Goal: Task Accomplishment & Management: Complete application form

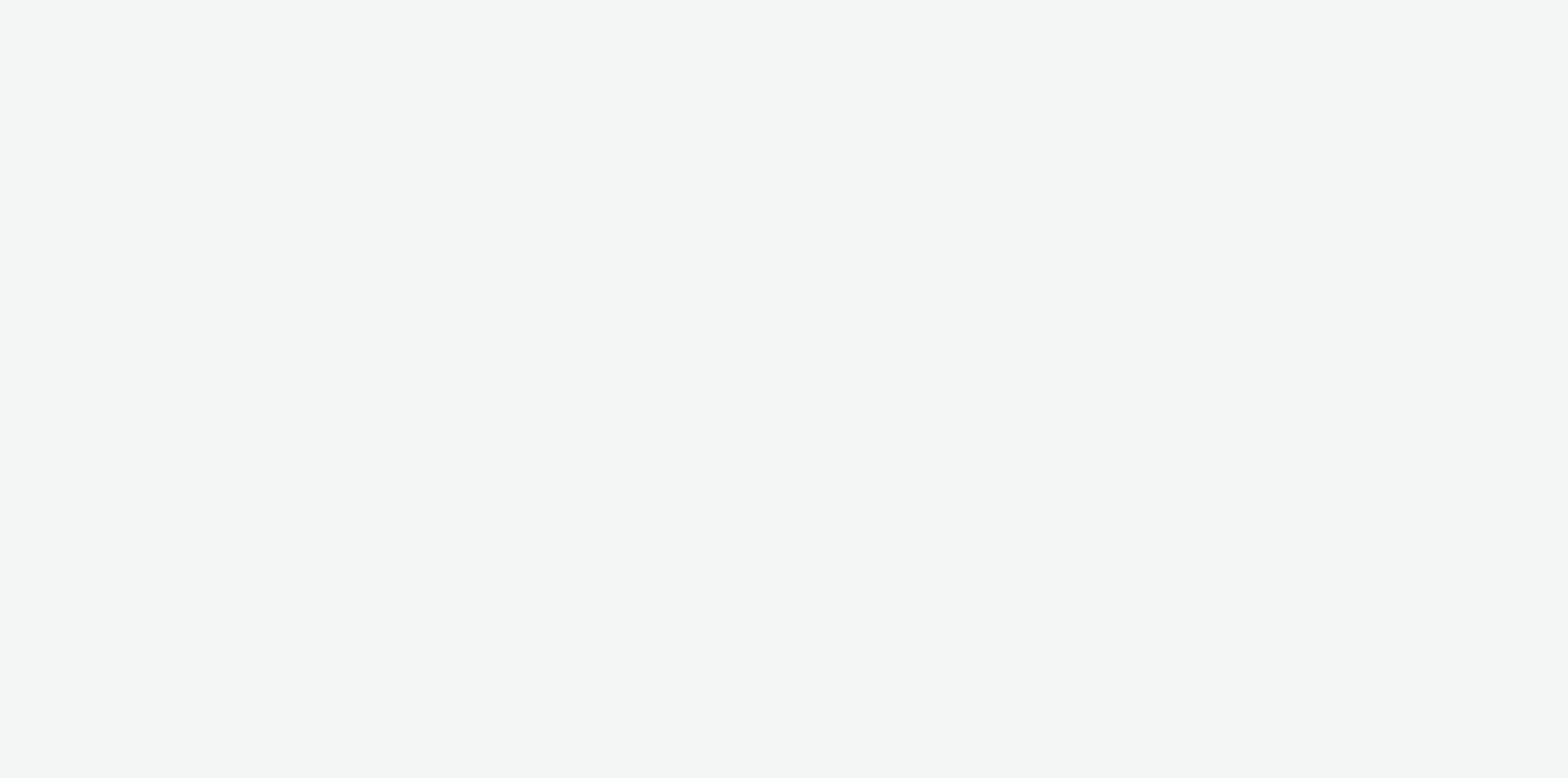
select select "11a7df10-284f-415c-b52a-427acf4c31ae"
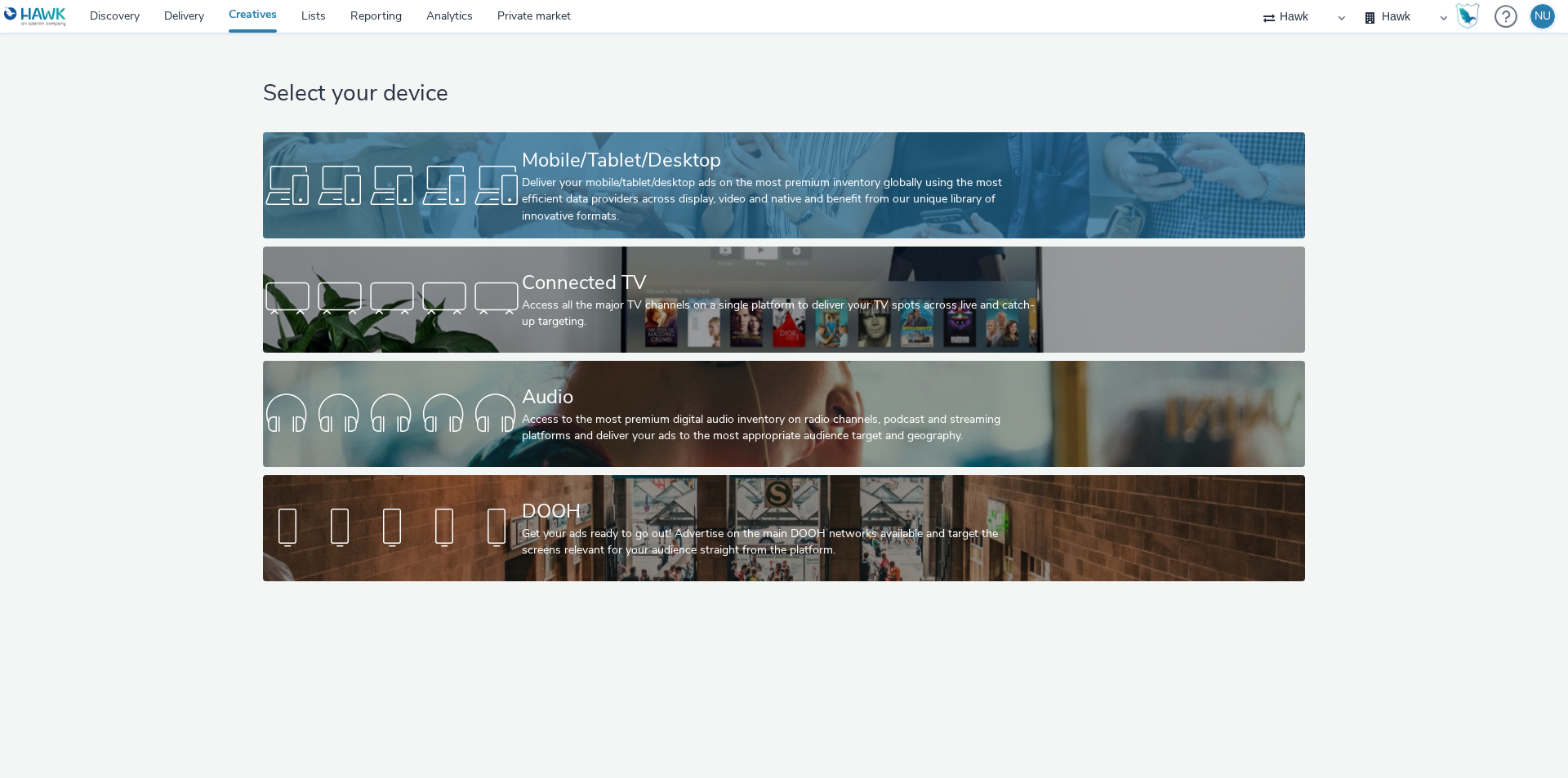
click at [644, 189] on div "Deliver your mobile/tablet/desktop ads on the most premium inventory globally u…" at bounding box center [781, 200] width 517 height 50
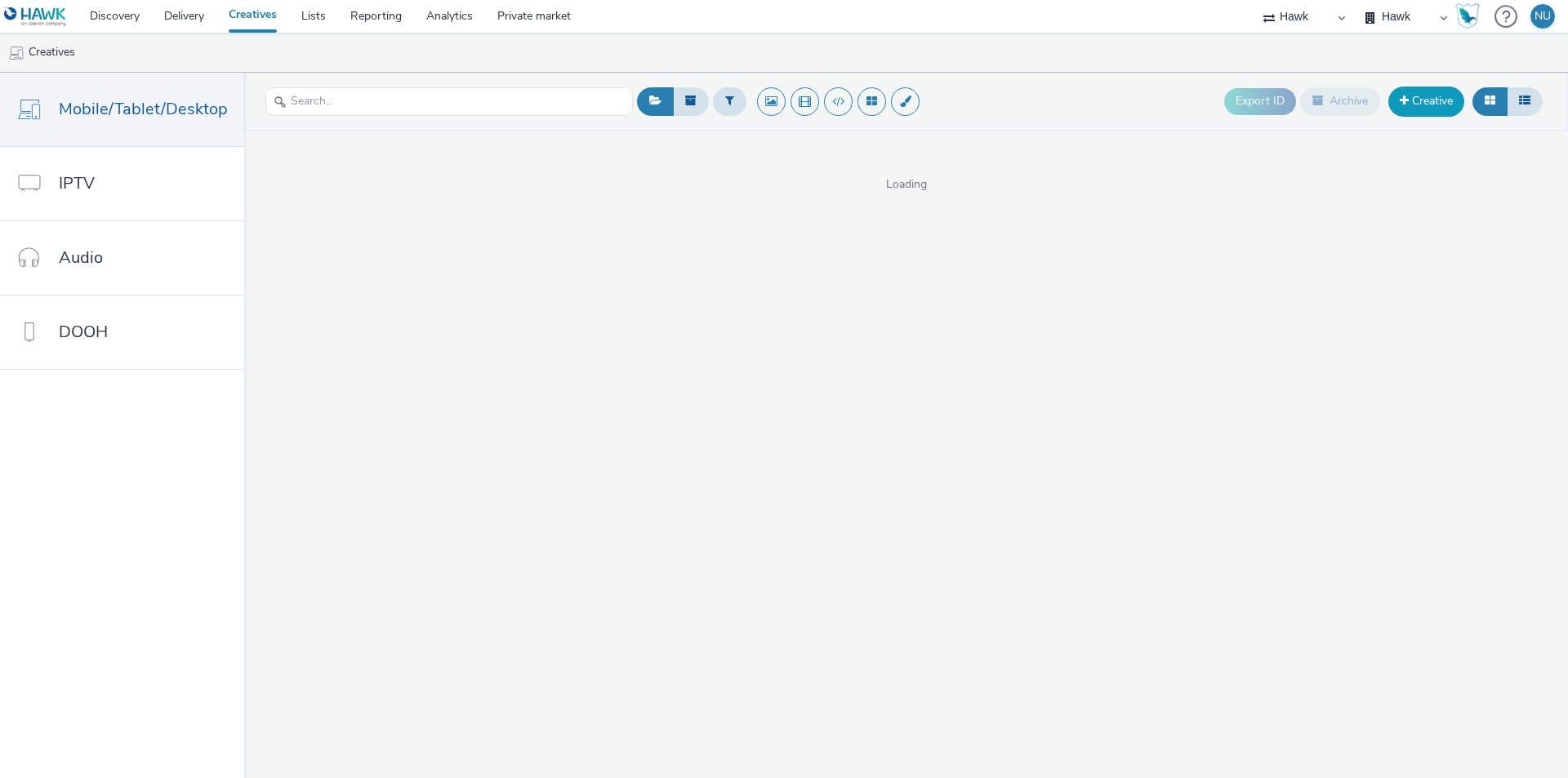
click at [1418, 106] on link "Creative" at bounding box center [1426, 101] width 76 height 29
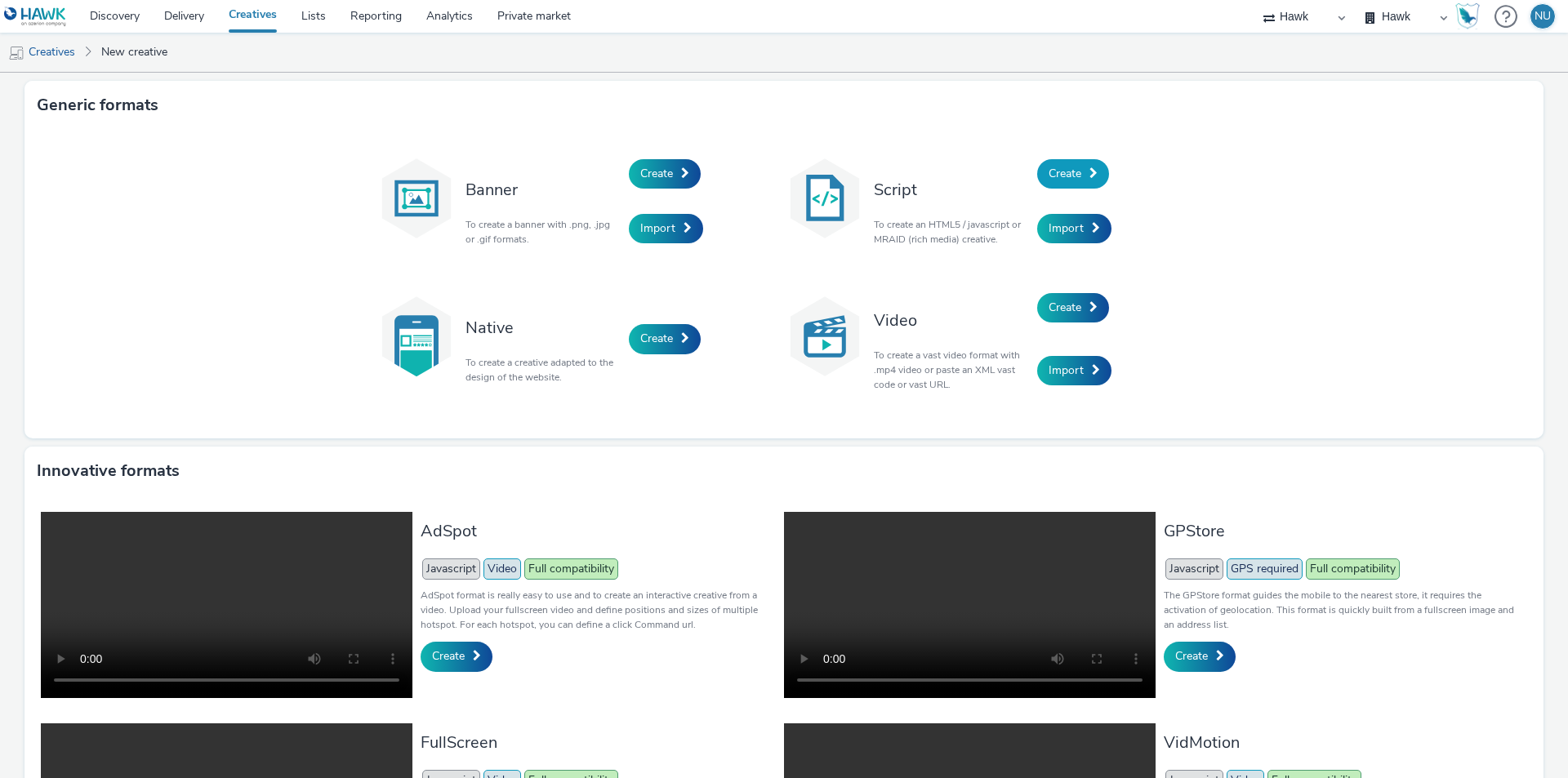
click at [1056, 170] on span "Create" at bounding box center [1065, 173] width 33 height 16
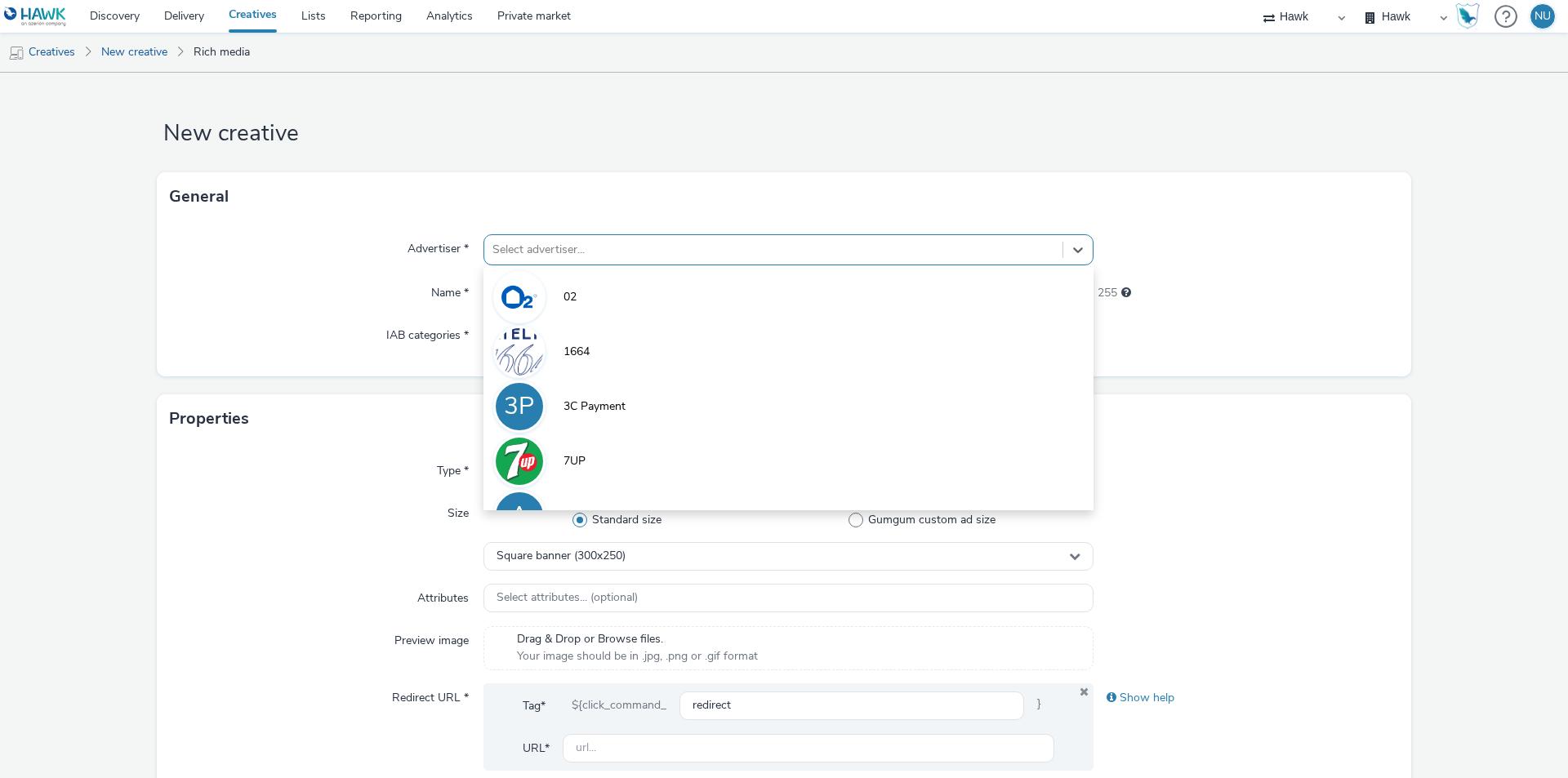
click at [506, 246] on div at bounding box center [773, 250] width 562 height 19
type input "motors"
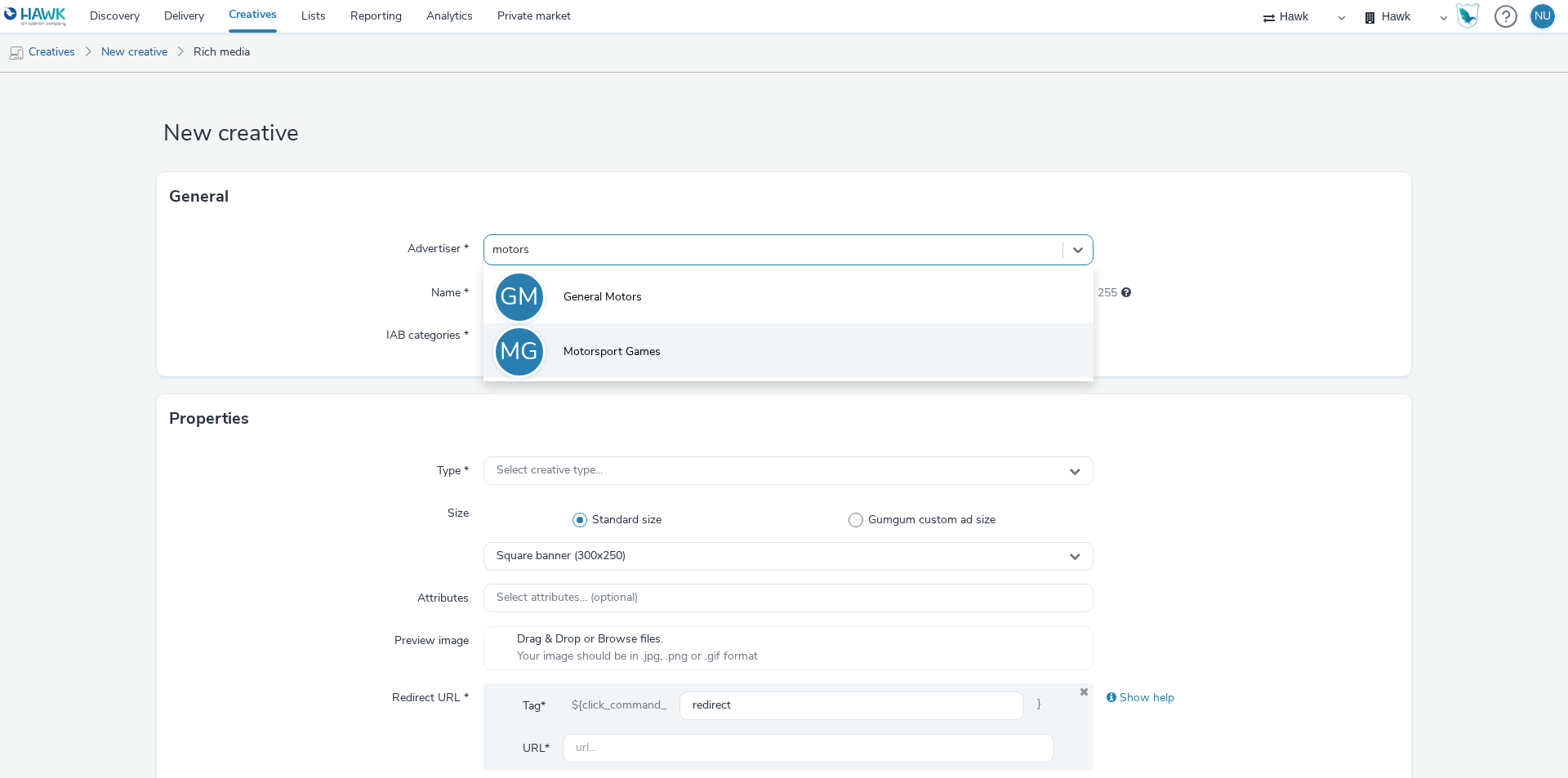
click at [572, 357] on span "Motorsport Games" at bounding box center [612, 352] width 97 height 17
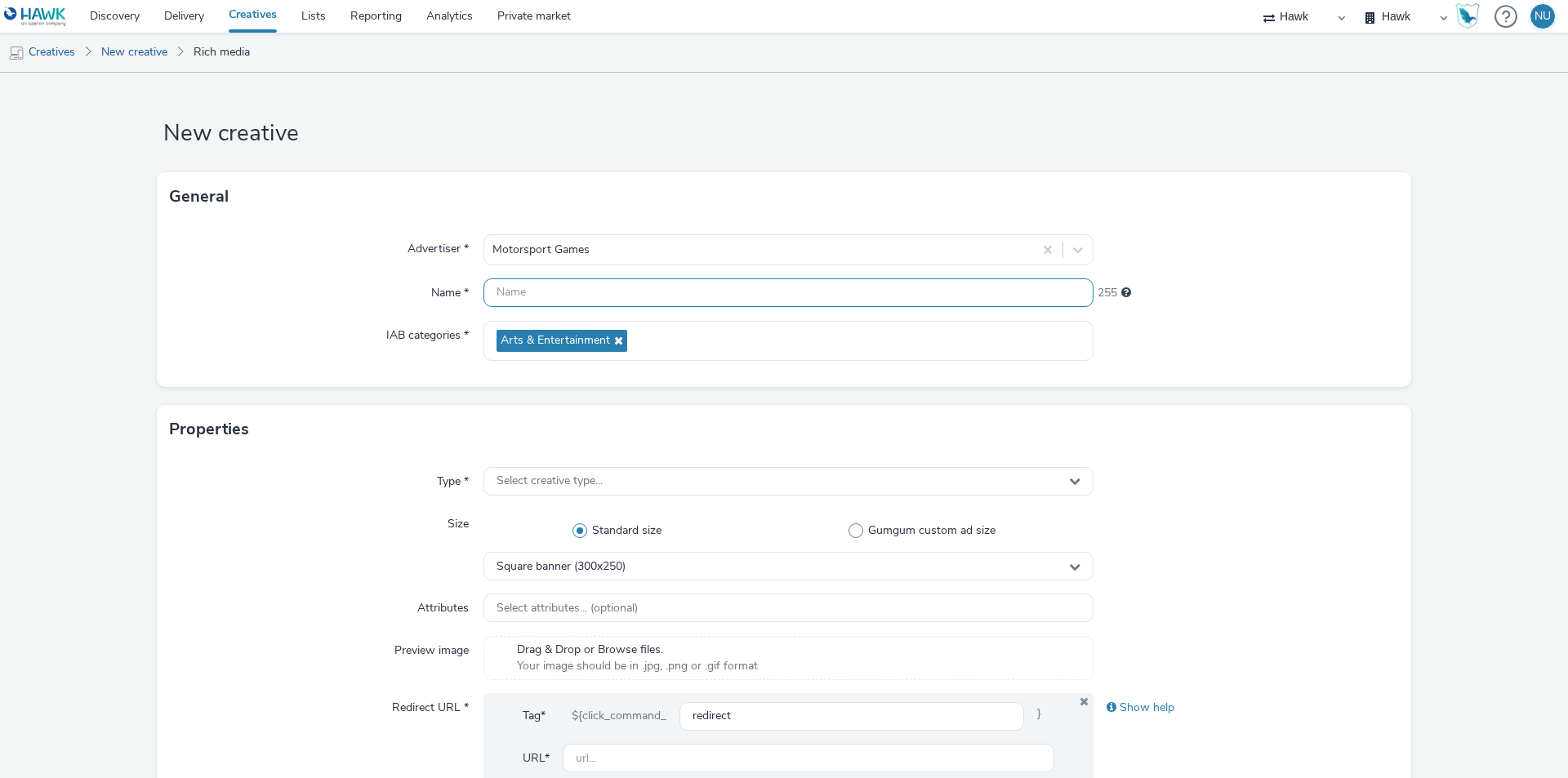
click at [512, 302] on input "text" at bounding box center [788, 293] width 610 height 28
paste input "Direct_Motorsport Games_Le Mans Ultimate Test"
drag, startPoint x: 767, startPoint y: 292, endPoint x: 719, endPoint y: 291, distance: 48.0
click at [719, 291] on input "Direct_Motorsport Games_Le Mans Ultimate Test" at bounding box center [788, 293] width 610 height 28
click at [494, 295] on input "Direct_Motorsport Games_Le Mans Ultimate" at bounding box center [788, 293] width 610 height 28
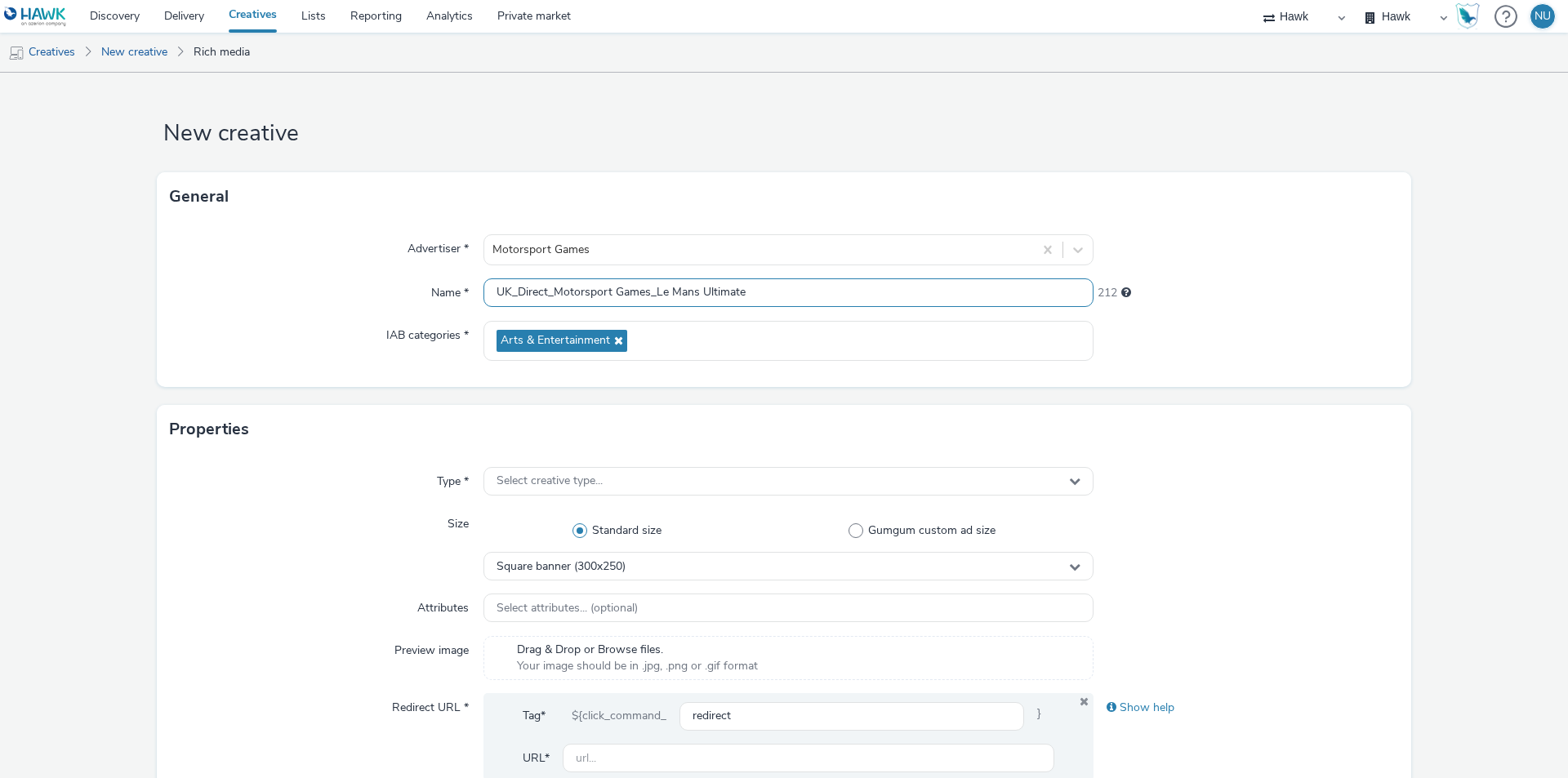
click at [776, 293] on input "UK_Direct_Motorsport Games_Le Mans Ultimate" at bounding box center [788, 293] width 610 height 28
click at [806, 292] on input "UK_Direct_Motorsport Games_Le Mans Ultimate_MPU_300X250" at bounding box center [788, 293] width 610 height 28
type input "UK_Direct_Motorsport Games_Le Mans Ultimate_MPU_300x250"
click at [205, 301] on div "Name *" at bounding box center [327, 294] width 314 height 29
click at [539, 480] on span "Select creative type..." at bounding box center [550, 481] width 106 height 14
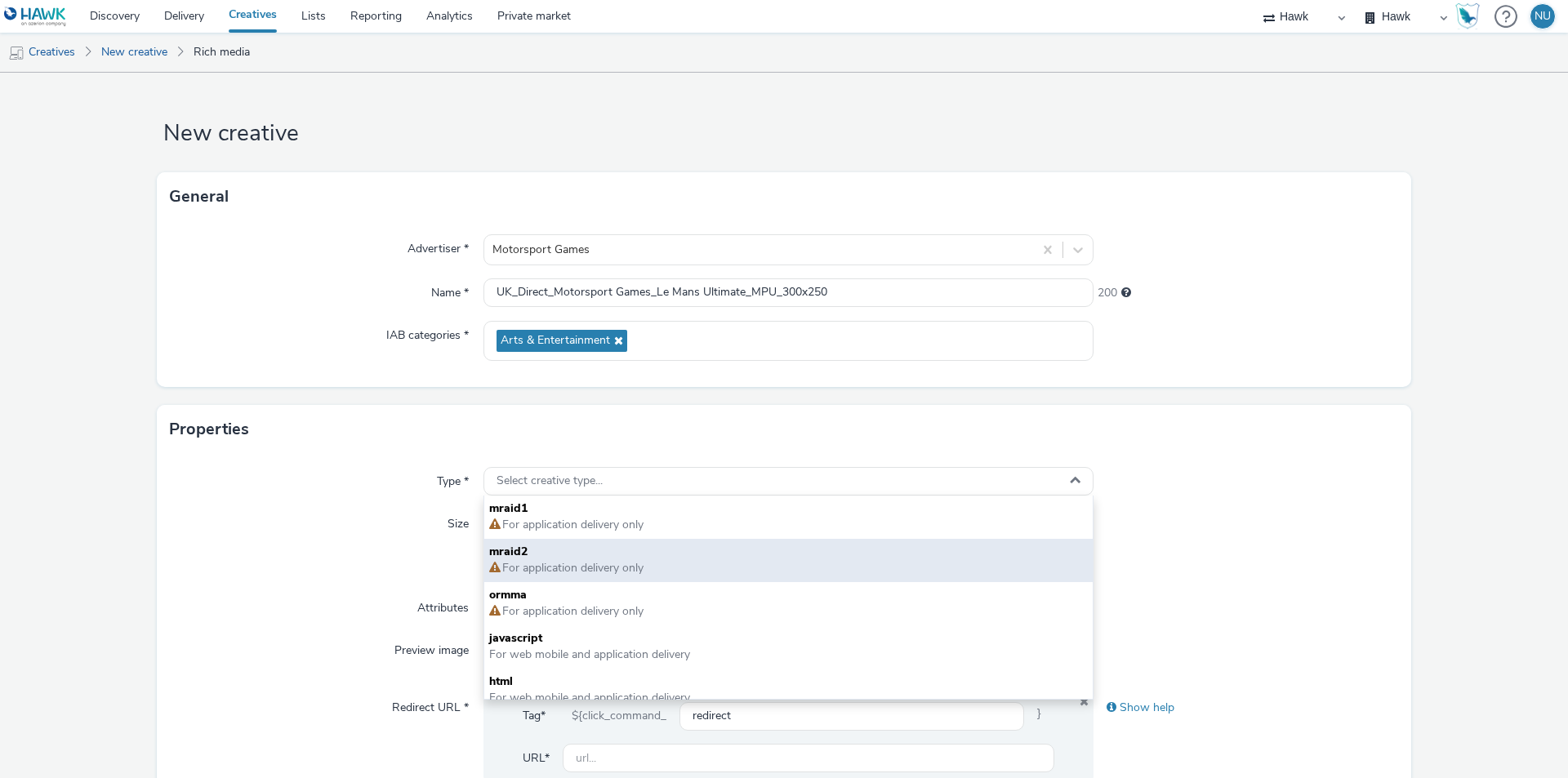
scroll to position [12, 0]
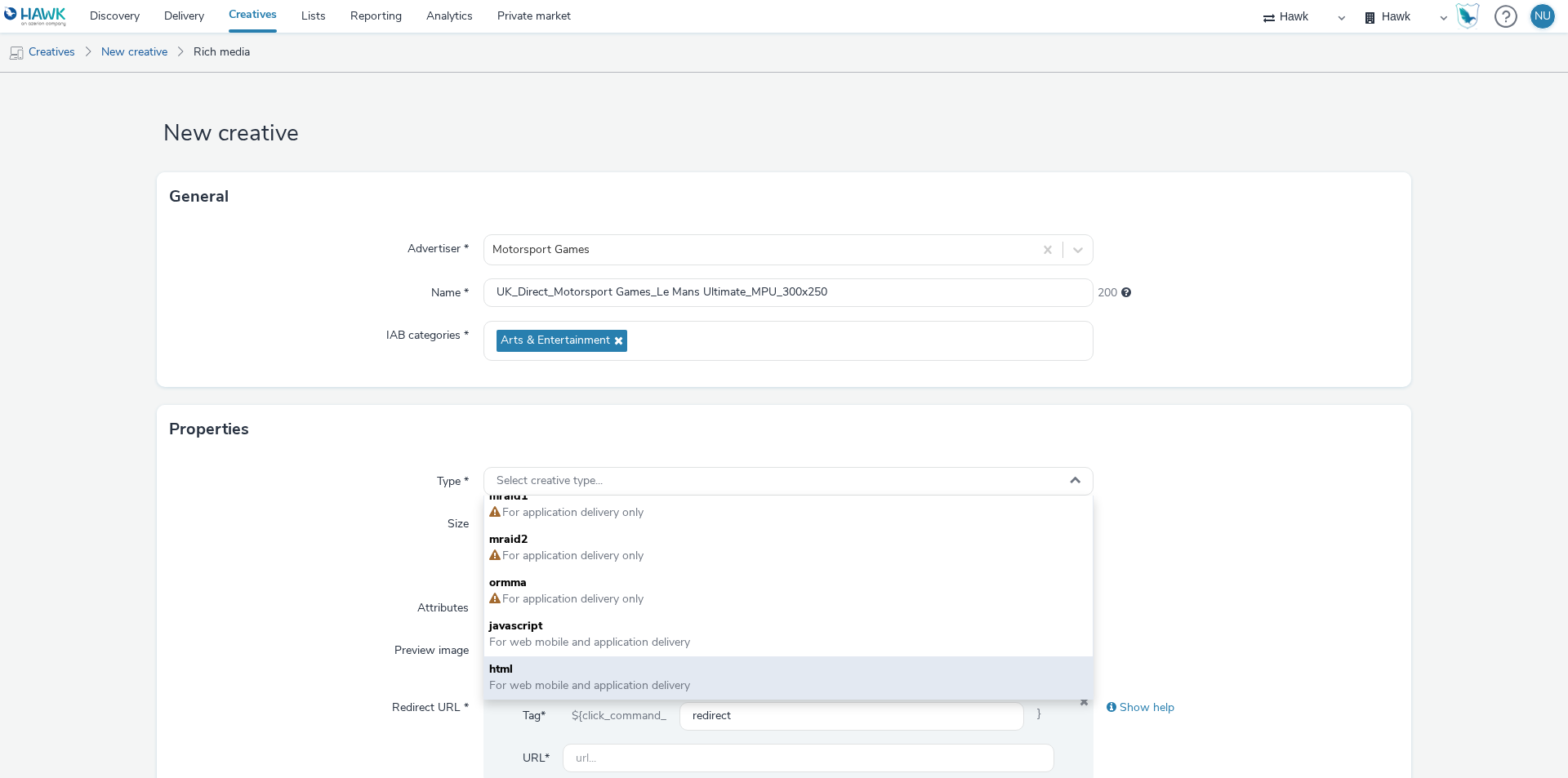
click at [517, 684] on span "For web mobile and application delivery" at bounding box center [589, 685] width 201 height 16
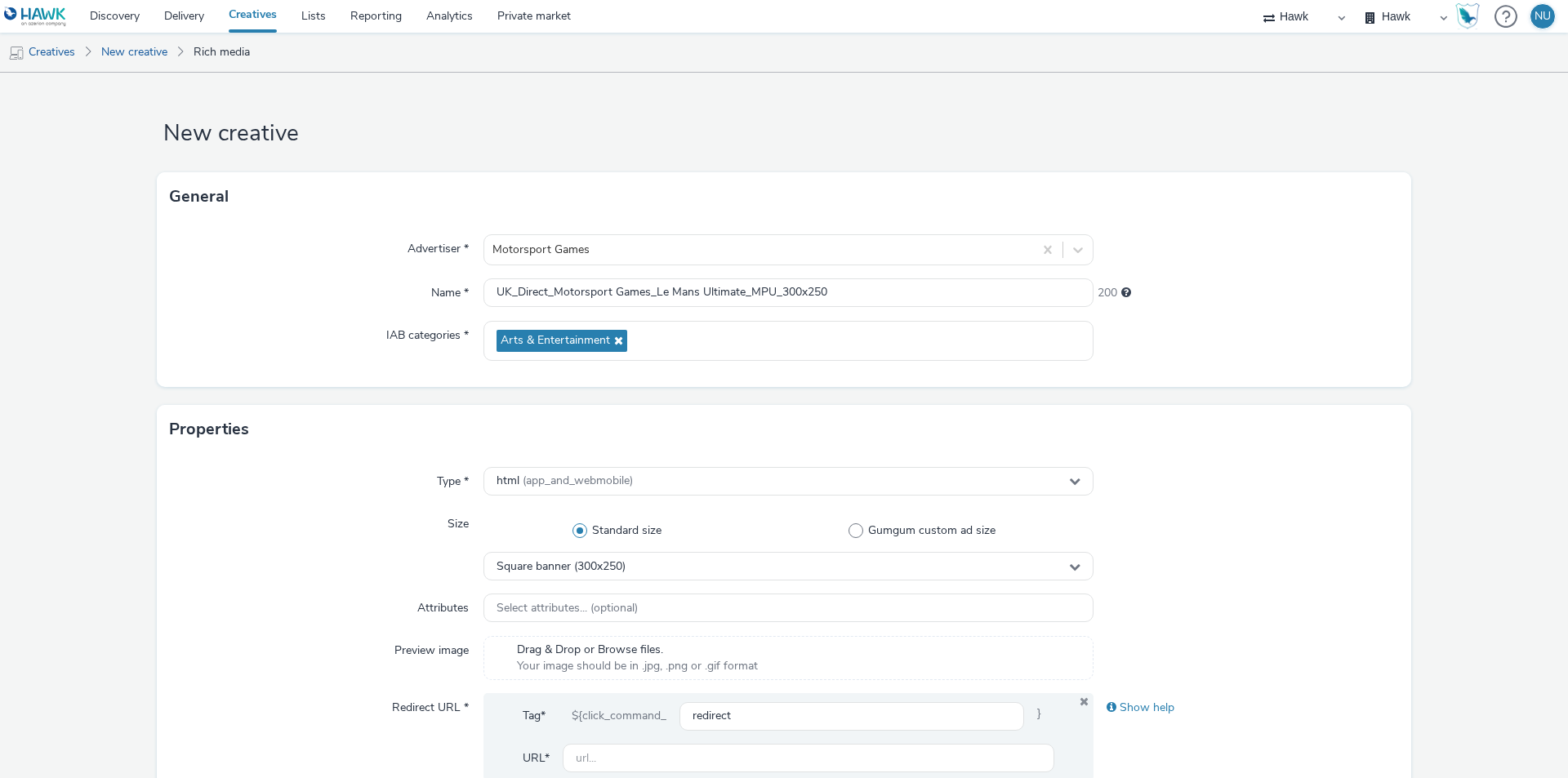
click at [269, 543] on div "Size" at bounding box center [327, 545] width 314 height 71
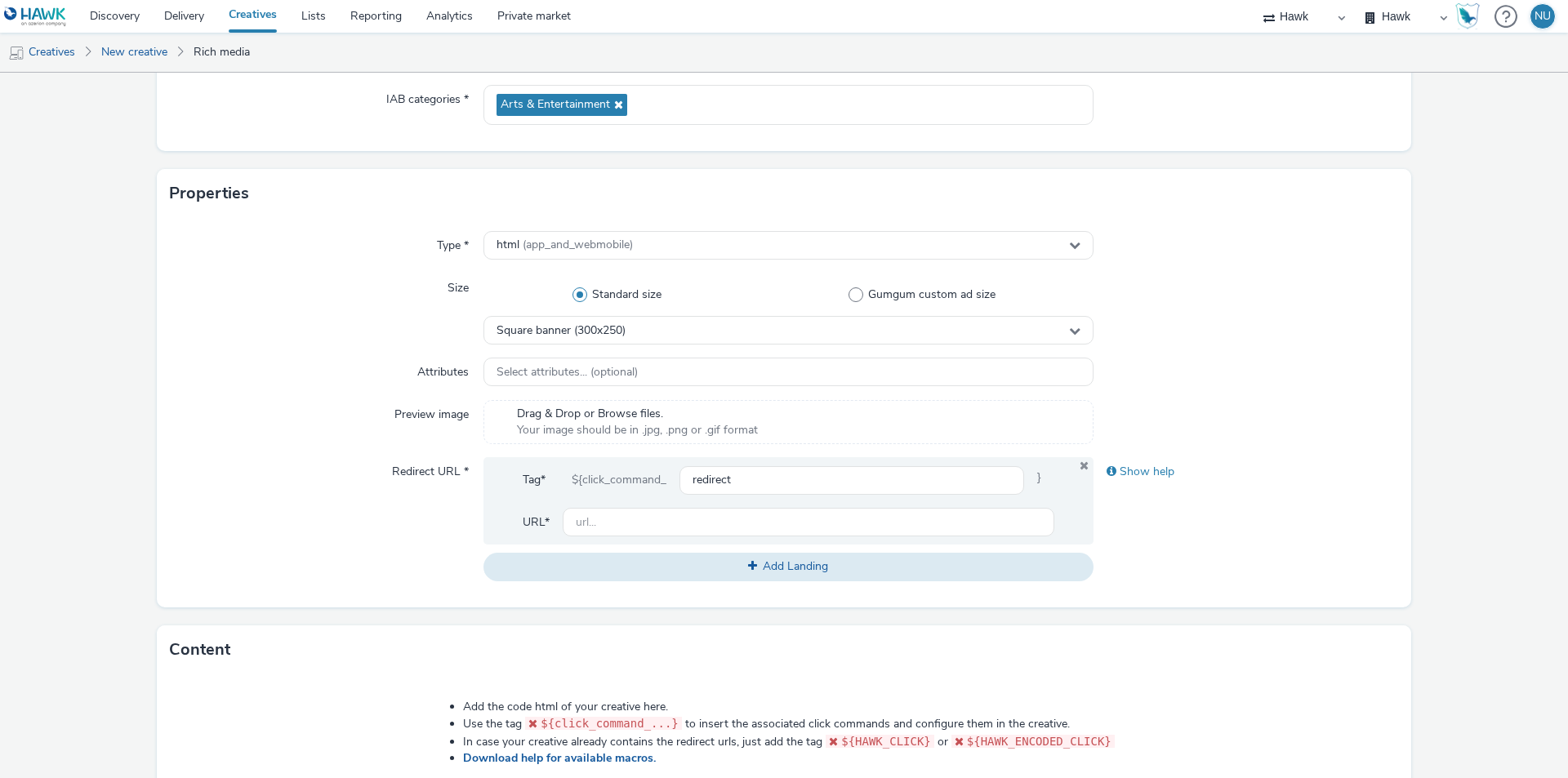
scroll to position [245, 0]
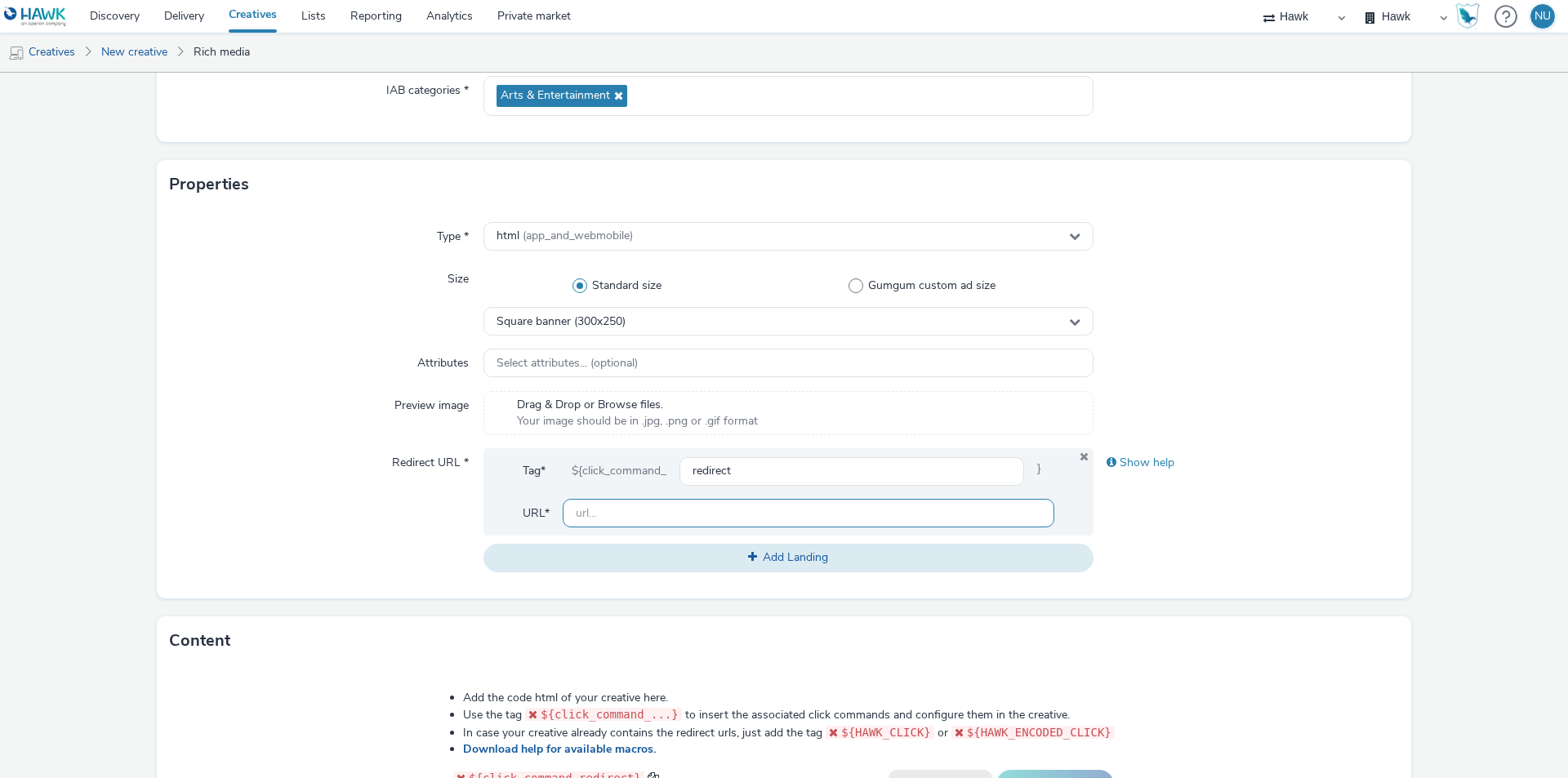
click at [675, 516] on input "text" at bounding box center [808, 513] width 492 height 28
paste input "[URL][DOMAIN_NAME]"
drag, startPoint x: 607, startPoint y: 511, endPoint x: 532, endPoint y: 504, distance: 75.3
click at [532, 504] on div "Tag* ${click_command_ redirect } URL* [URL][DOMAIN_NAME]" at bounding box center [788, 492] width 610 height 87
type input "[URL][DOMAIN_NAME]"
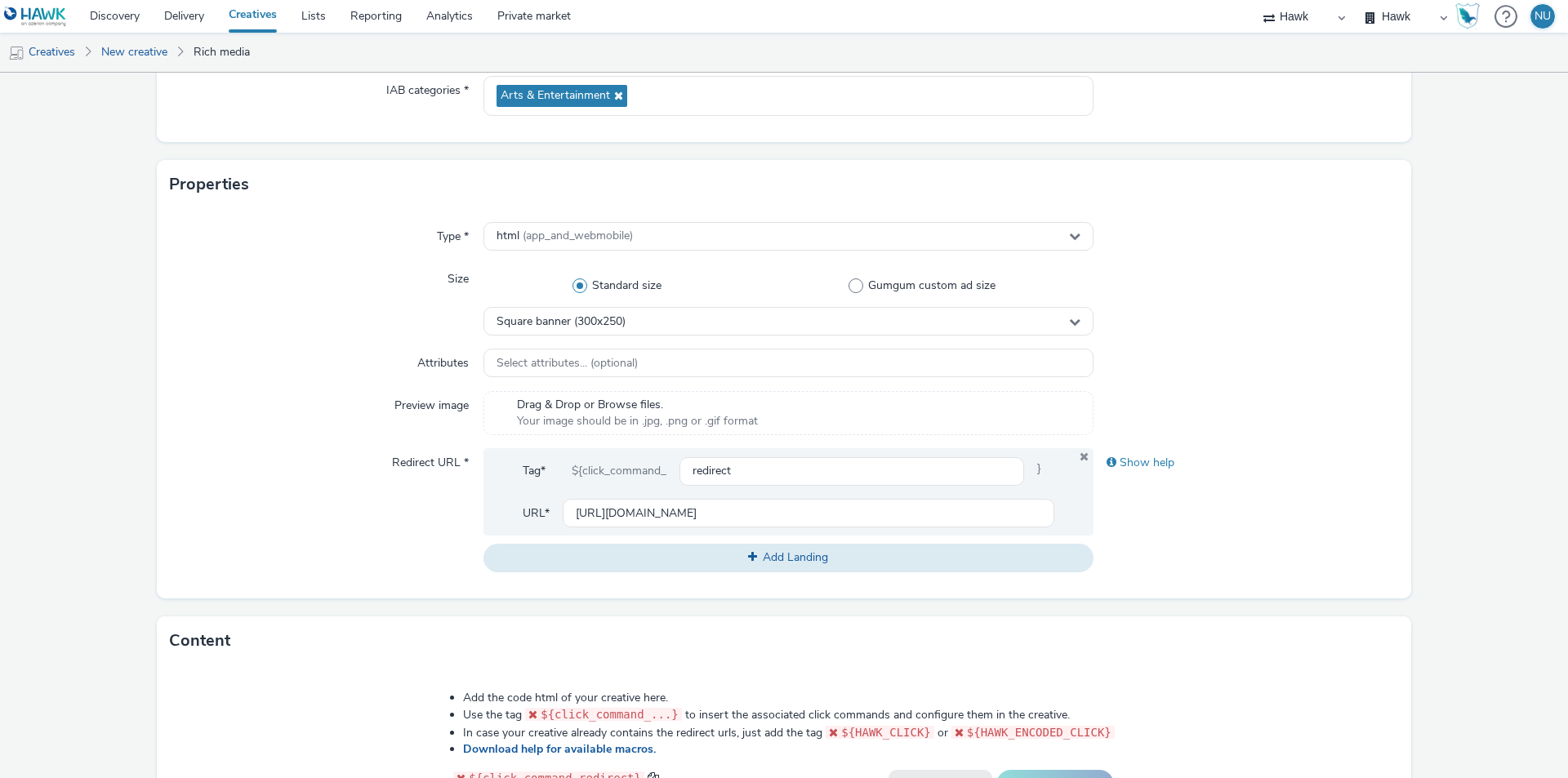
click at [297, 528] on div "Redirect URL *" at bounding box center [327, 510] width 314 height 123
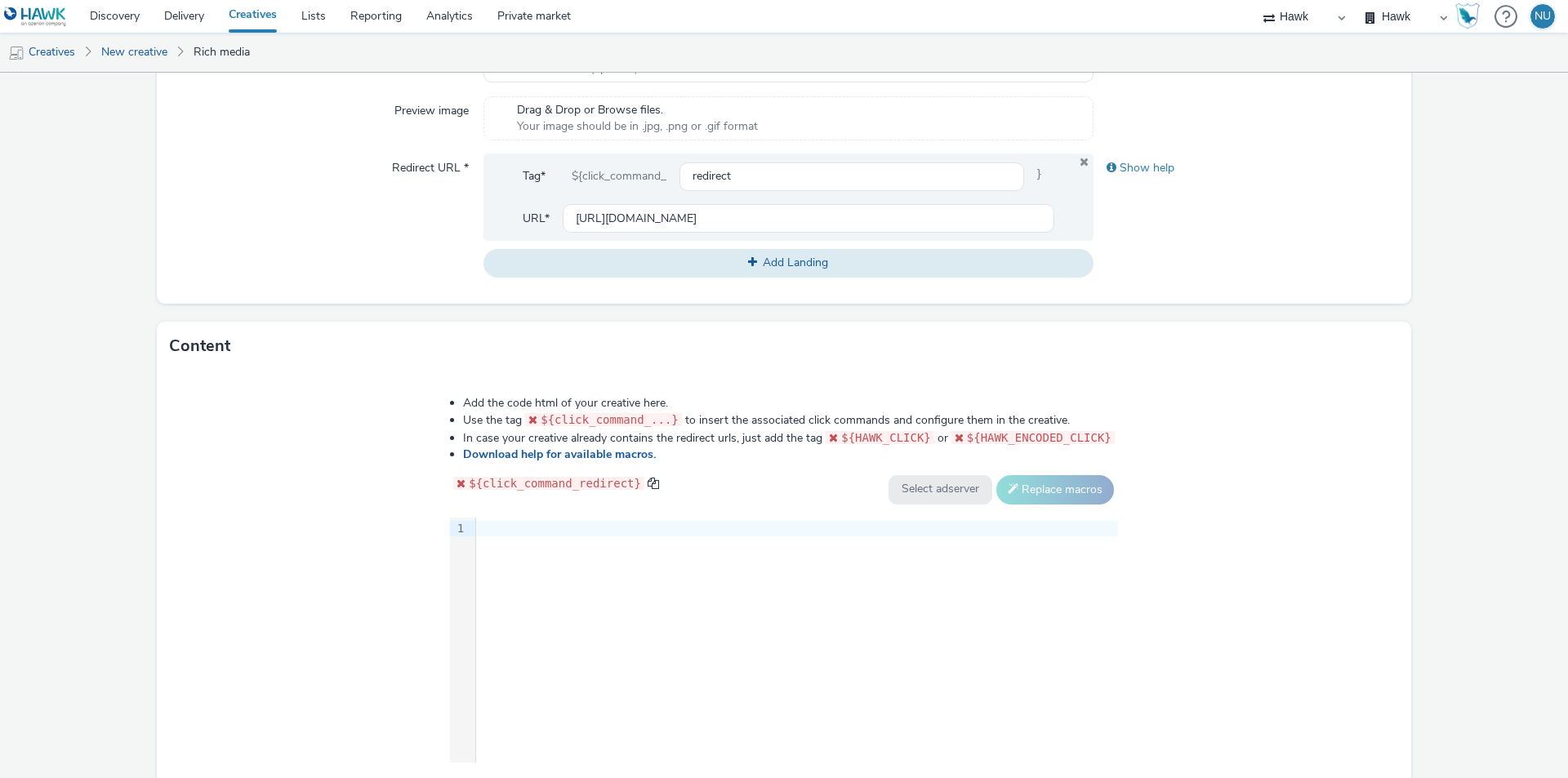
scroll to position [572, 0]
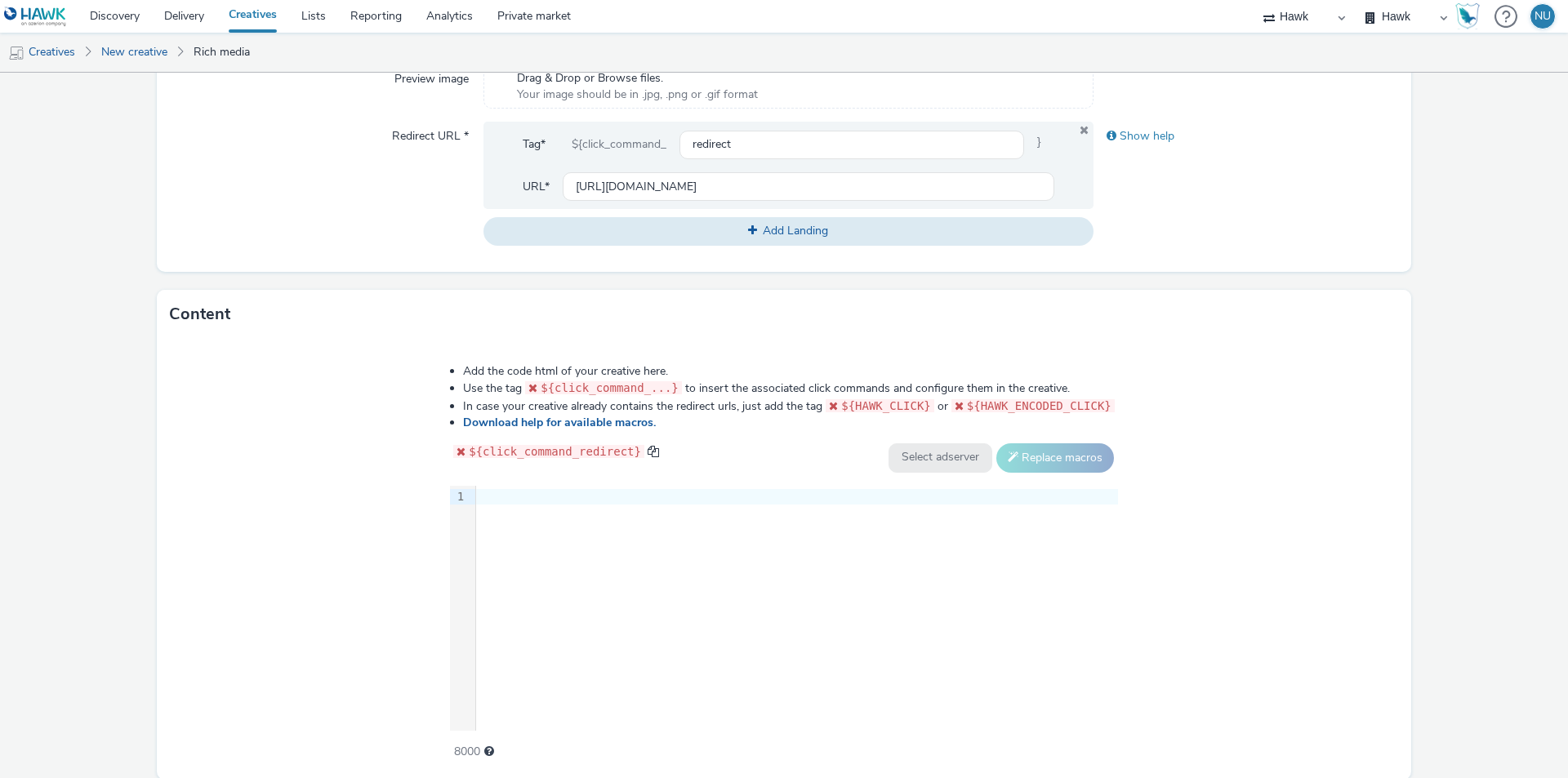
click at [572, 519] on div "9 1 ›" at bounding box center [784, 608] width 668 height 245
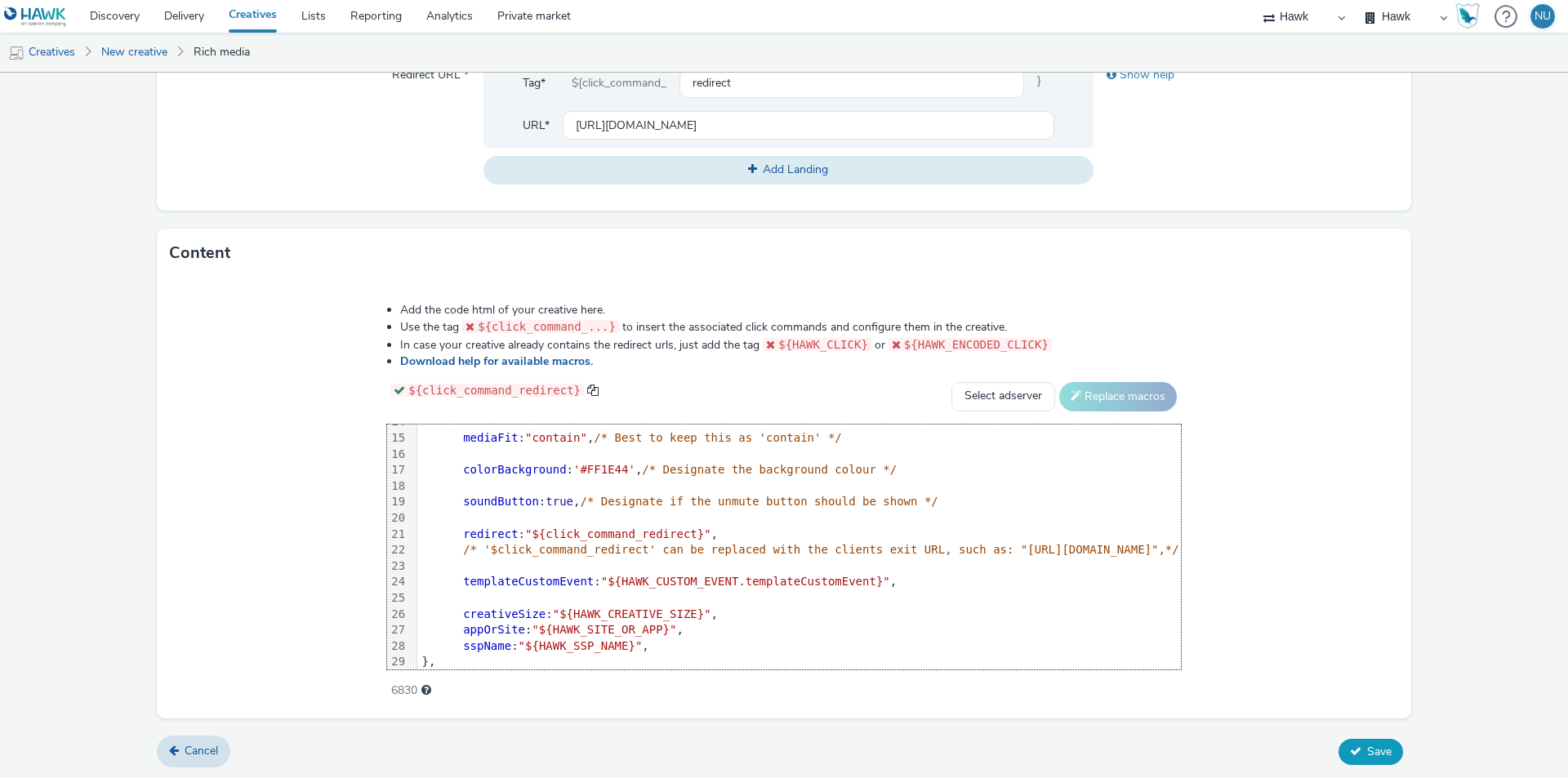
scroll to position [286, 0]
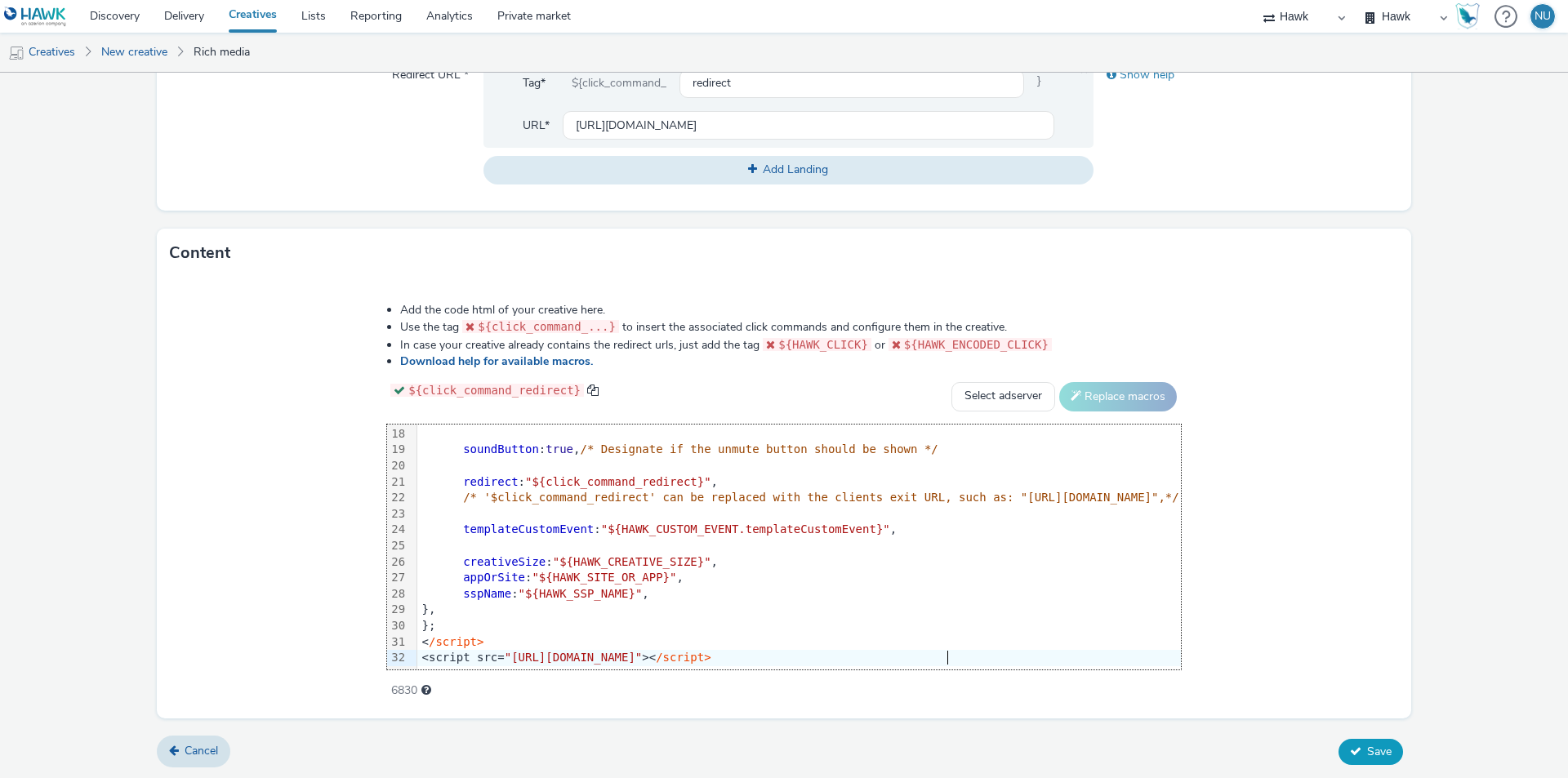
click at [1380, 749] on span "Save" at bounding box center [1379, 751] width 25 height 16
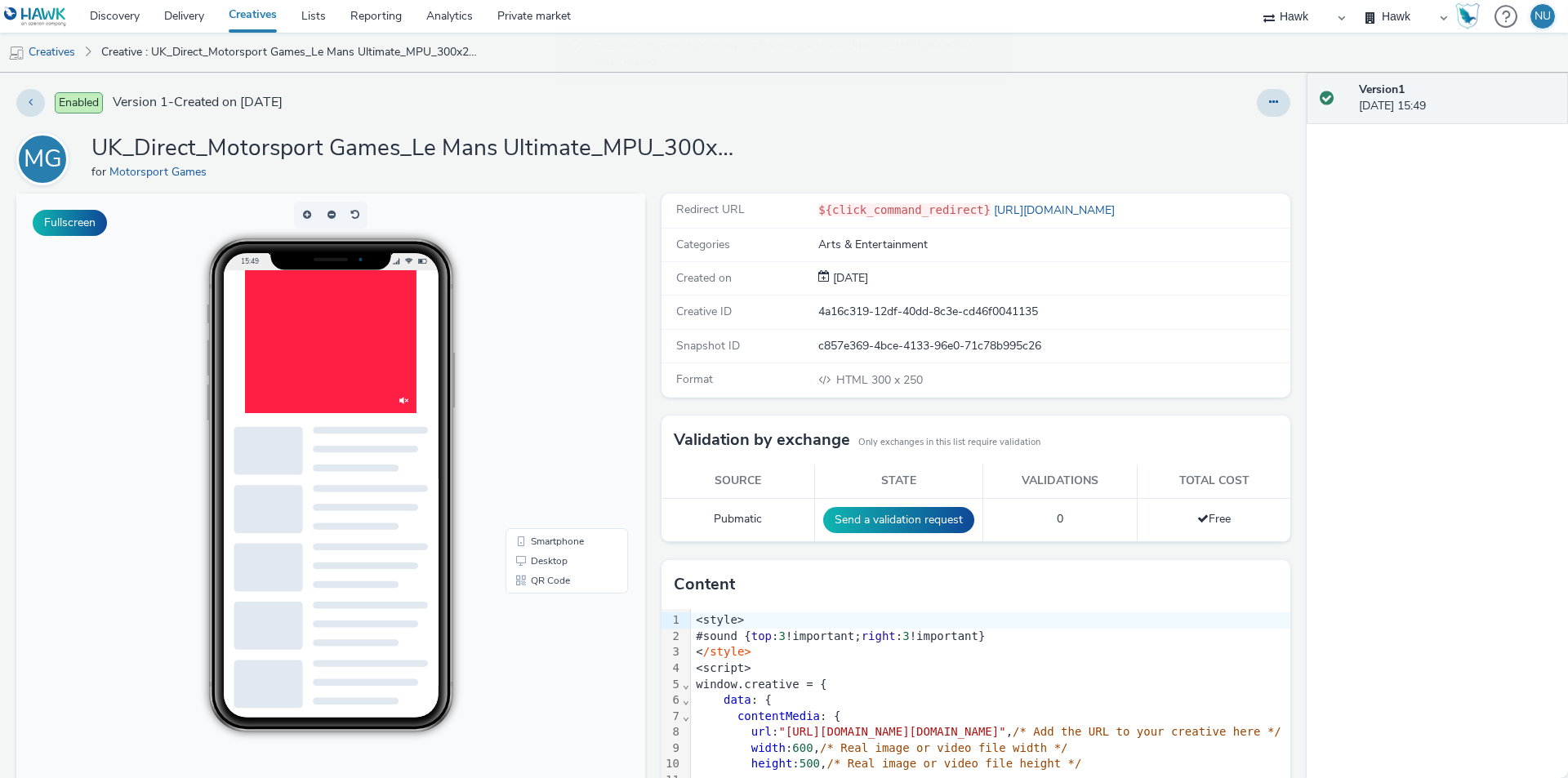
click at [474, 453] on img at bounding box center [472, 457] width 13 height 13
click at [411, 361] on div at bounding box center [367, 372] width 245 height 205
click at [470, 454] on img at bounding box center [472, 457] width 13 height 13
click at [69, 50] on link "Creatives" at bounding box center [41, 52] width 83 height 39
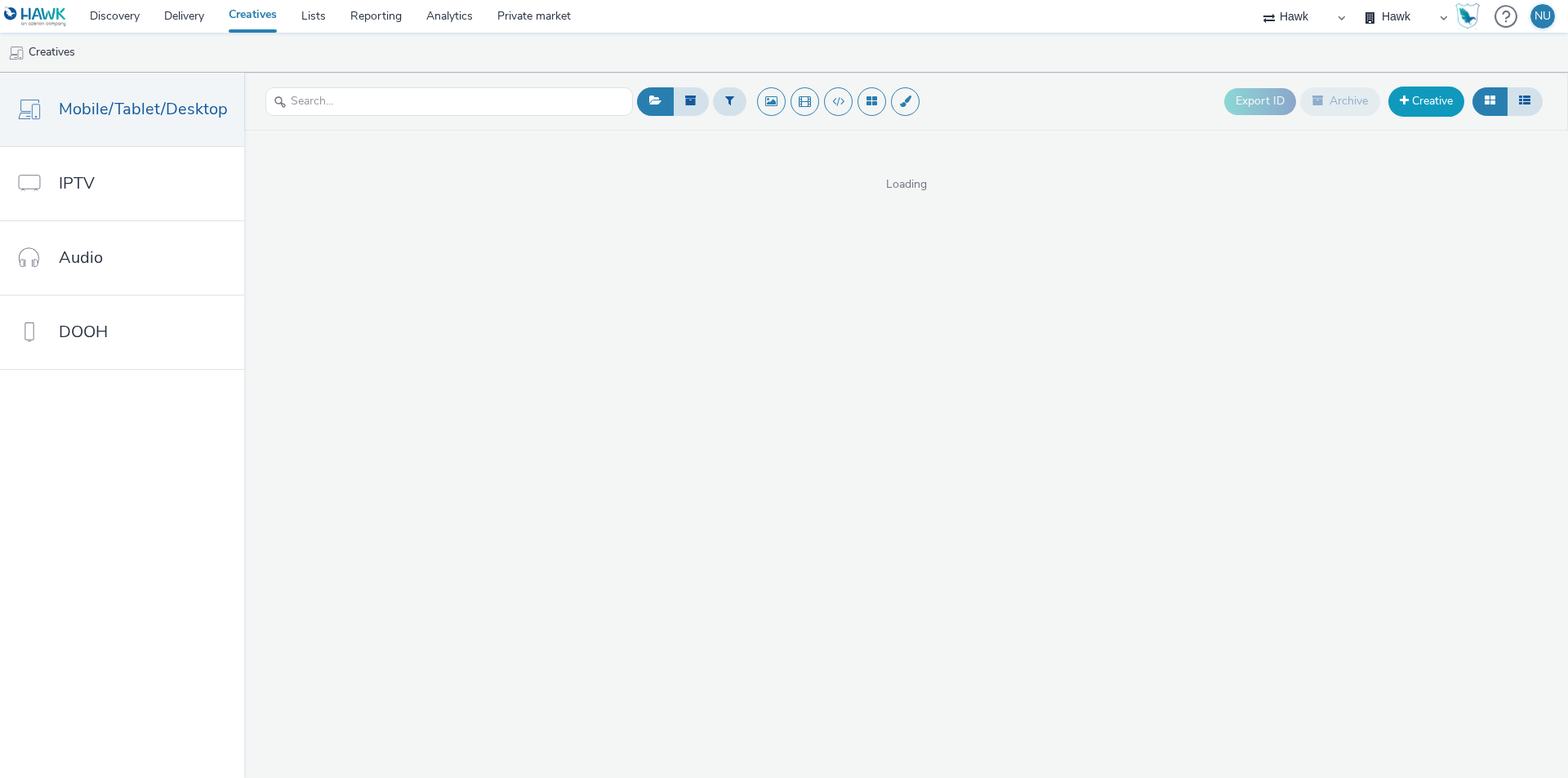
click at [1435, 98] on link "Creative" at bounding box center [1426, 101] width 76 height 29
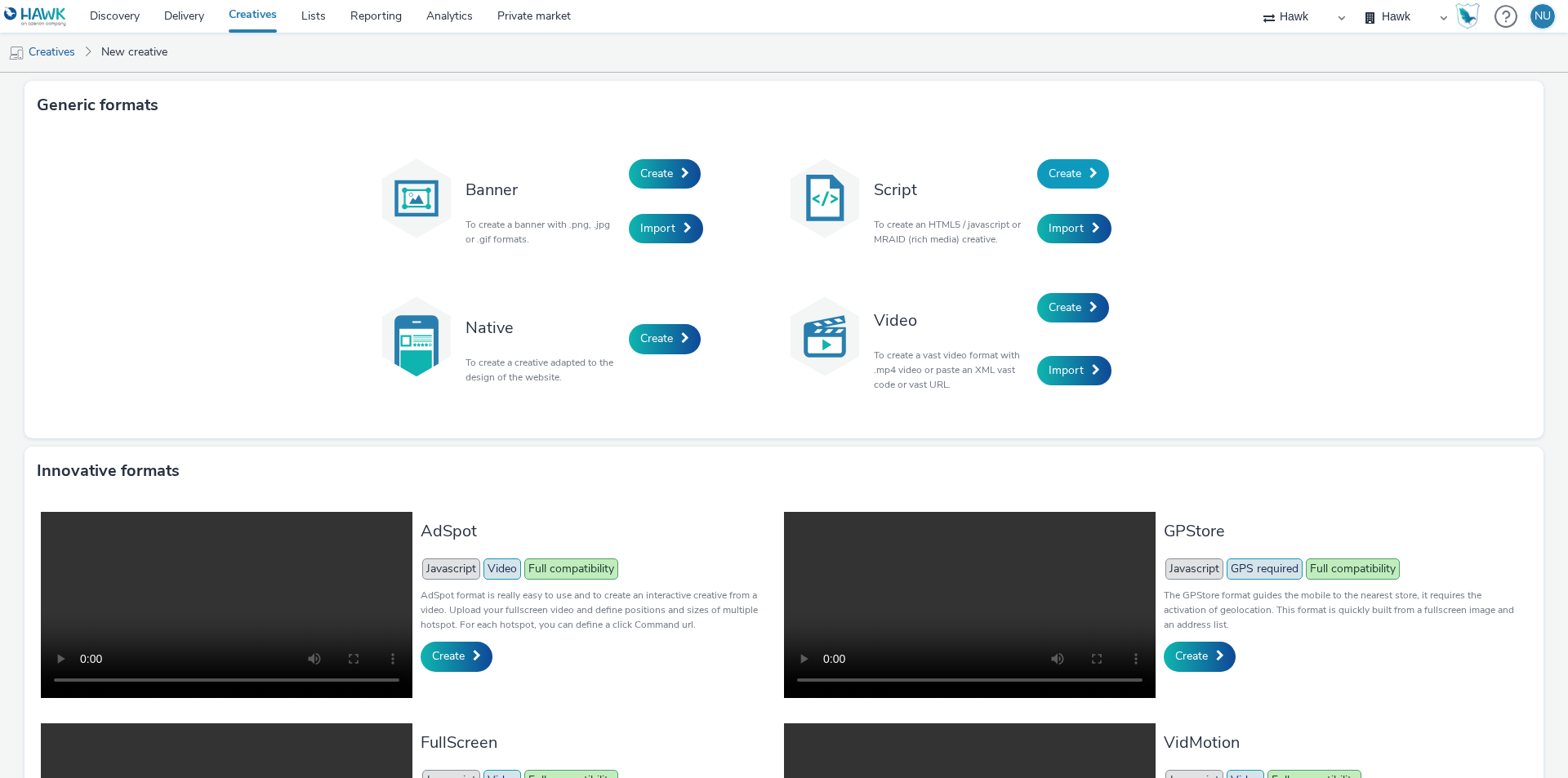
click at [1066, 167] on span "Create" at bounding box center [1065, 173] width 33 height 16
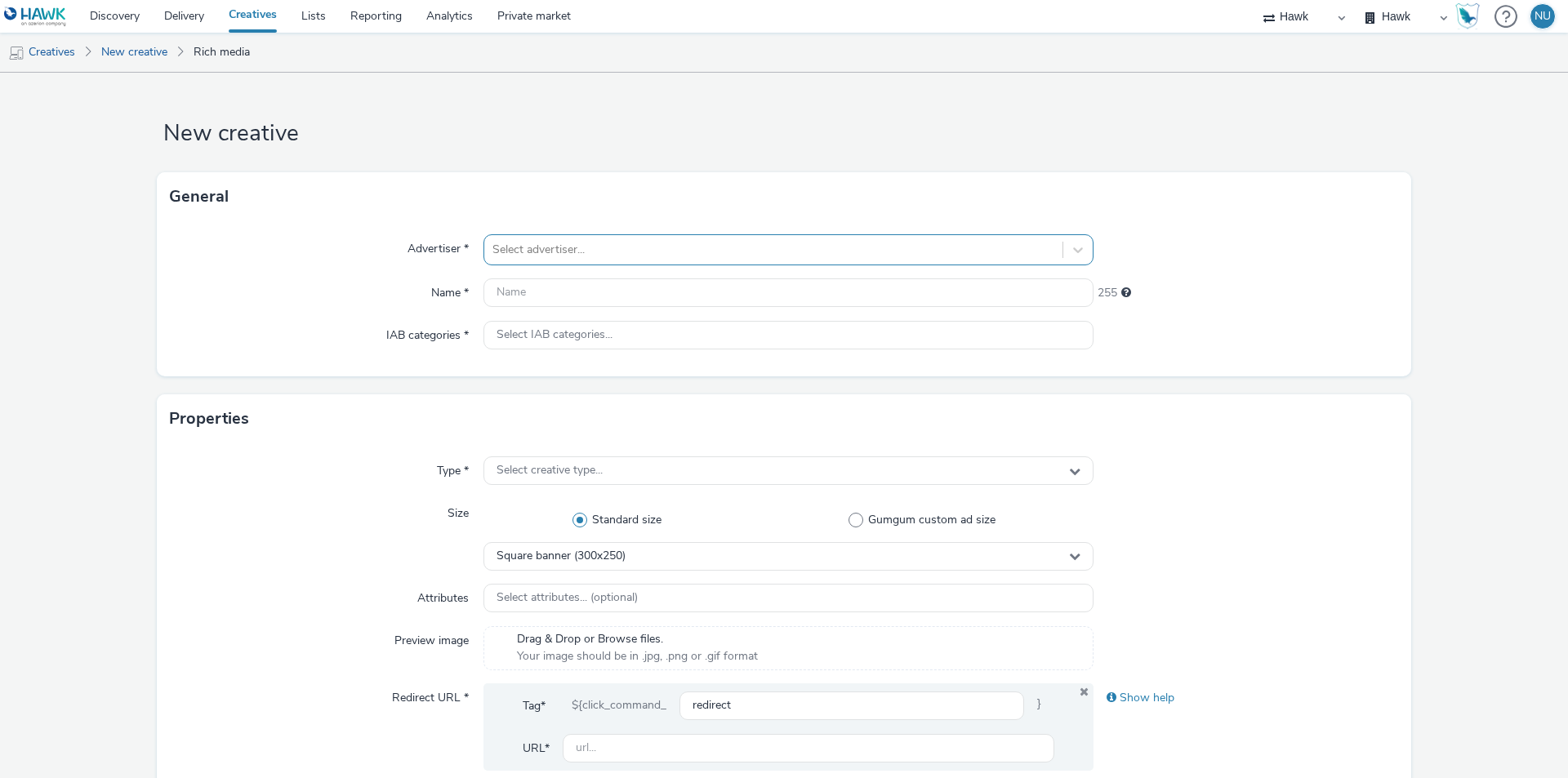
click at [533, 242] on div at bounding box center [773, 250] width 562 height 19
type input "motor"
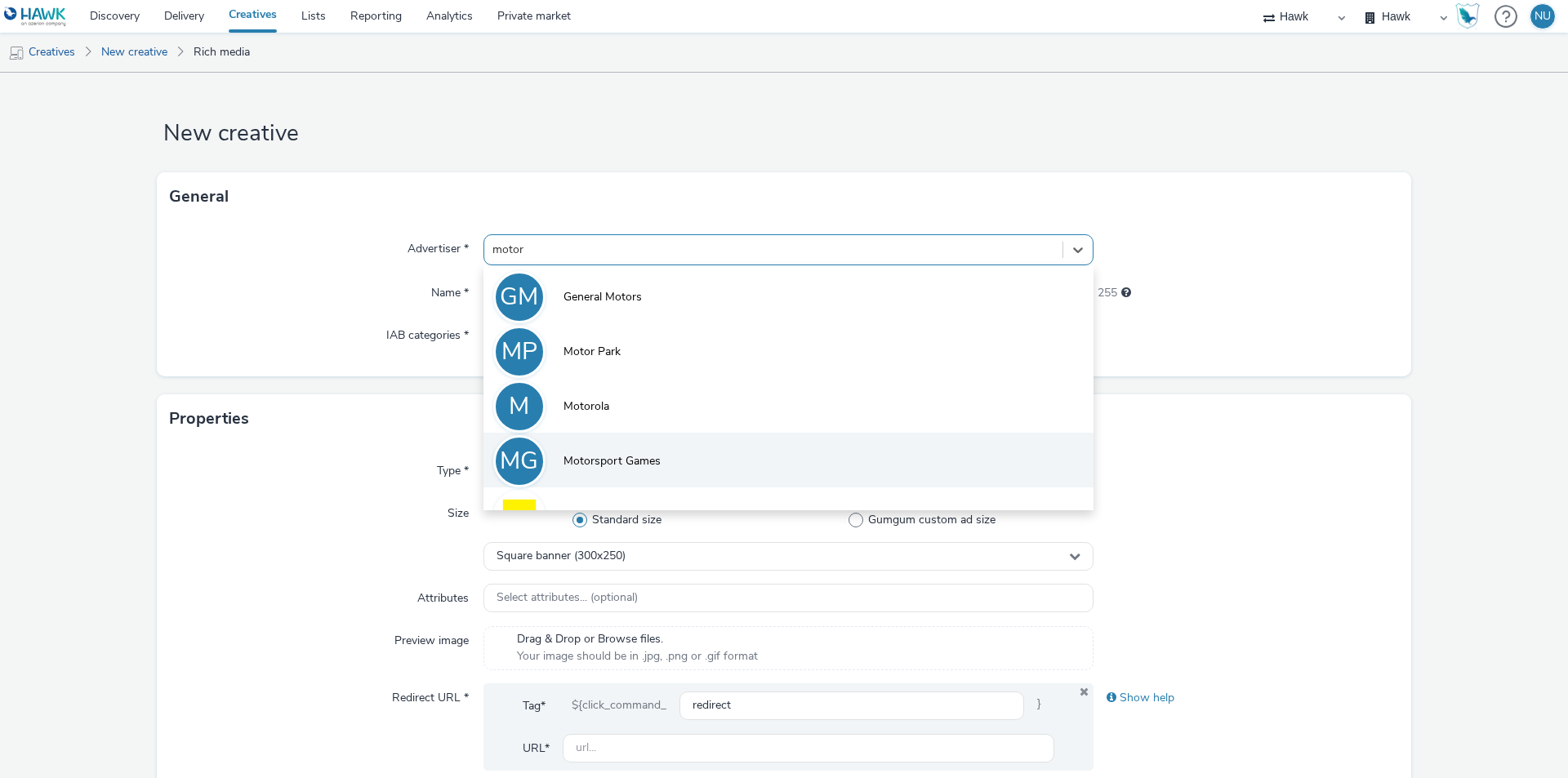
click at [592, 473] on li "MG Motorsport Games" at bounding box center [788, 461] width 610 height 55
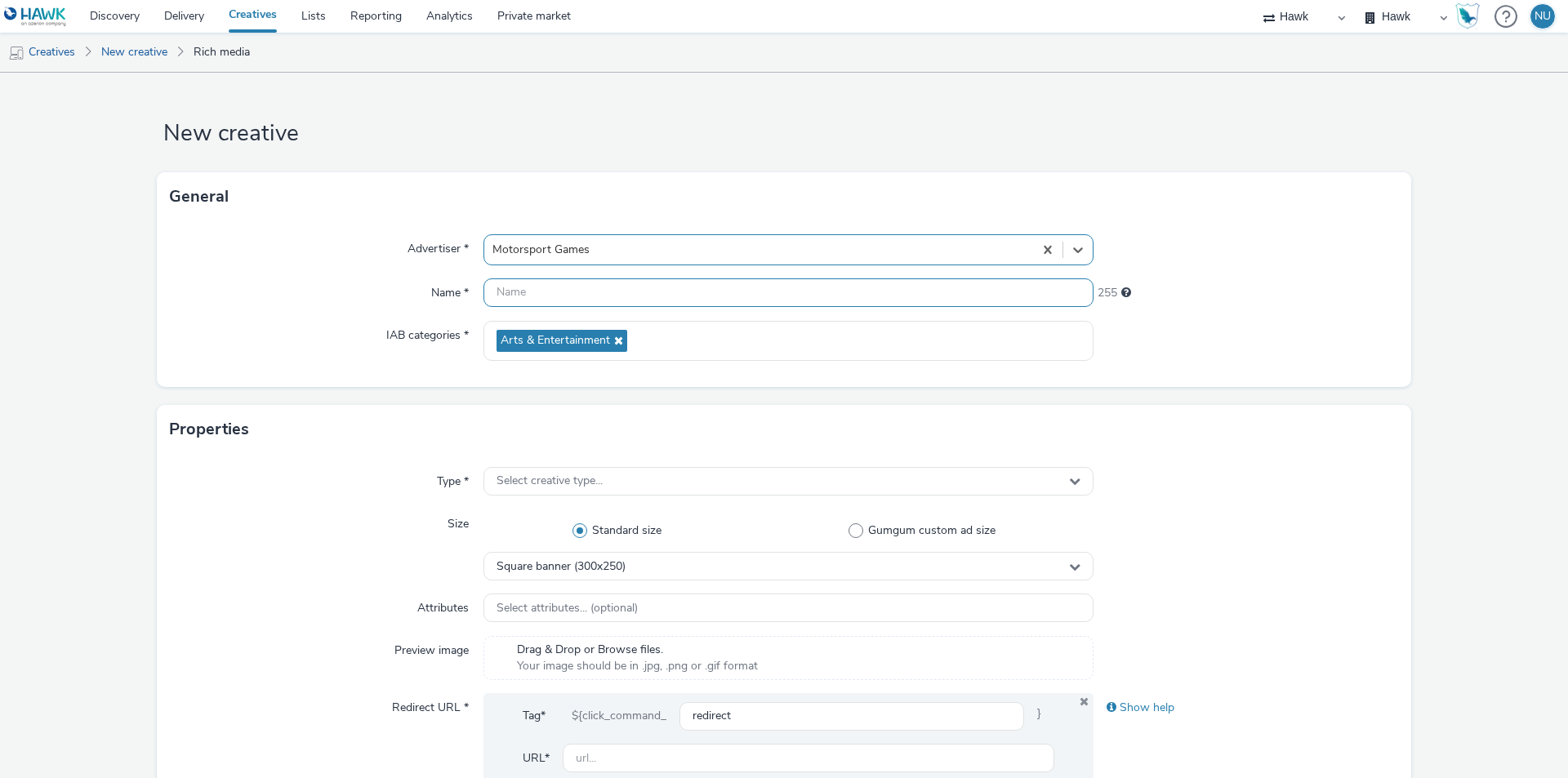
click at [539, 291] on input "text" at bounding box center [788, 293] width 610 height 28
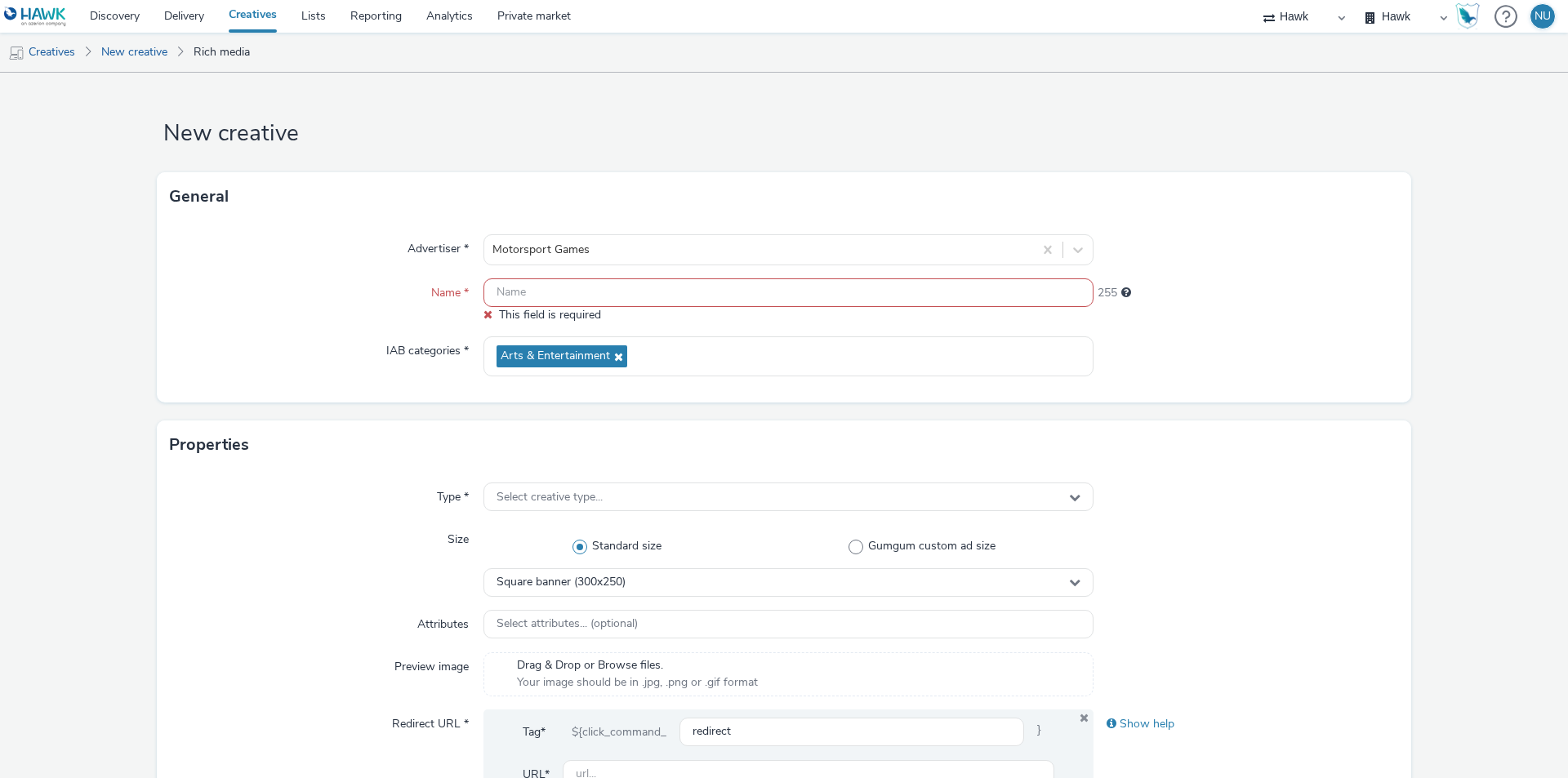
click at [517, 288] on input "text" at bounding box center [788, 293] width 610 height 28
paste input "Direct_Motorsport Games_Le Mans Ultimate"
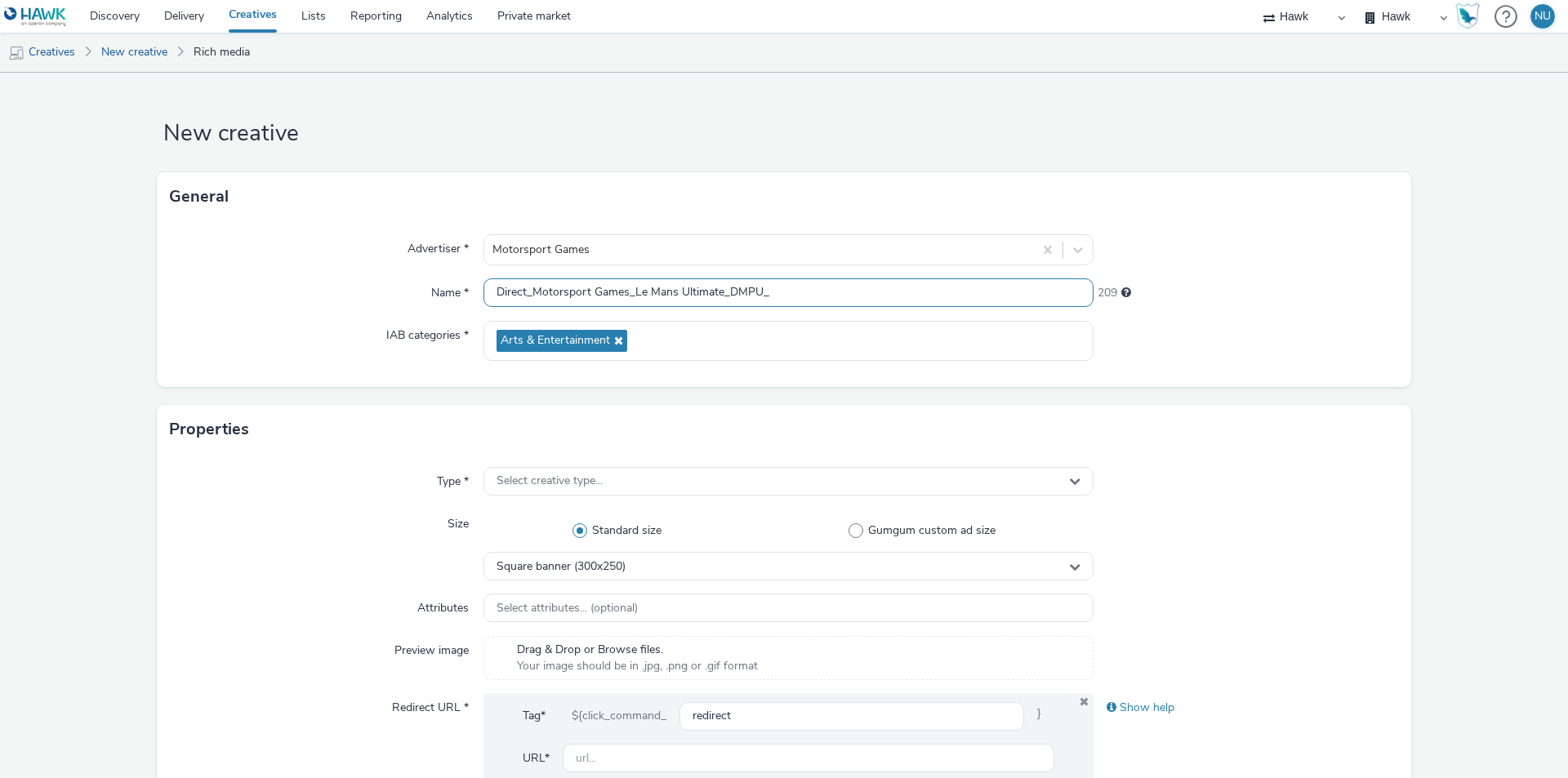
click at [818, 294] on input "Direct_Motorsport Games_Le Mans Ultimate_DMPU_" at bounding box center [788, 293] width 610 height 28
click at [797, 292] on input "Direct_Motorsport Games_Le Mans Ultimate_DMPU_300X600" at bounding box center [788, 293] width 610 height 28
click at [790, 295] on input "Direct_Motorsport Games_Le Mans Ultimate_DMPU_300X600" at bounding box center [788, 293] width 610 height 28
type input "Direct_Motorsport Games_Le Mans Ultimate_DMPU_300x600"
click at [517, 483] on span "Select creative type..." at bounding box center [550, 481] width 106 height 14
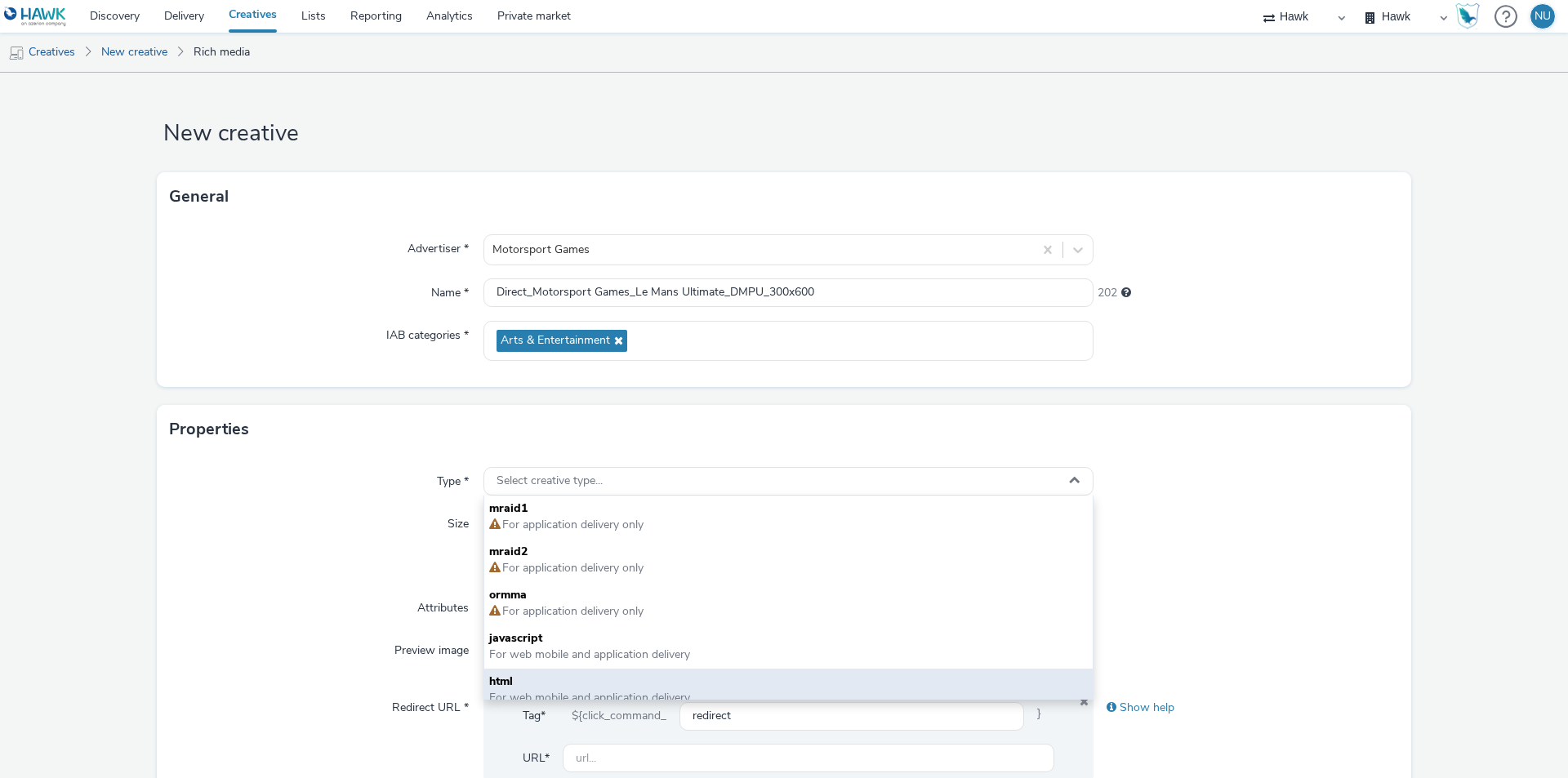
click at [530, 677] on span "html" at bounding box center [788, 682] width 599 height 17
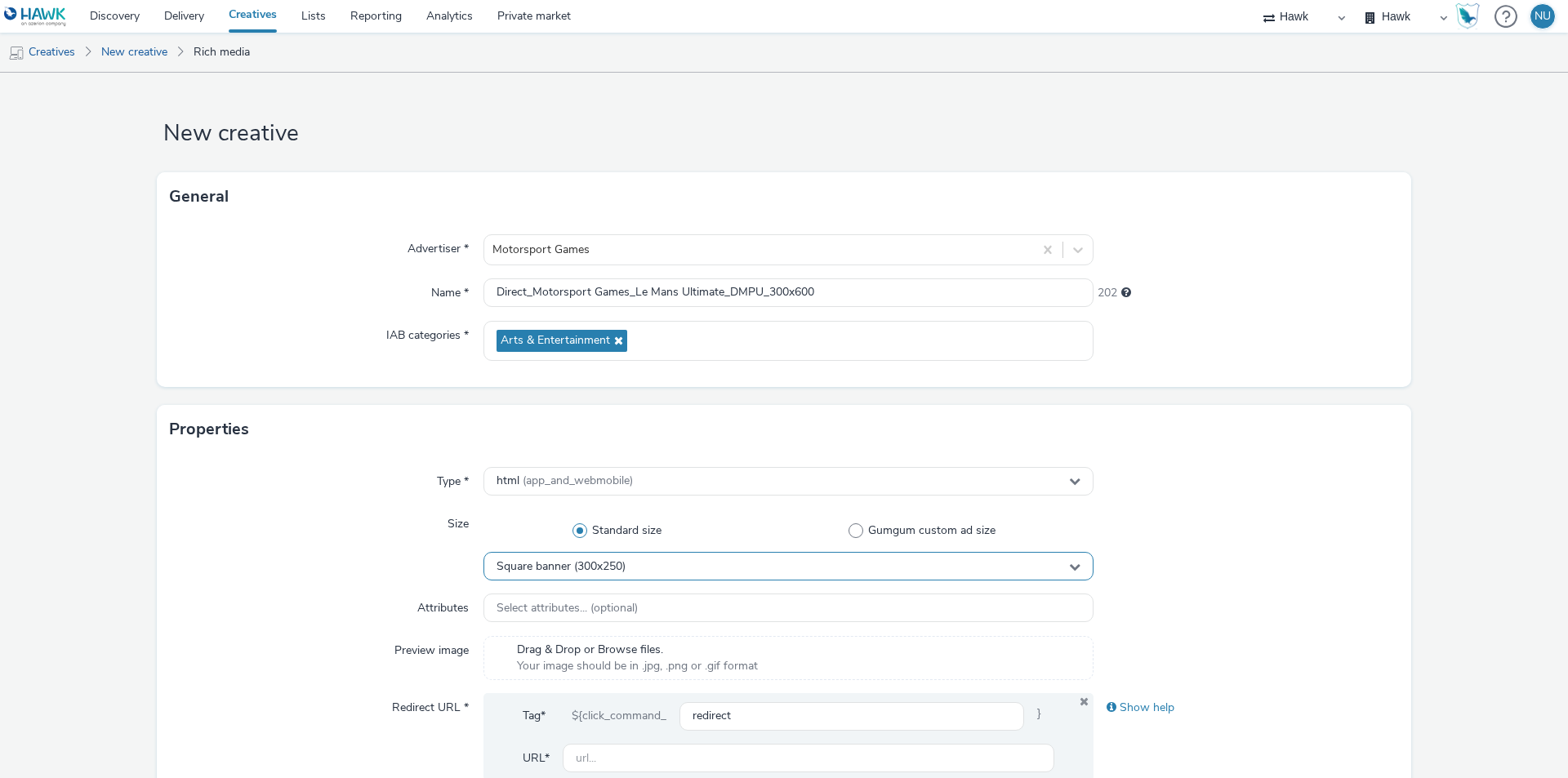
click at [542, 569] on span "Square banner (300x250)" at bounding box center [561, 567] width 129 height 14
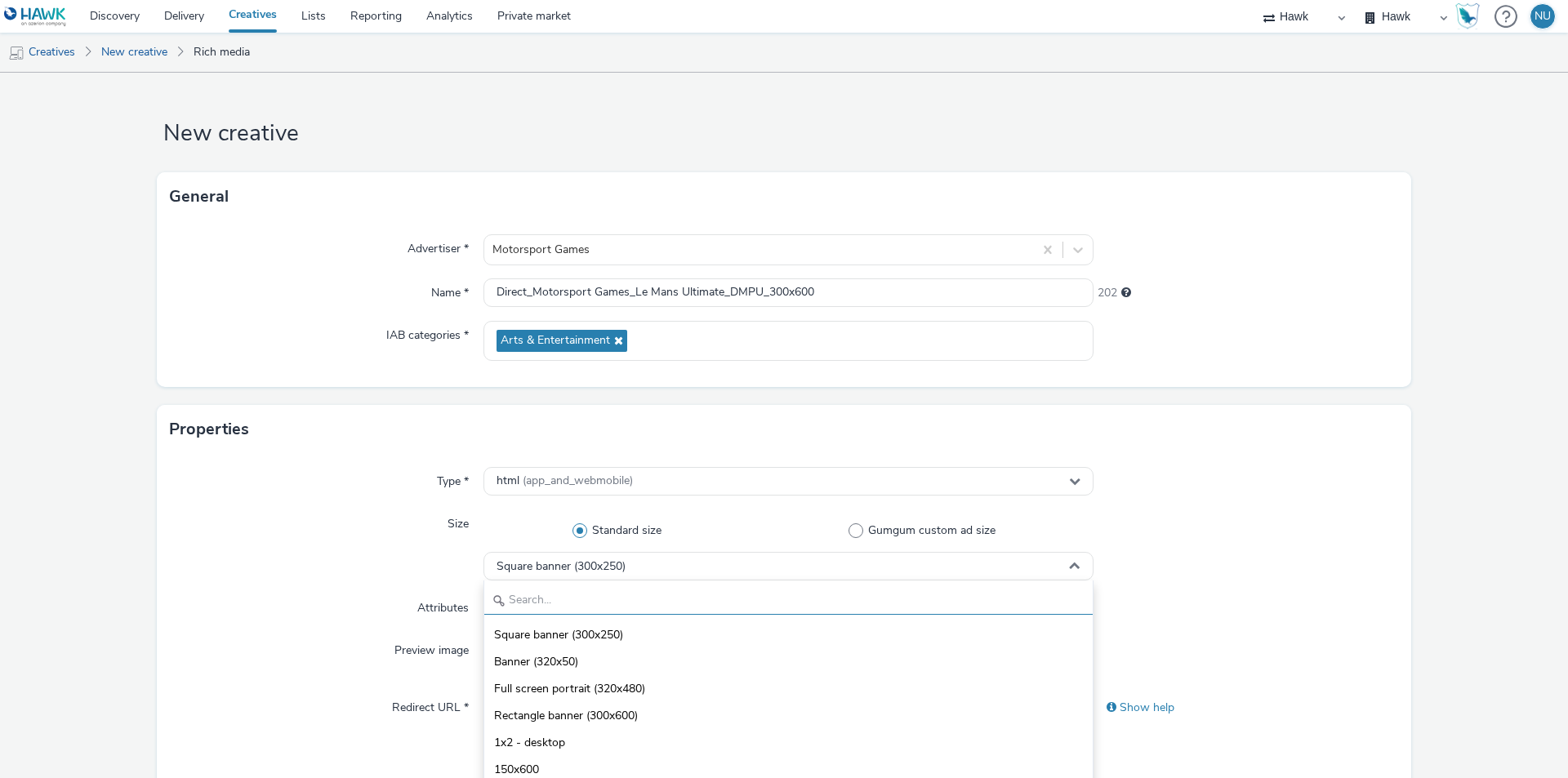
click at [547, 611] on input "text" at bounding box center [788, 600] width 608 height 28
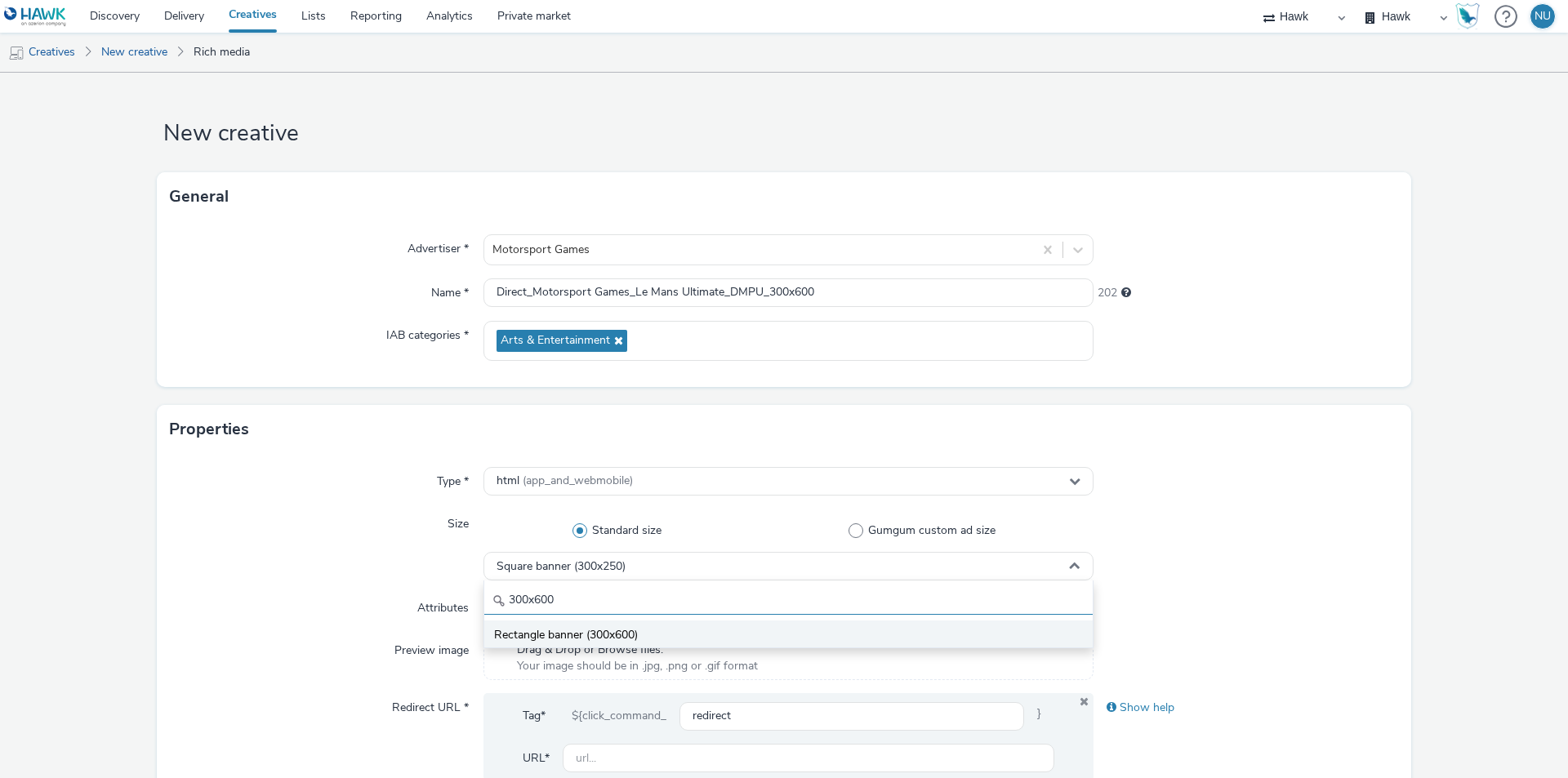
type input "300x600"
click at [556, 639] on span "Rectangle banner (300x600)" at bounding box center [566, 636] width 144 height 17
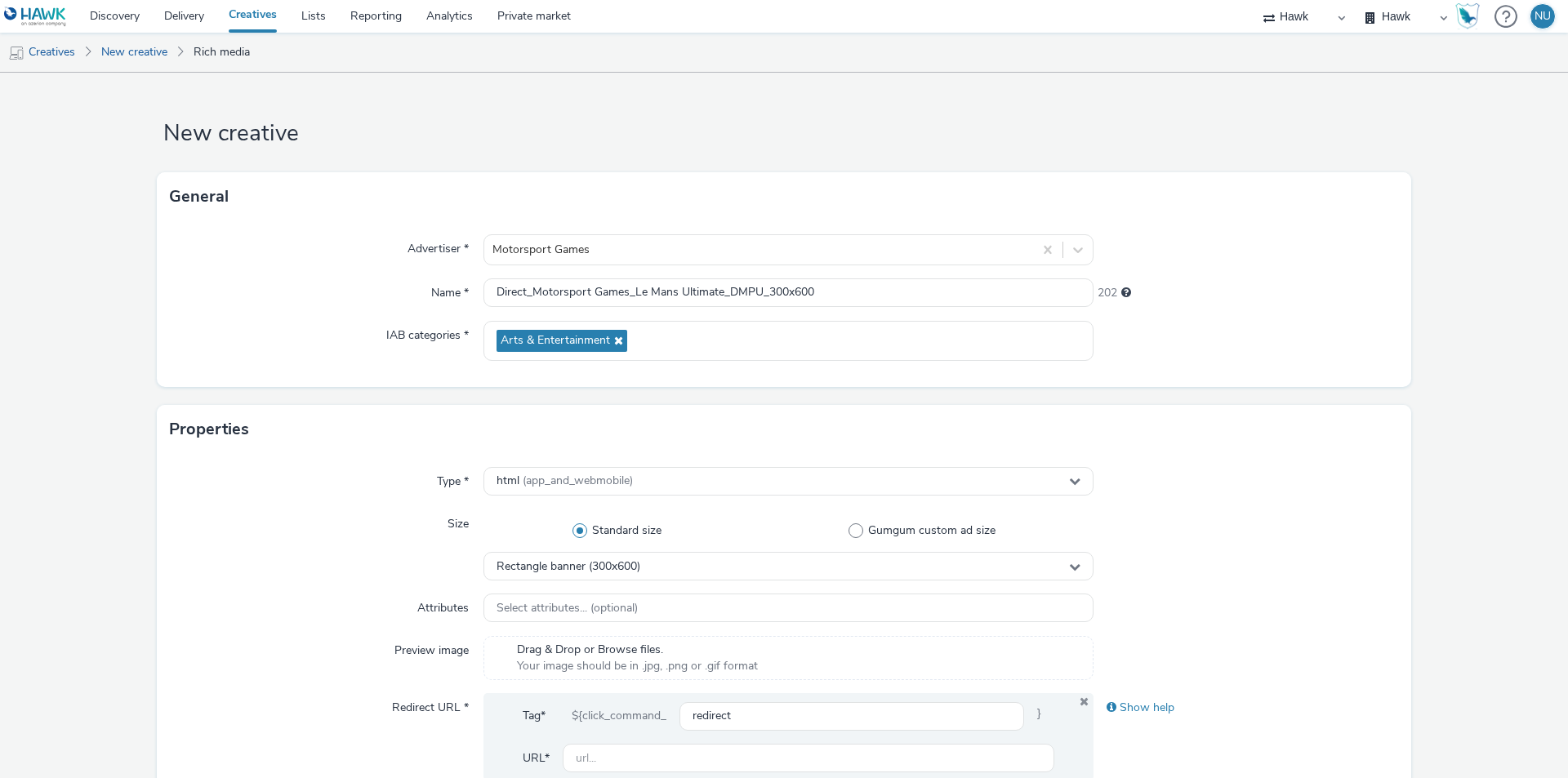
click at [229, 604] on div "Attributes" at bounding box center [327, 608] width 314 height 29
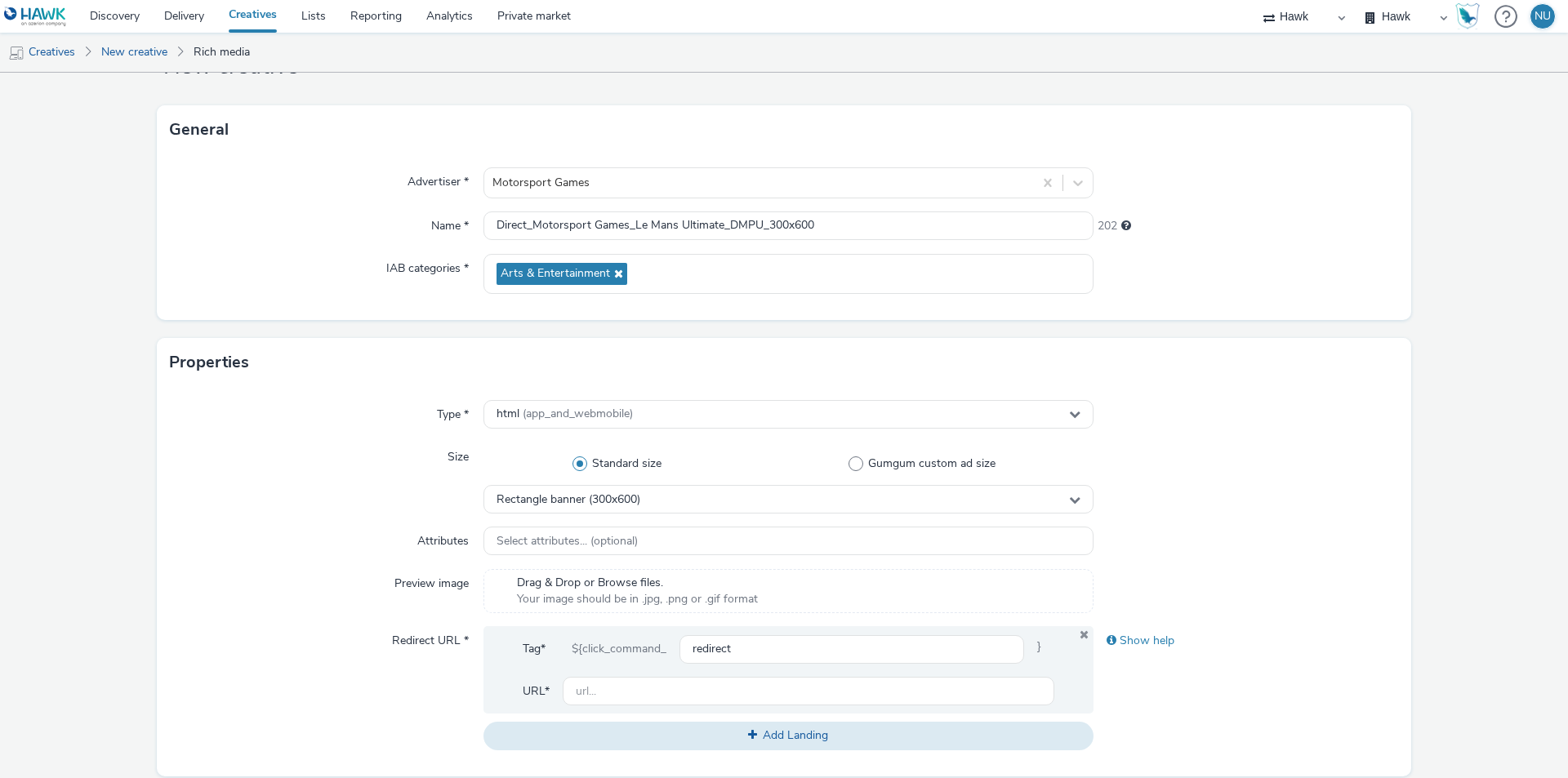
scroll to position [163, 0]
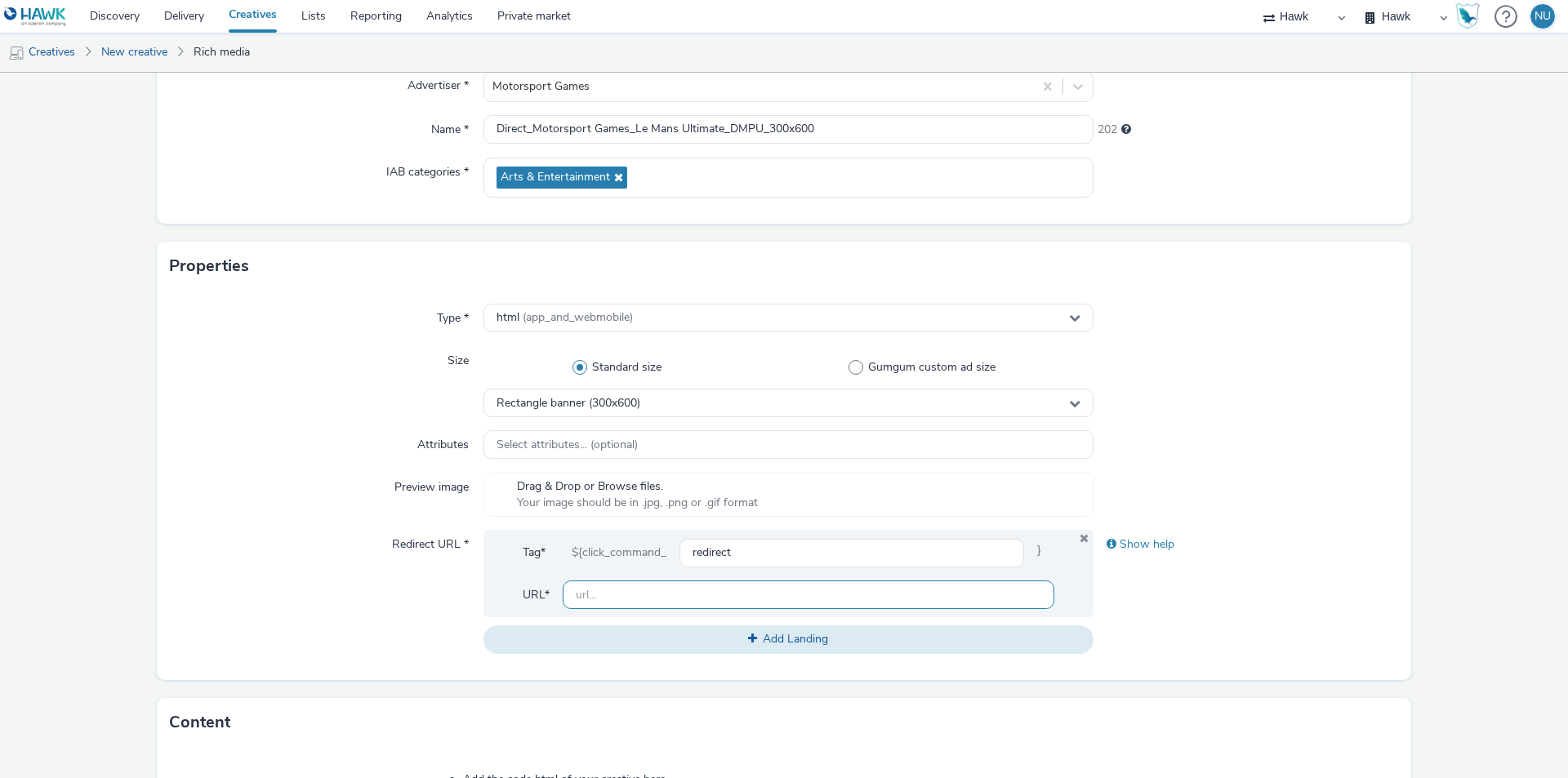
click at [617, 606] on input "text" at bounding box center [808, 595] width 492 height 28
paste input "<style> #sound {top: 280px !important; right: 20px !important} </style> <script…"
type input "<style> #sound {top: 280px !important; right: 20px !important} </style> <script…"
click at [607, 598] on input "text" at bounding box center [808, 595] width 492 height 28
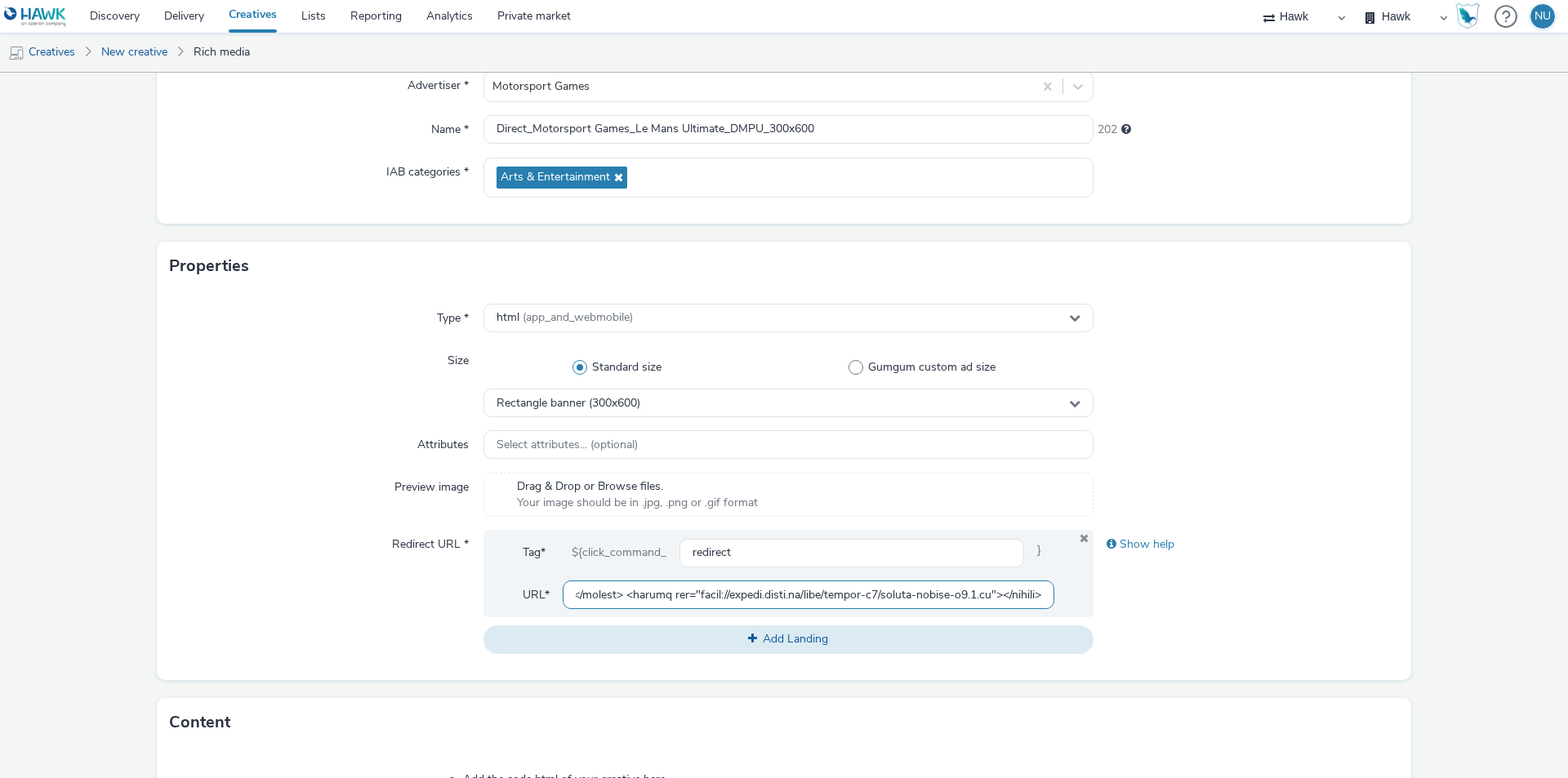
click at [607, 598] on input "text" at bounding box center [808, 595] width 492 height 28
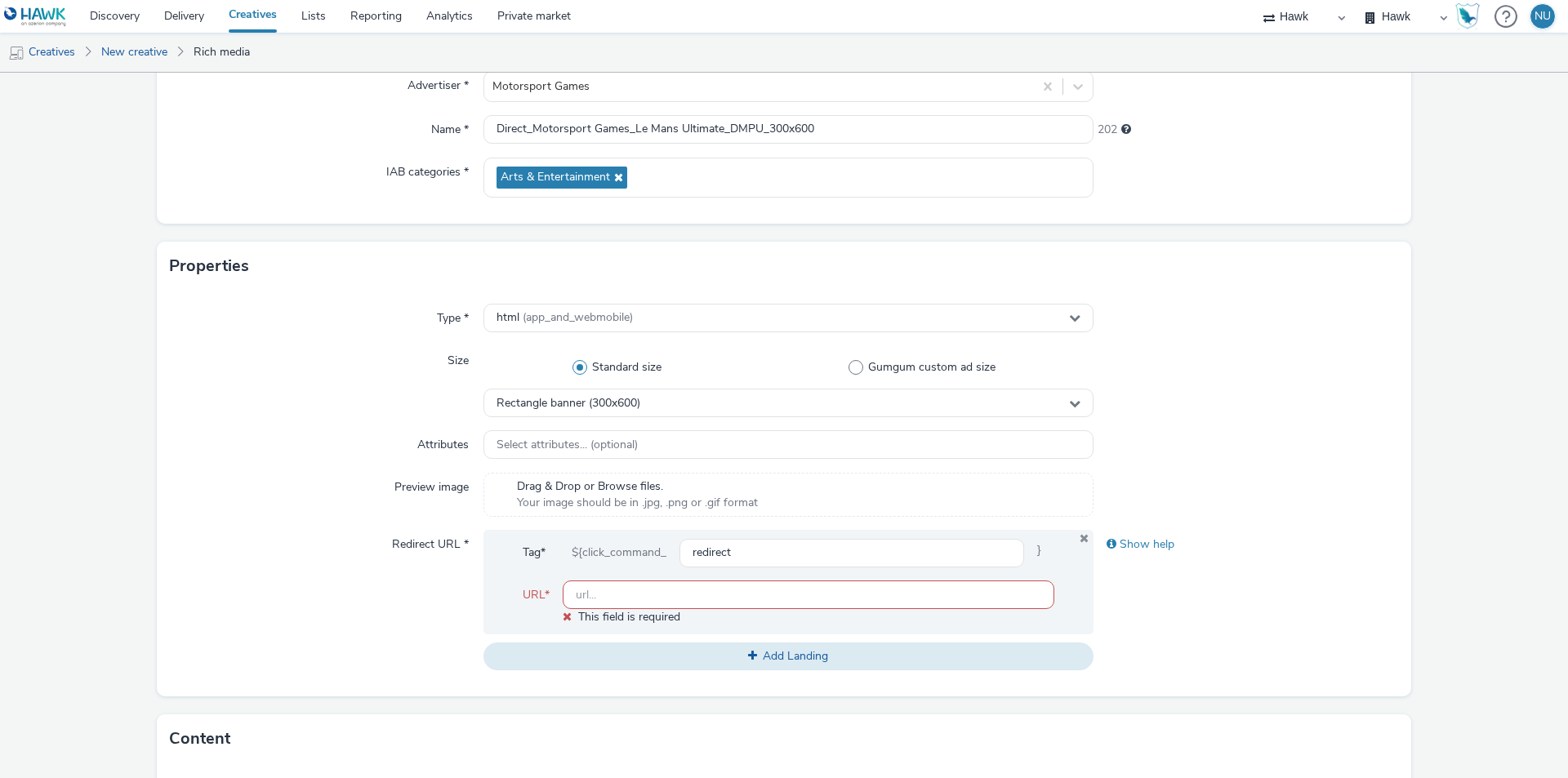
click at [606, 593] on input "text" at bounding box center [808, 595] width 492 height 28
paste input "[URL][DOMAIN_NAME]"
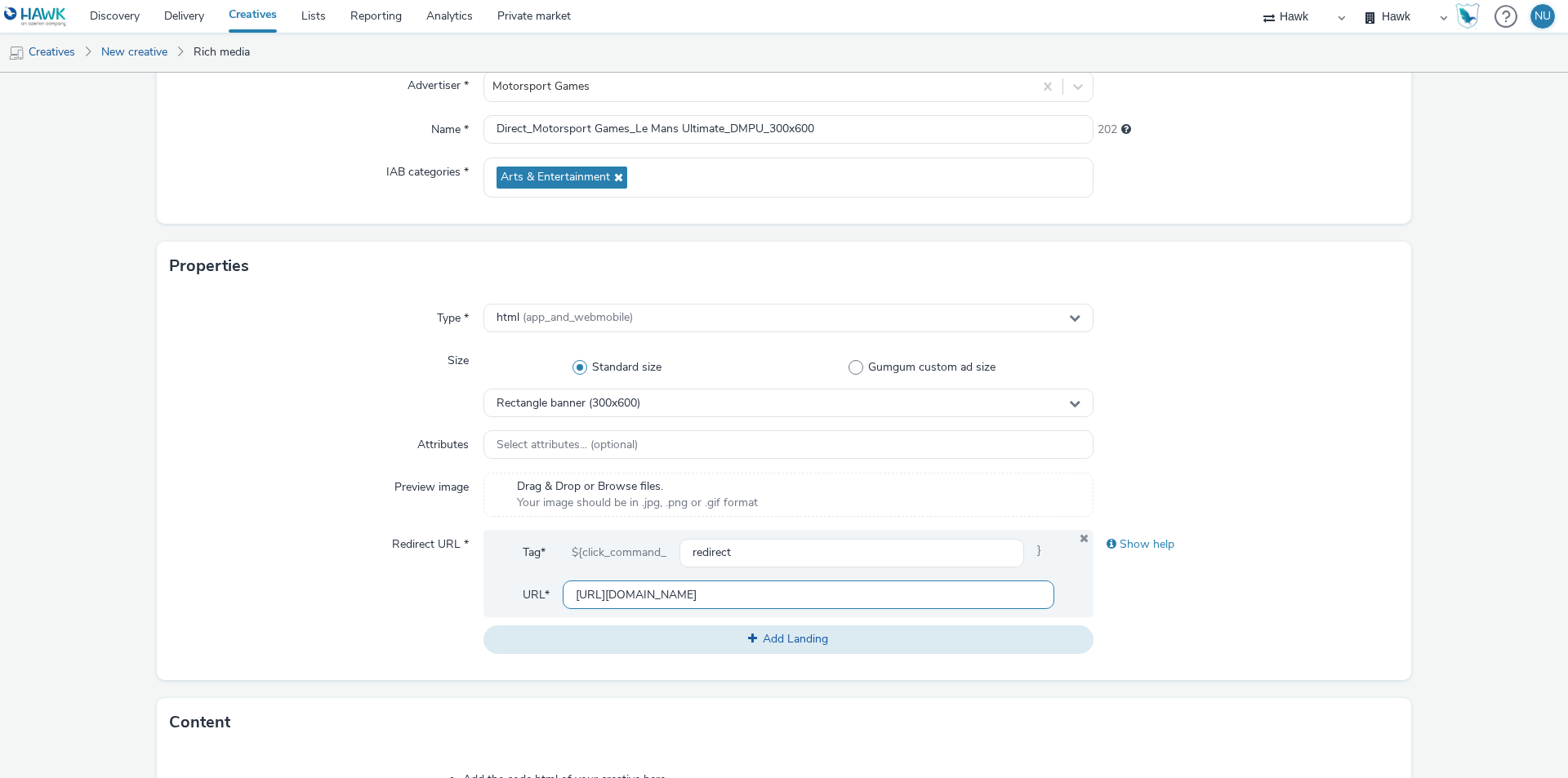
type input "[URL][DOMAIN_NAME]"
click at [273, 614] on div "Redirect URL *" at bounding box center [327, 592] width 314 height 123
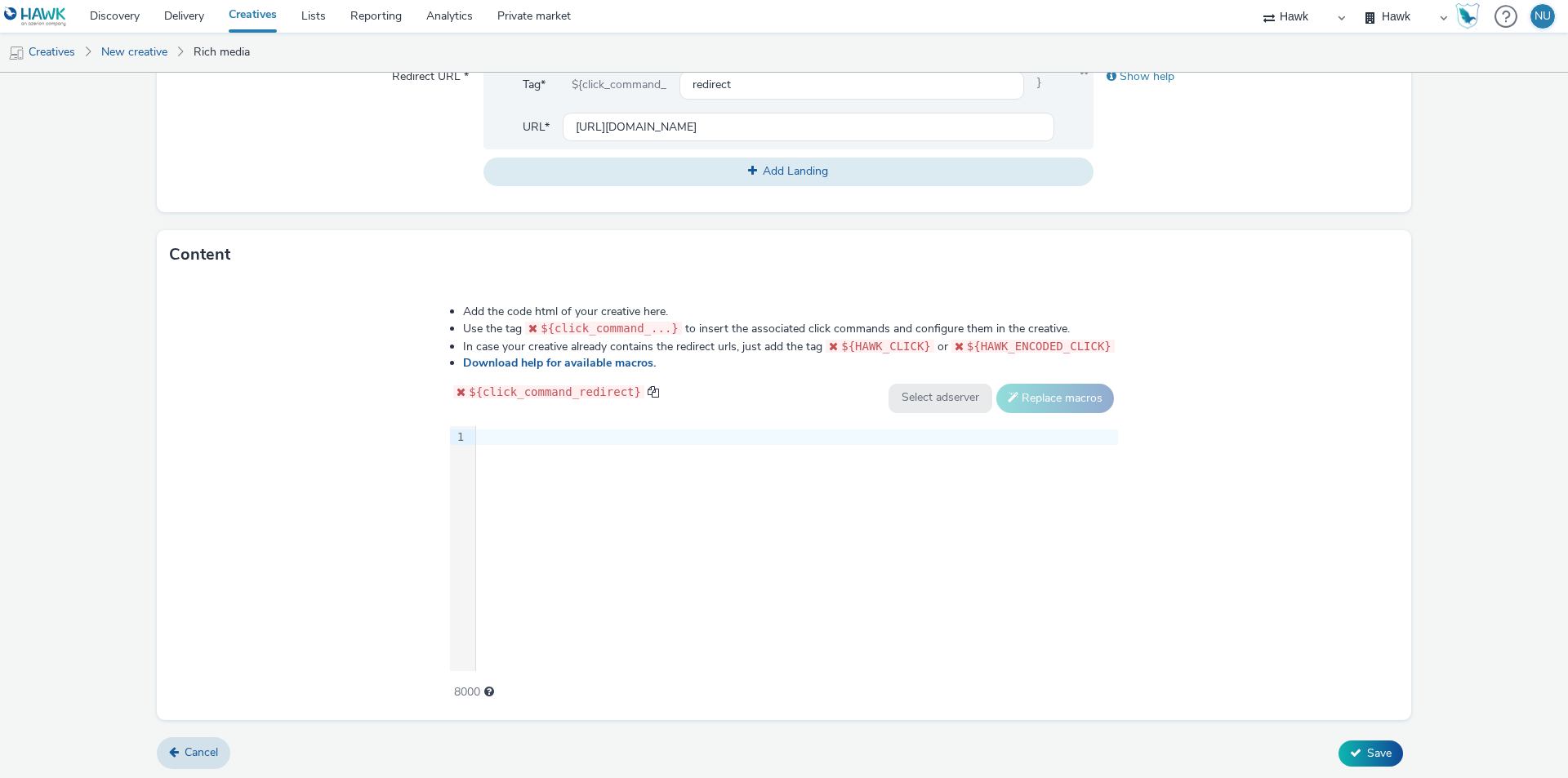
scroll to position [633, 0]
click at [550, 452] on div "9 1 ›" at bounding box center [784, 547] width 668 height 245
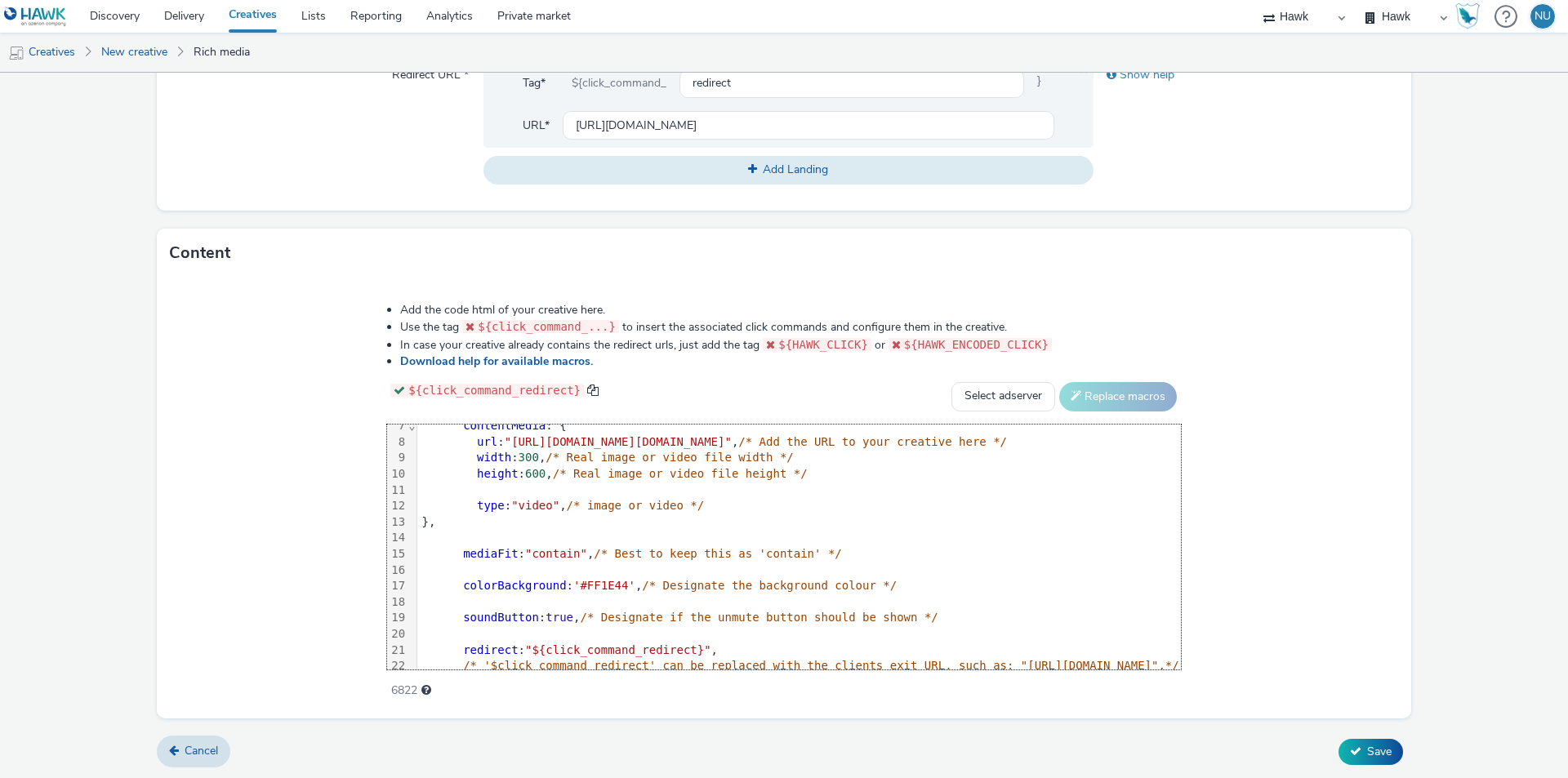
scroll to position [163, 0]
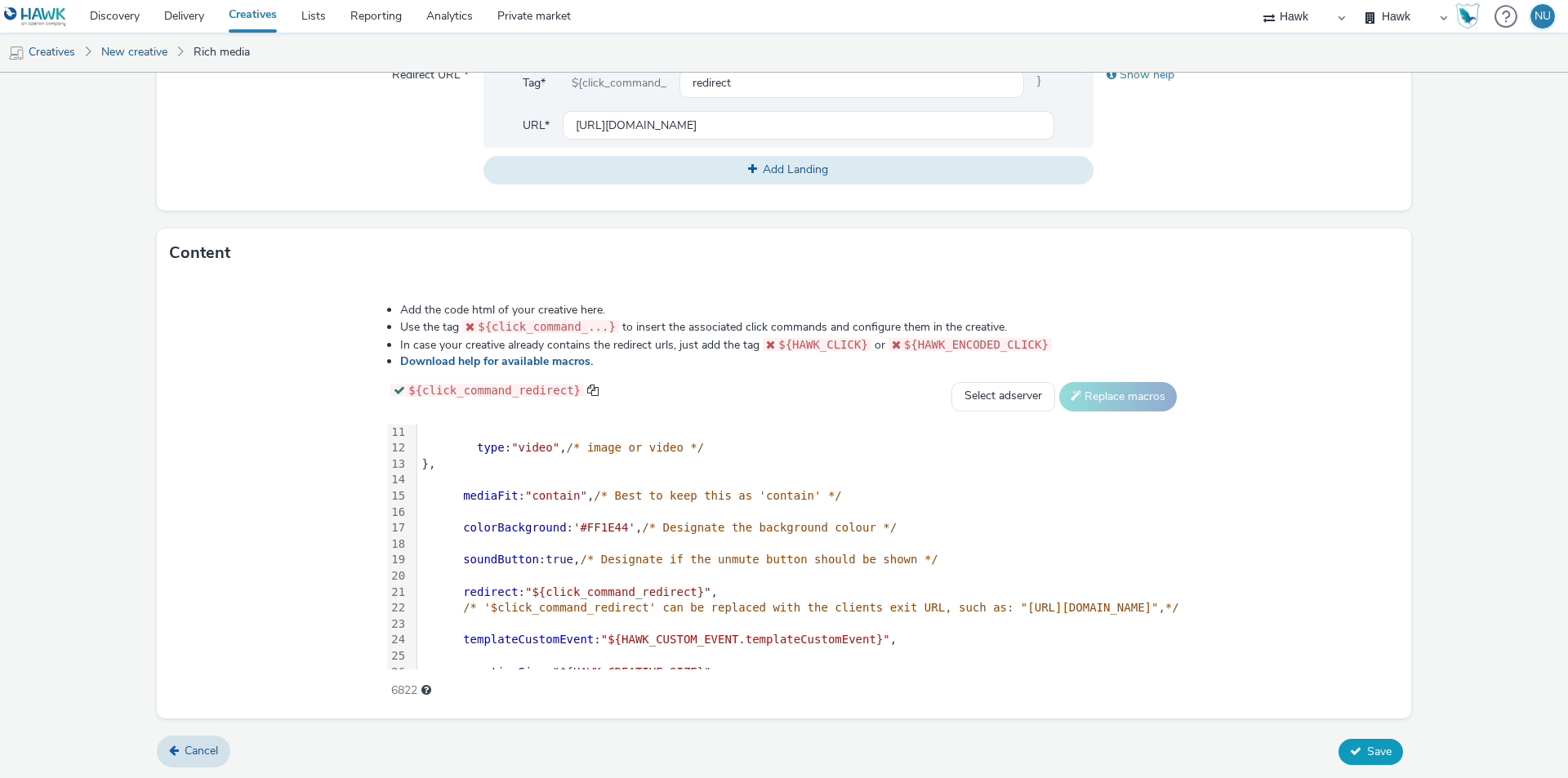
click at [1351, 759] on button "Save" at bounding box center [1371, 752] width 64 height 26
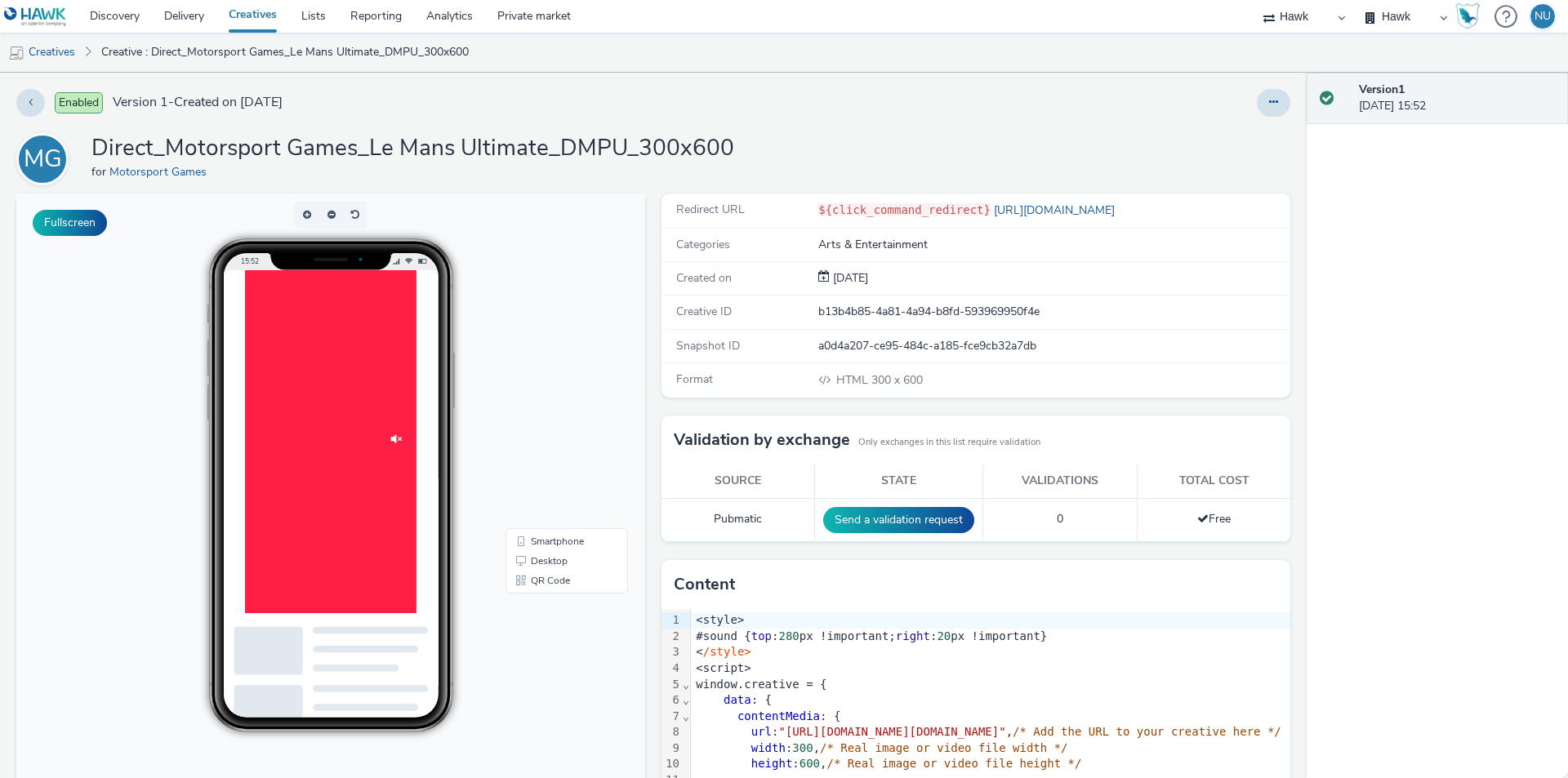
click at [466, 518] on img at bounding box center [462, 511] width 17 height 17
click at [428, 576] on div at bounding box center [367, 516] width 245 height 490
click at [453, 512] on img at bounding box center [462, 511] width 17 height 17
click at [355, 446] on div at bounding box center [367, 516] width 245 height 490
click at [483, 506] on div at bounding box center [367, 516] width 245 height 490
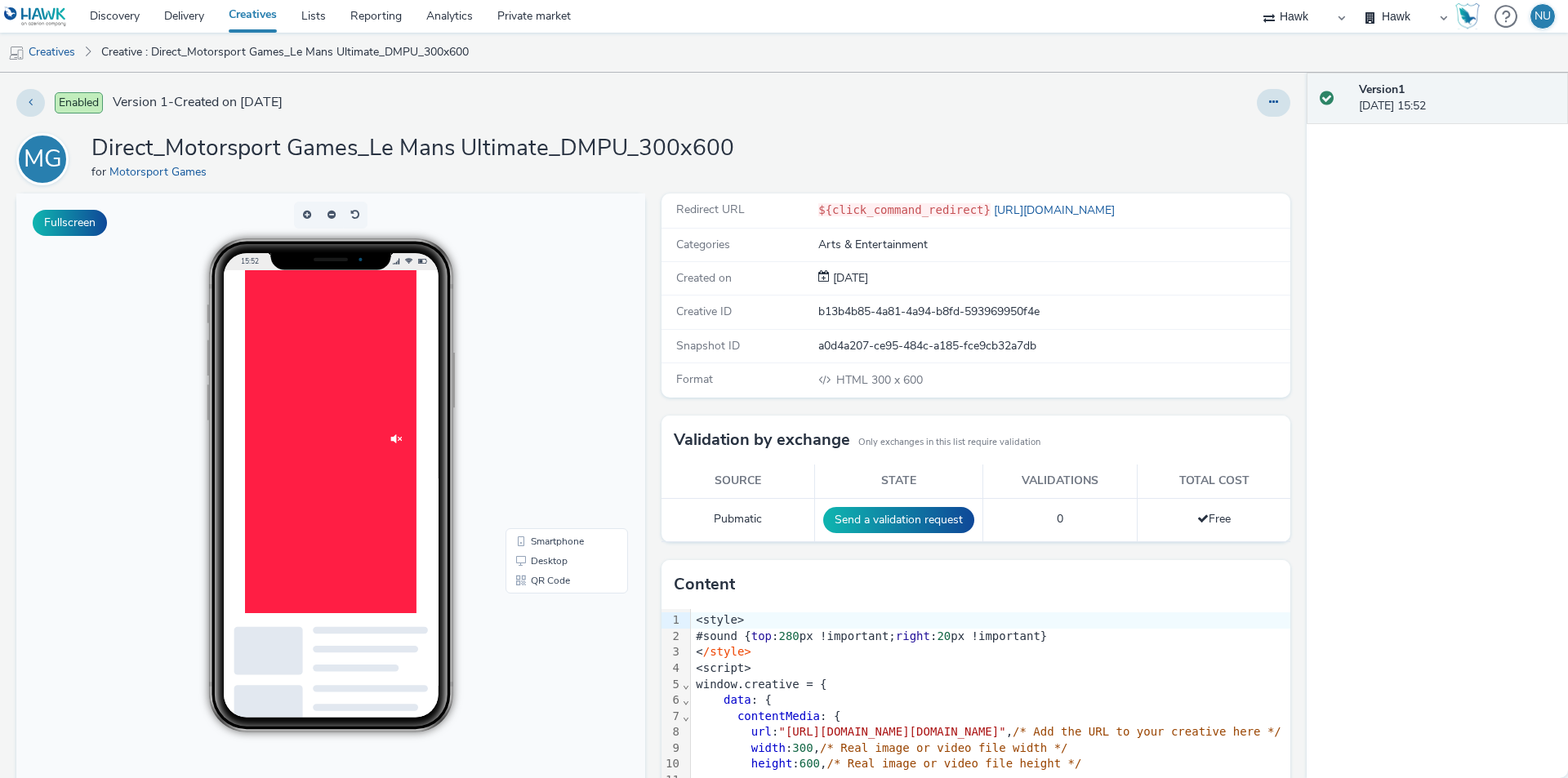
click at [464, 508] on img at bounding box center [462, 511] width 17 height 17
click at [457, 510] on img at bounding box center [462, 511] width 17 height 17
click at [355, 735] on div at bounding box center [367, 516] width 245 height 490
click at [369, 686] on div at bounding box center [367, 516] width 245 height 490
click at [370, 651] on div at bounding box center [367, 516] width 245 height 490
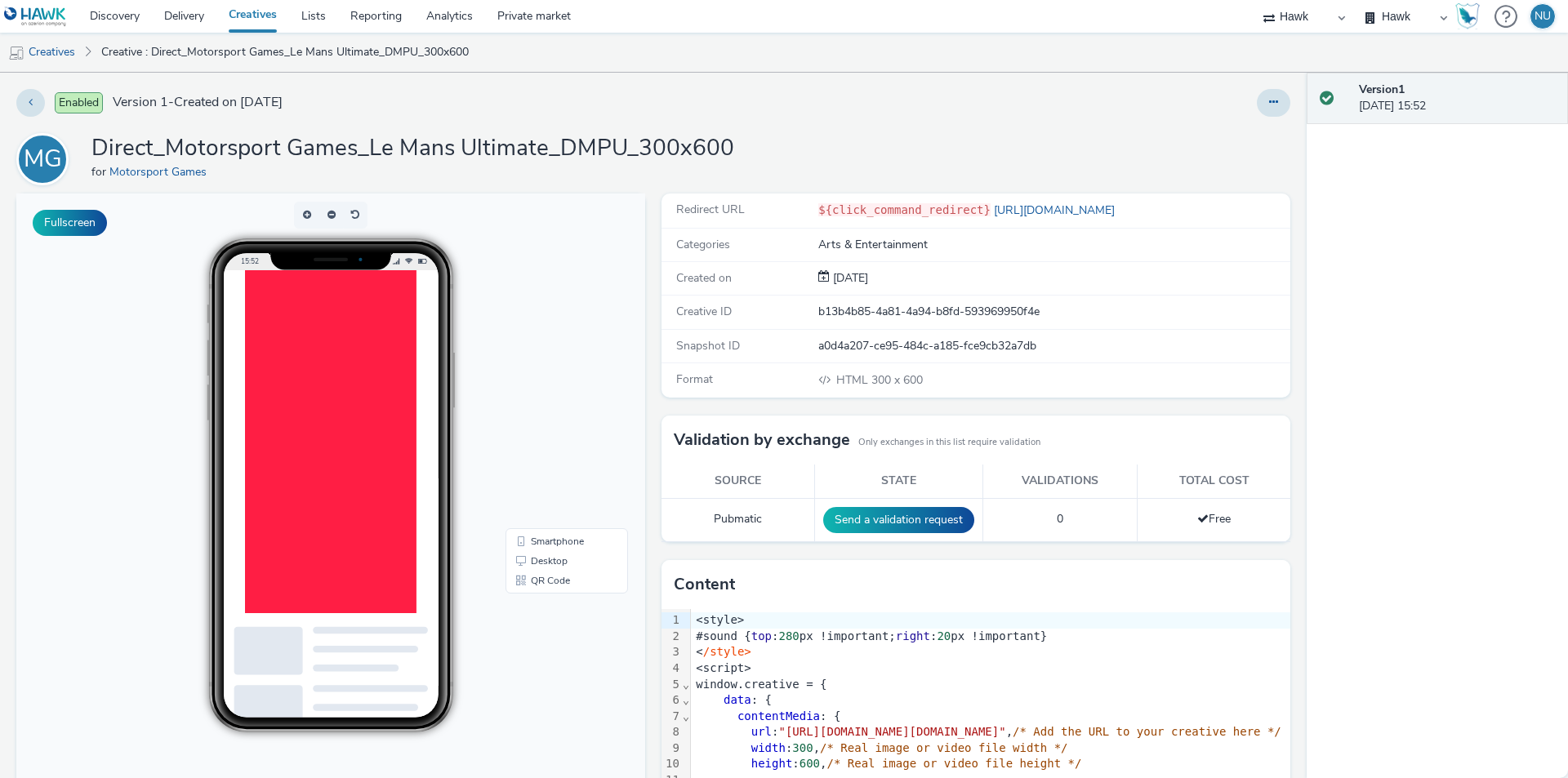
click at [427, 273] on div at bounding box center [367, 516] width 245 height 490
click at [396, 324] on div at bounding box center [367, 516] width 245 height 490
click at [350, 376] on div at bounding box center [367, 516] width 245 height 490
click at [403, 316] on div at bounding box center [367, 516] width 245 height 490
click at [395, 410] on div at bounding box center [367, 516] width 245 height 490
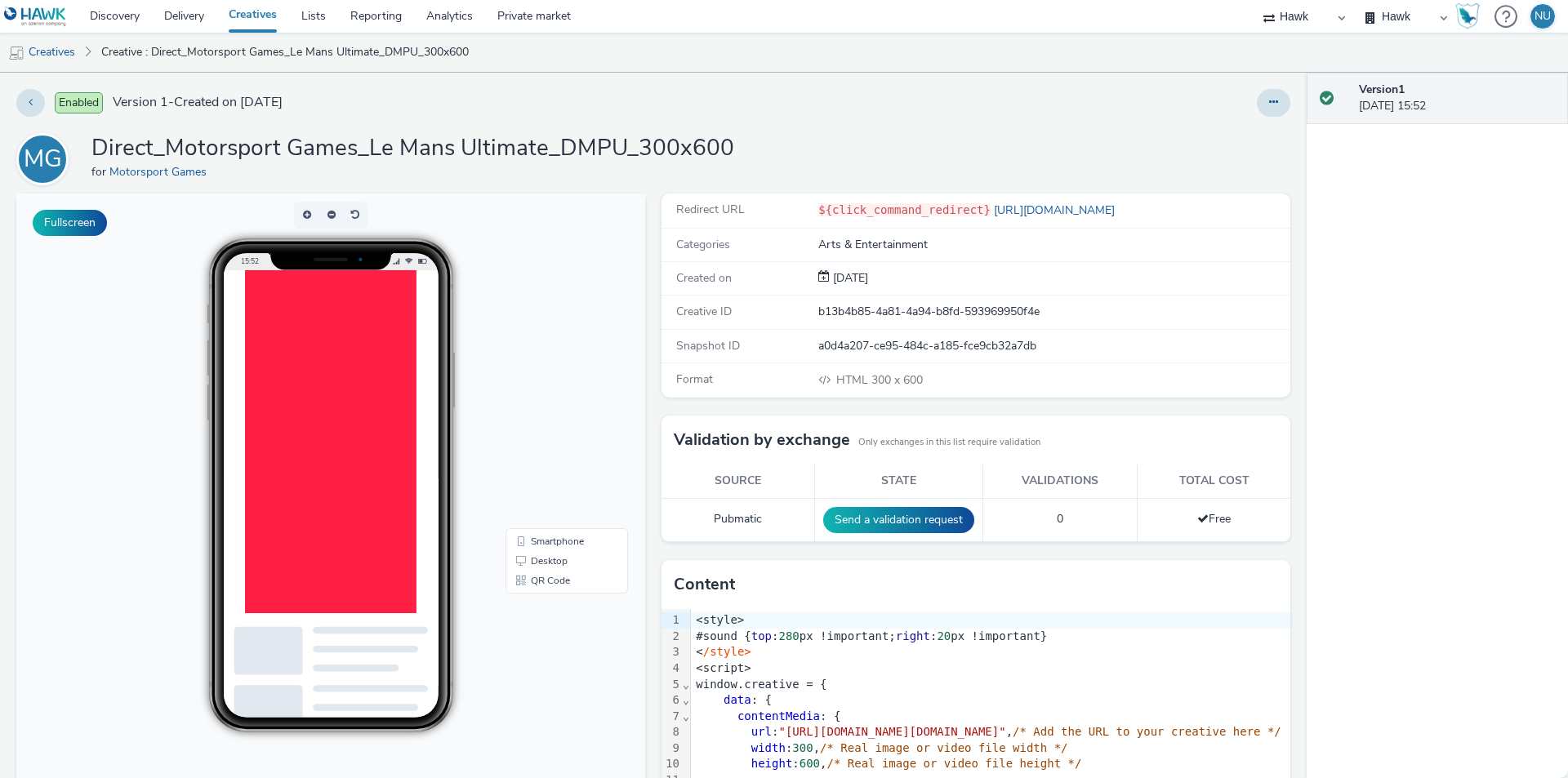
click at [359, 600] on div at bounding box center [367, 516] width 245 height 490
click at [346, 704] on div at bounding box center [367, 516] width 245 height 490
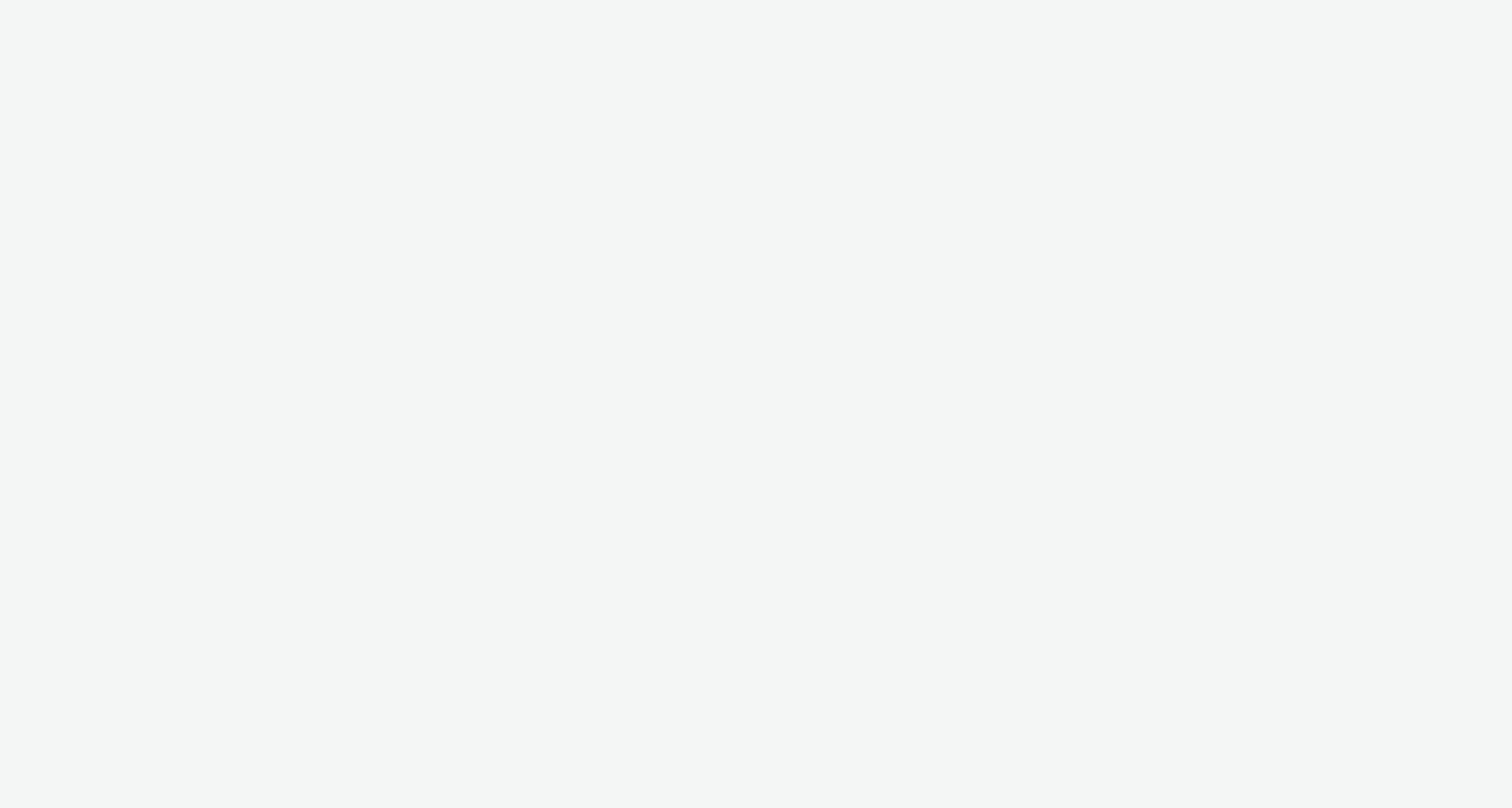
select select "11a7df10-284f-415c-b52a-427acf4c31ae"
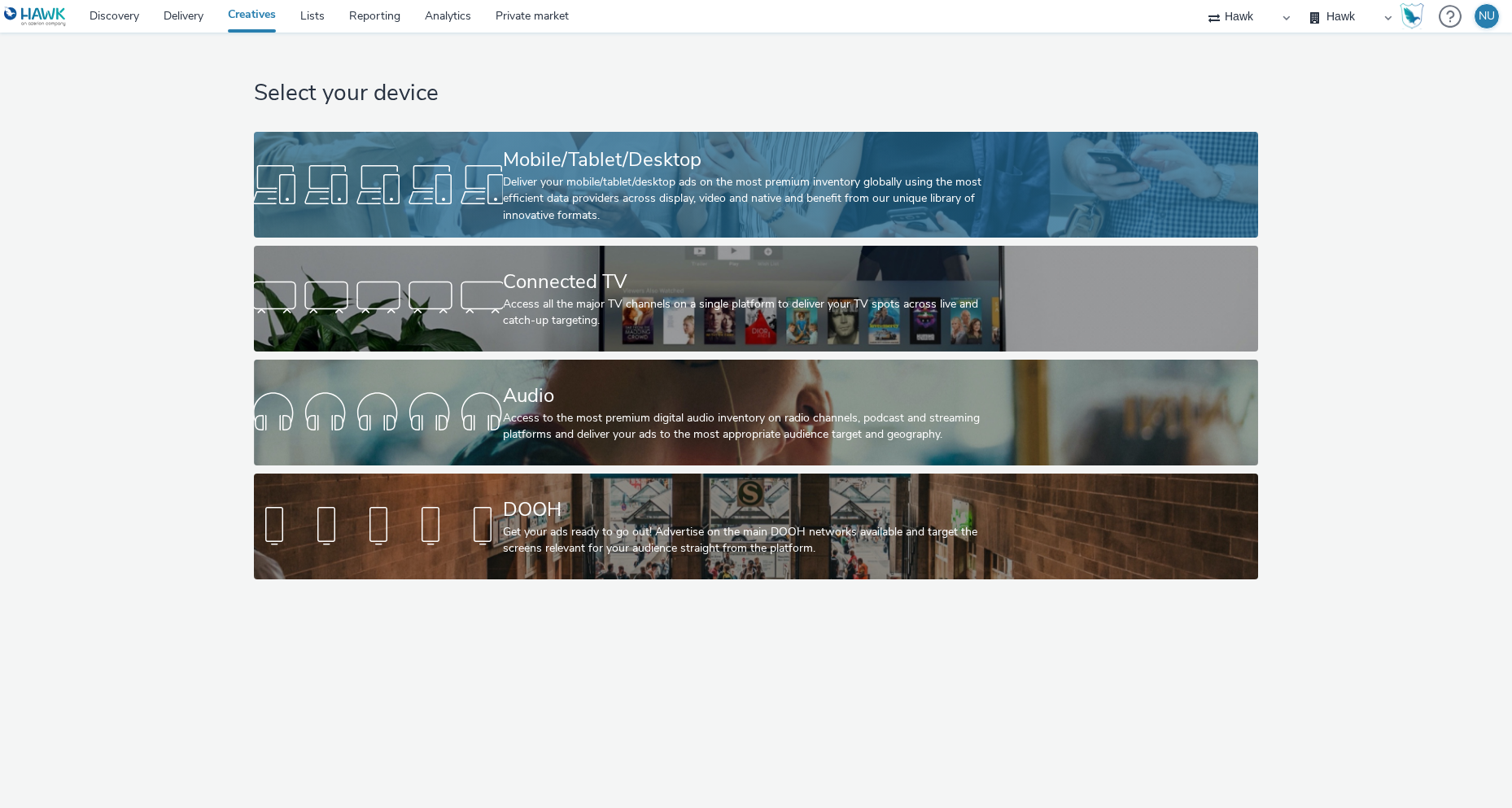
click at [488, 165] on div at bounding box center [378, 185] width 249 height 52
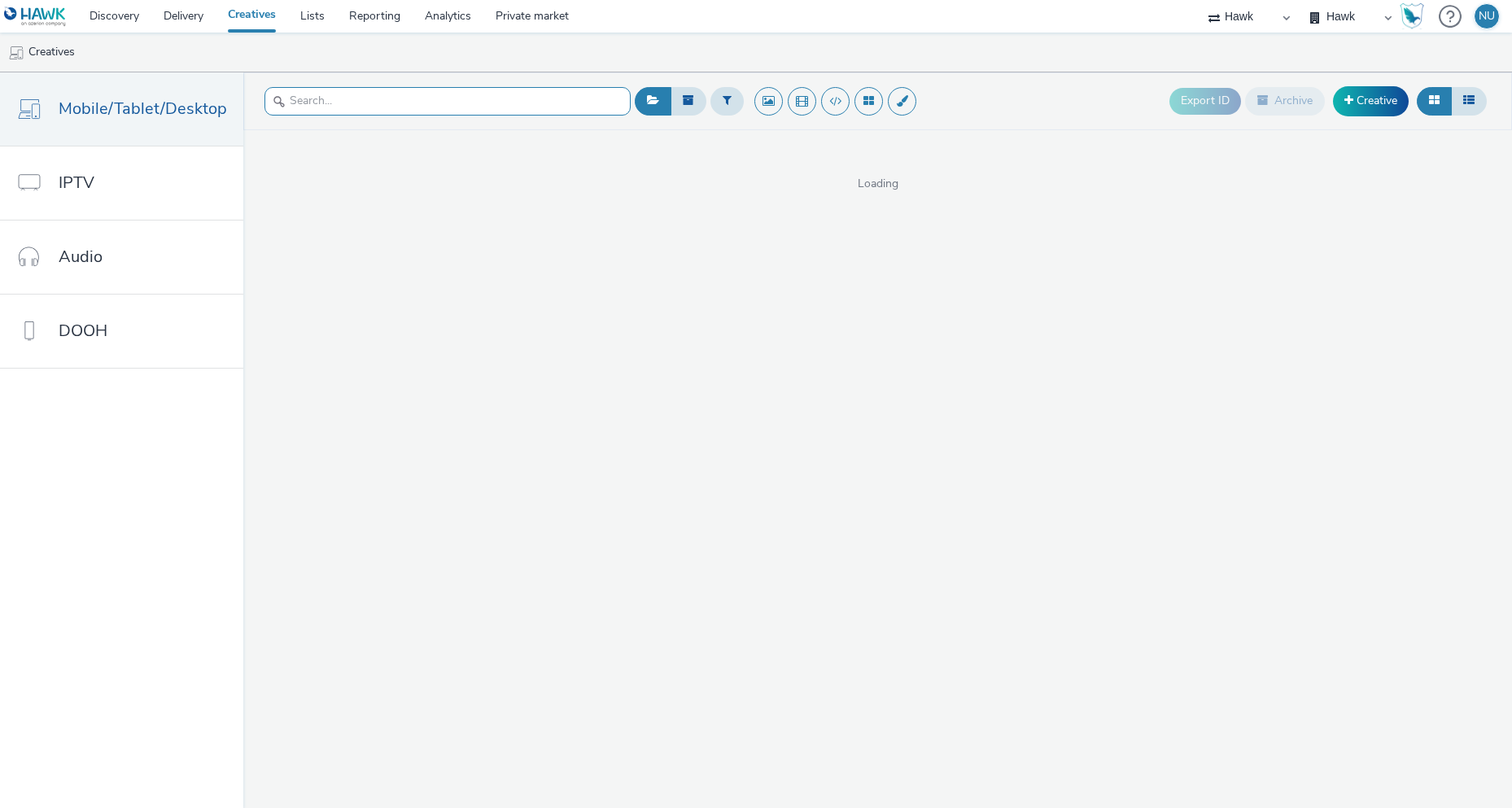
click at [297, 108] on input "text" at bounding box center [447, 101] width 367 height 28
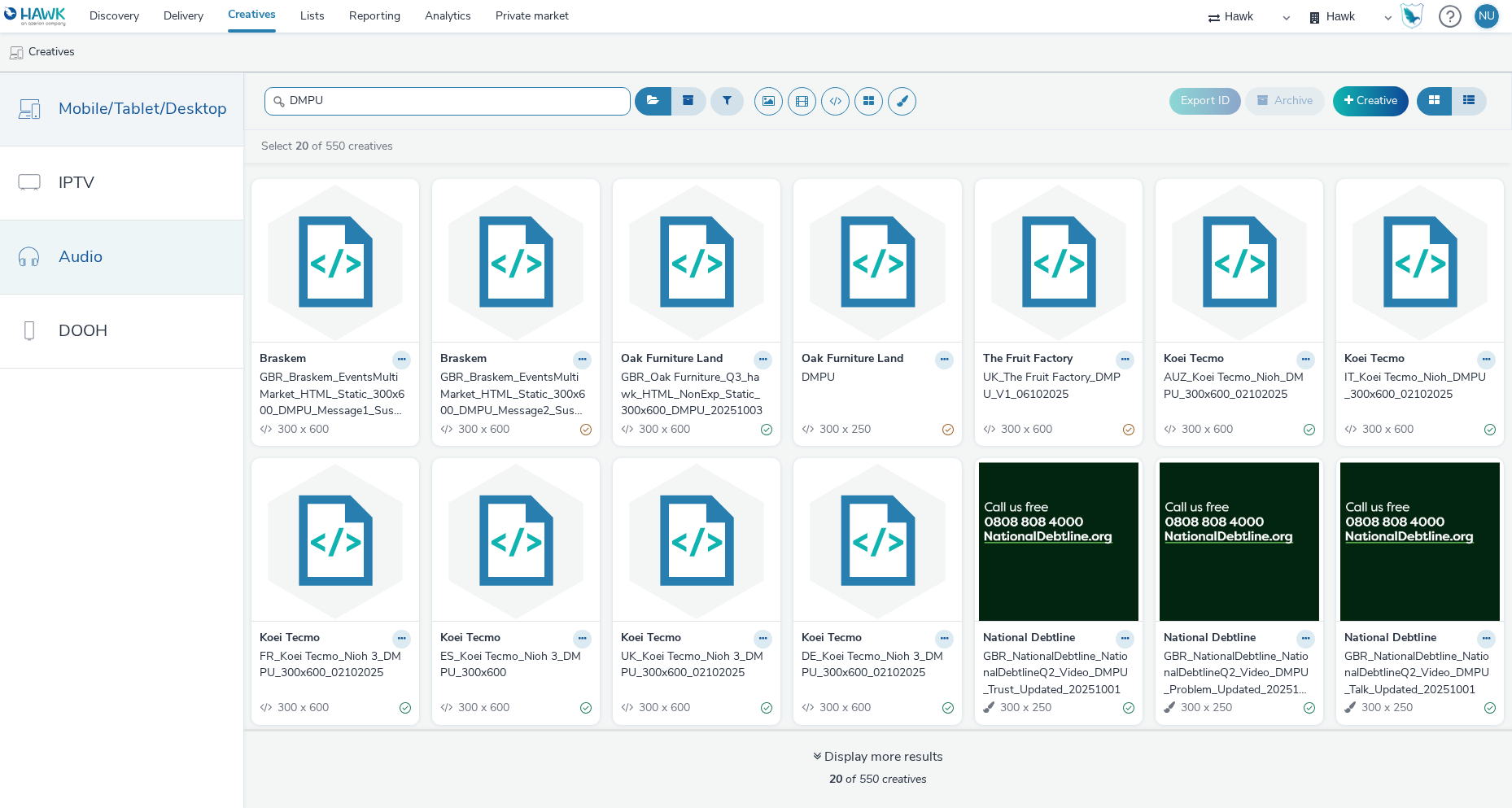
type input "DMPU"
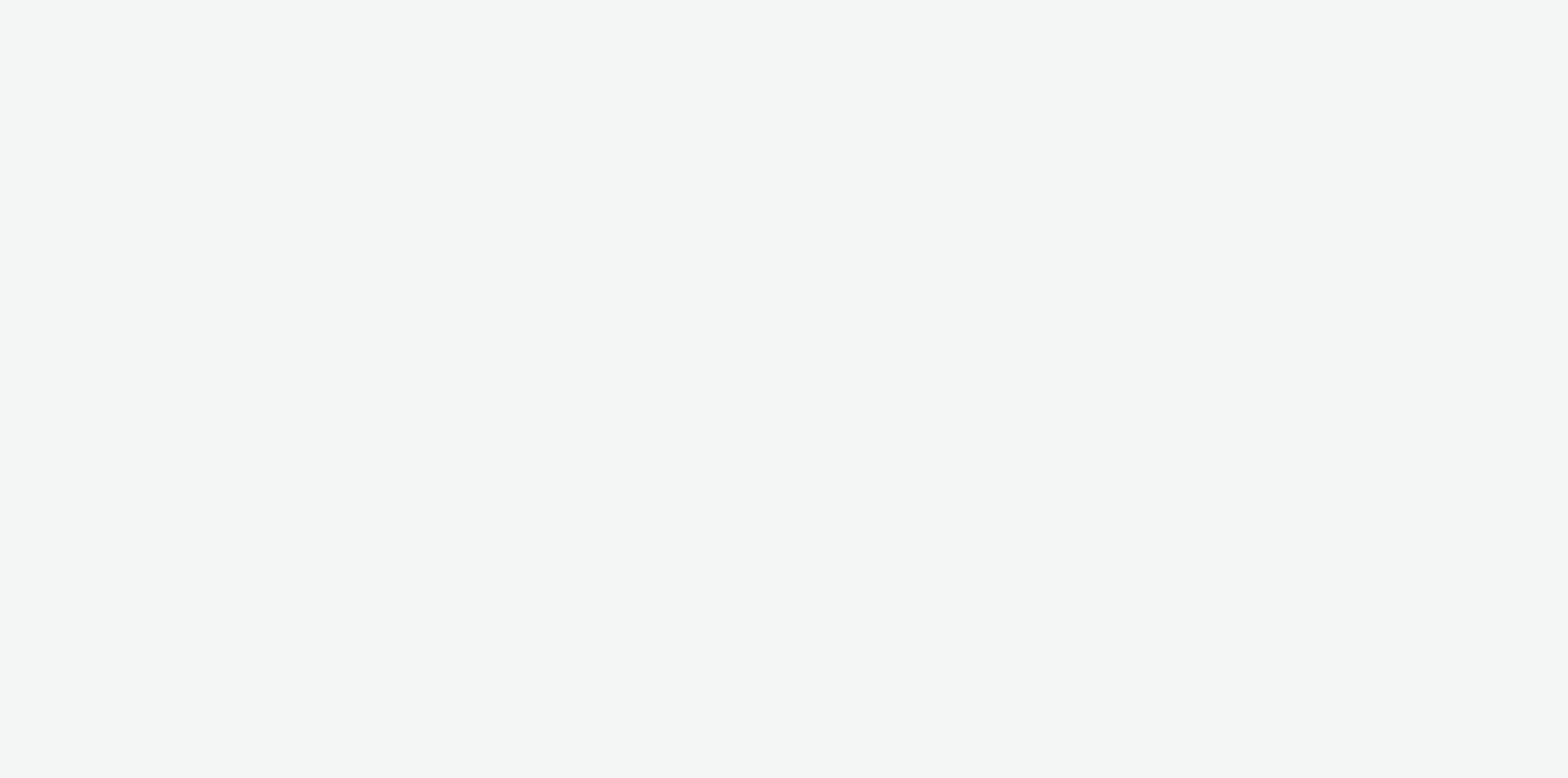
select select "11a7df10-284f-415c-b52a-427acf4c31ae"
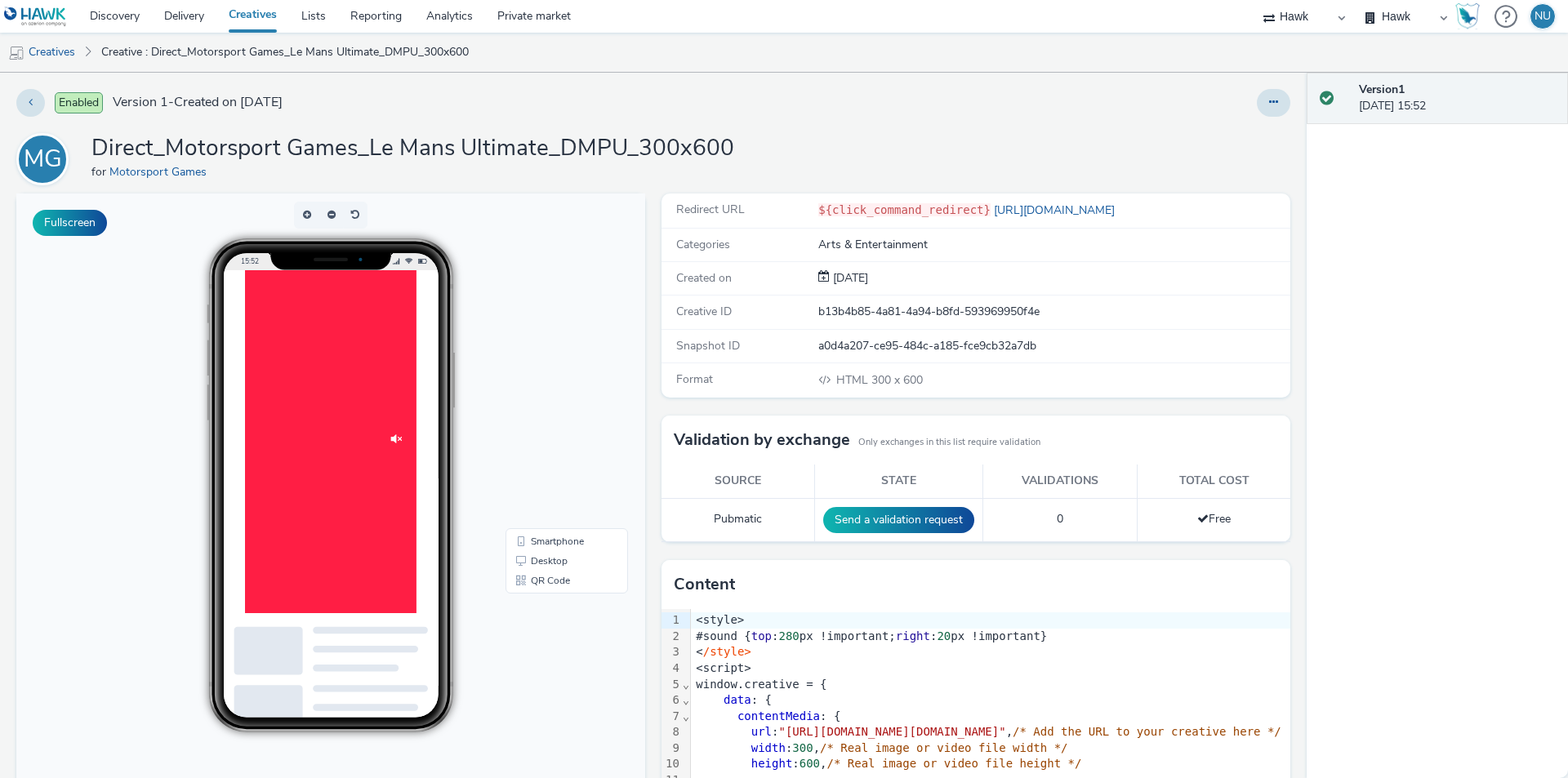
click at [407, 577] on div at bounding box center [367, 516] width 245 height 490
click at [353, 712] on div at bounding box center [367, 516] width 245 height 490
click at [373, 728] on div at bounding box center [367, 516] width 245 height 490
click at [405, 735] on div at bounding box center [367, 516] width 245 height 490
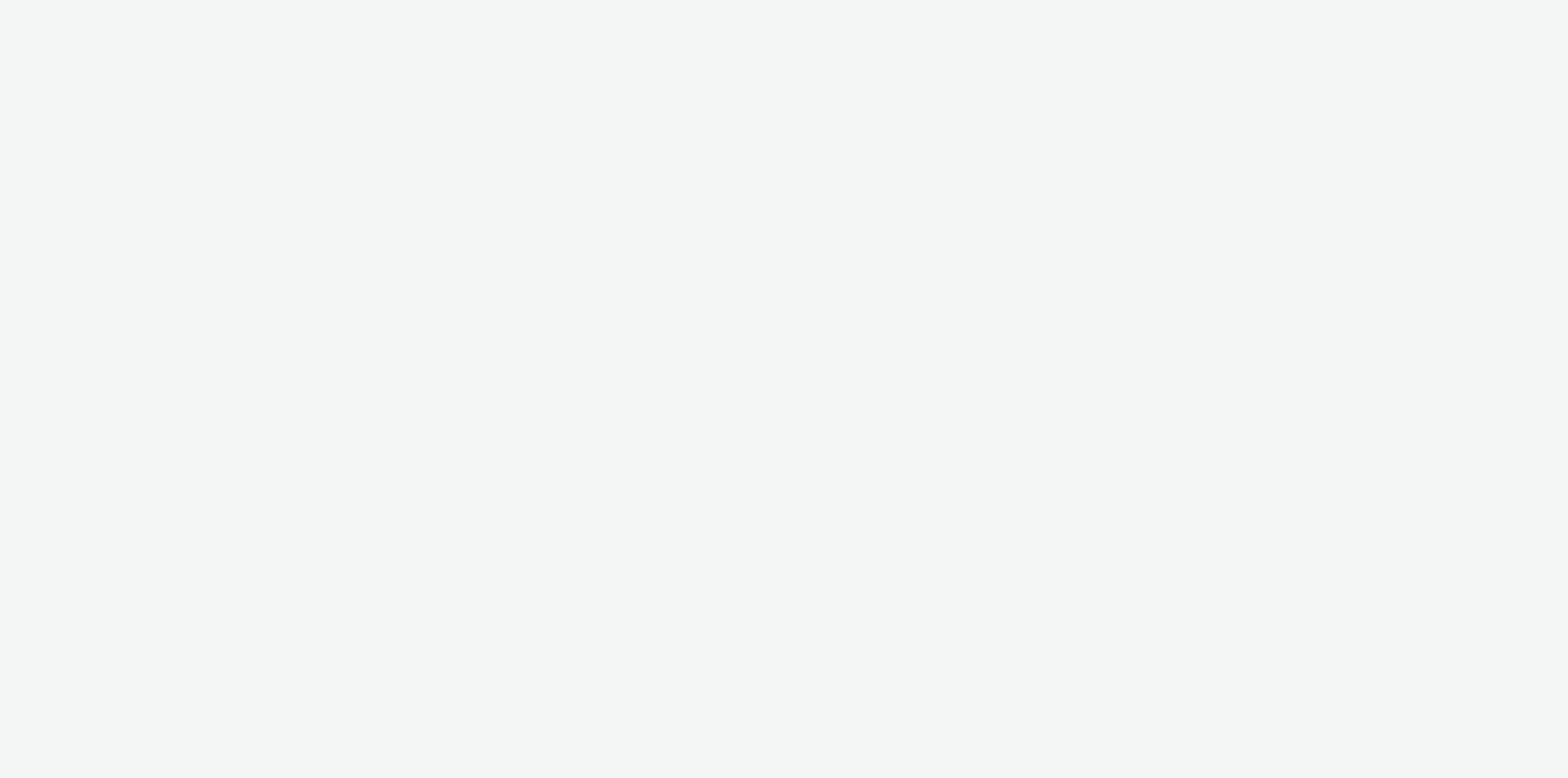
select select "11a7df10-284f-415c-b52a-427acf4c31ae"
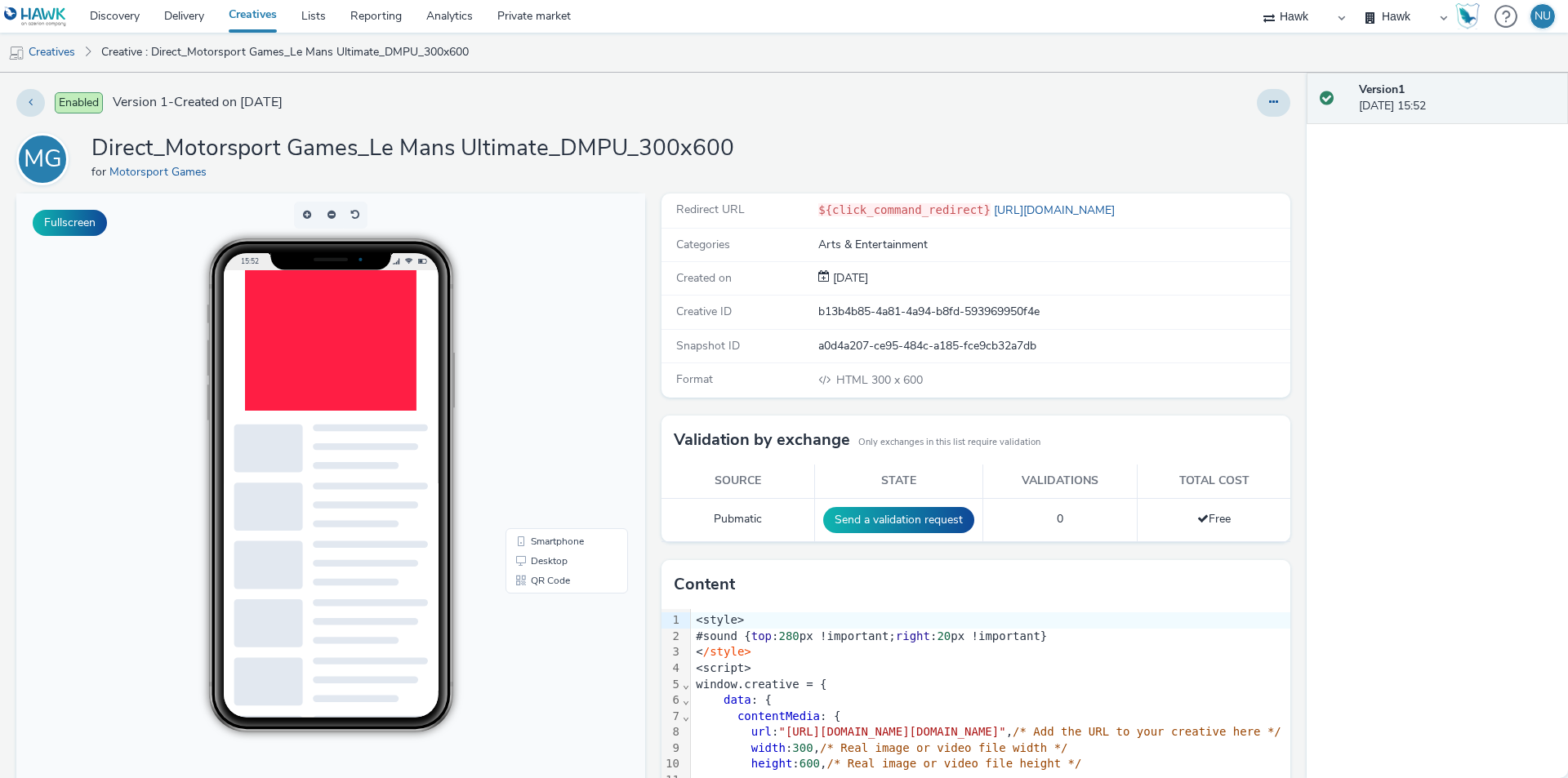
scroll to position [327, 0]
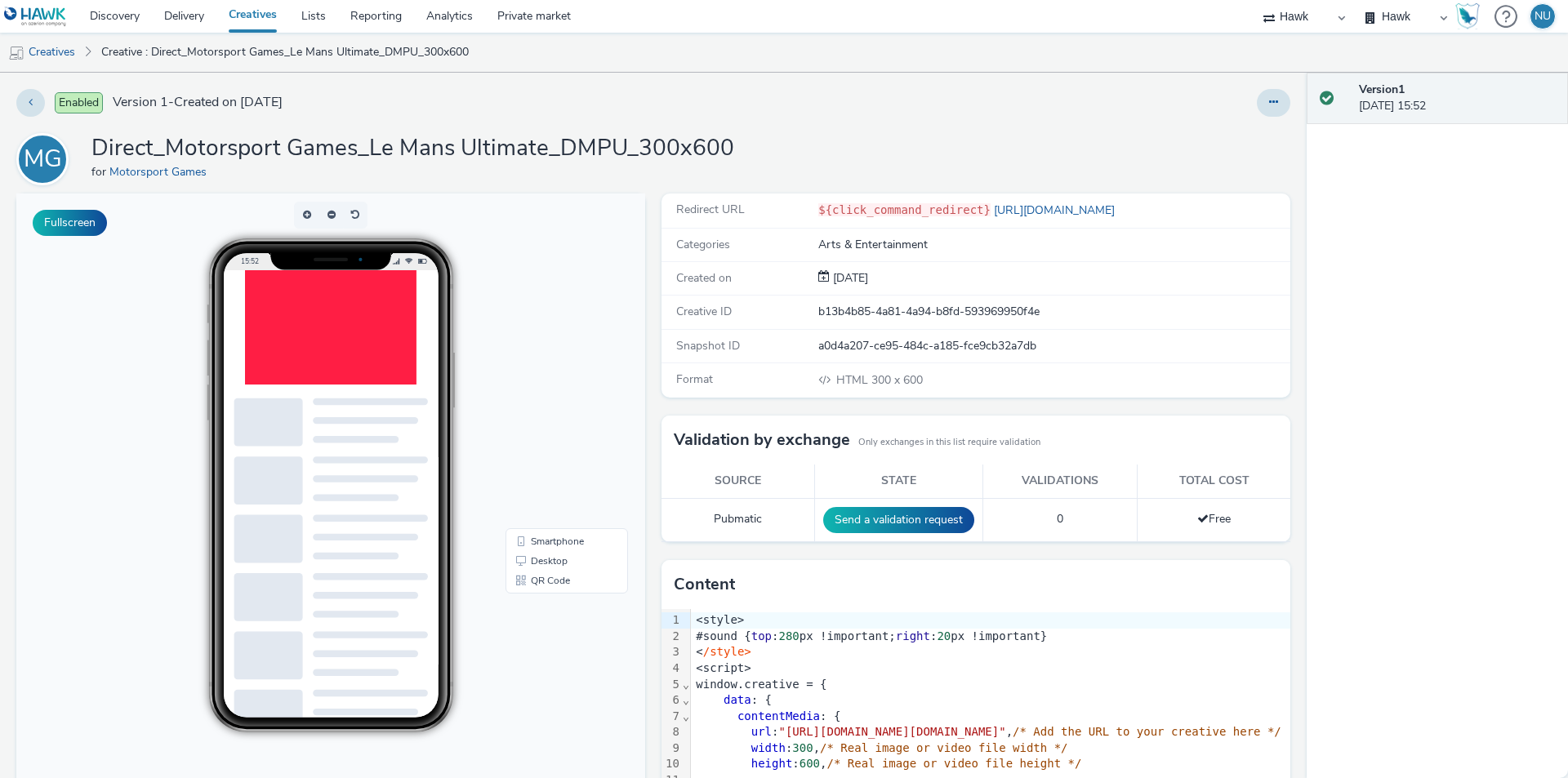
click at [375, 420] on div at bounding box center [367, 286] width 245 height 490
click at [57, 52] on link "Creatives" at bounding box center [41, 52] width 83 height 39
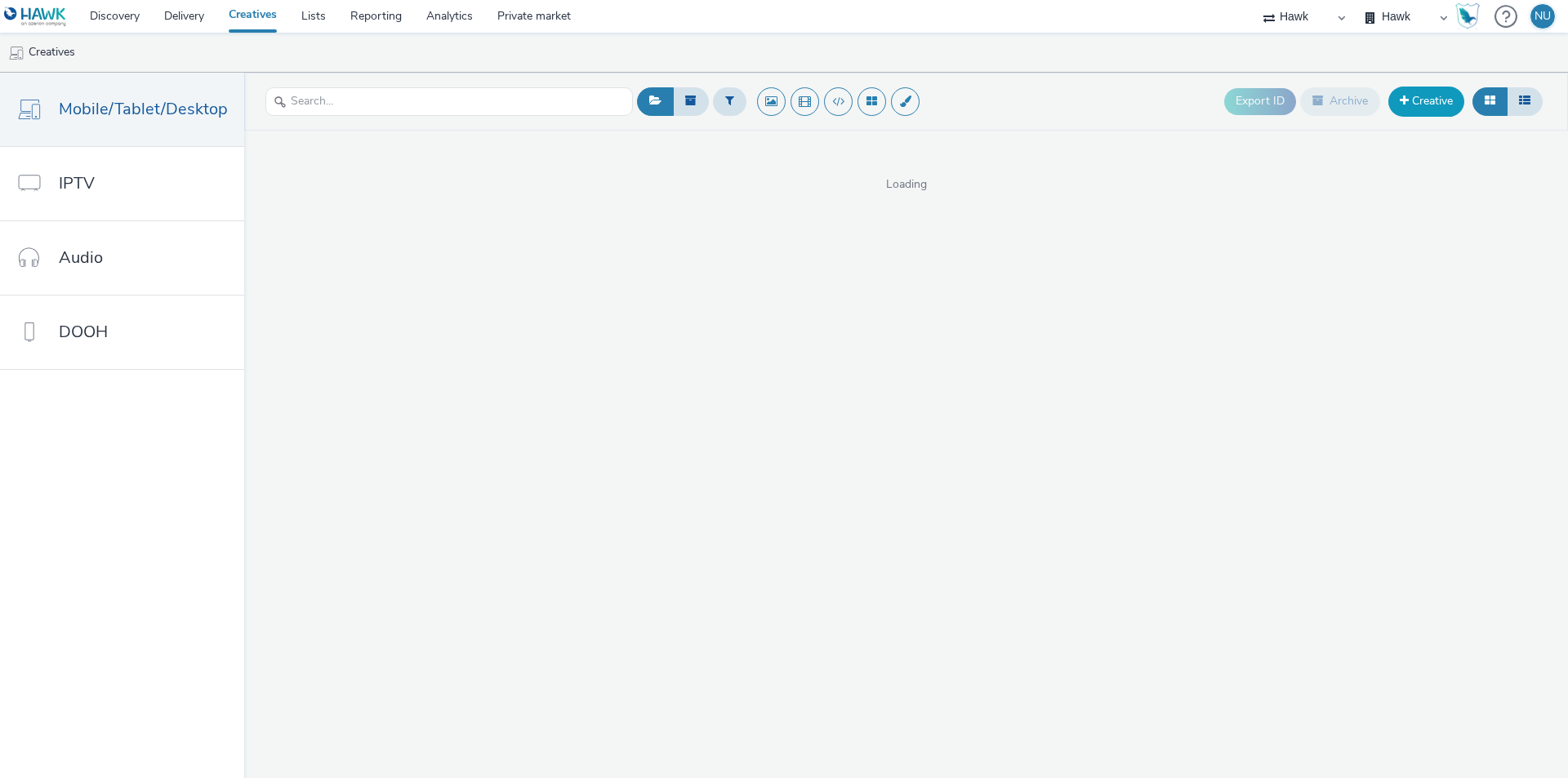
click at [1426, 112] on link "Creative" at bounding box center [1426, 101] width 76 height 29
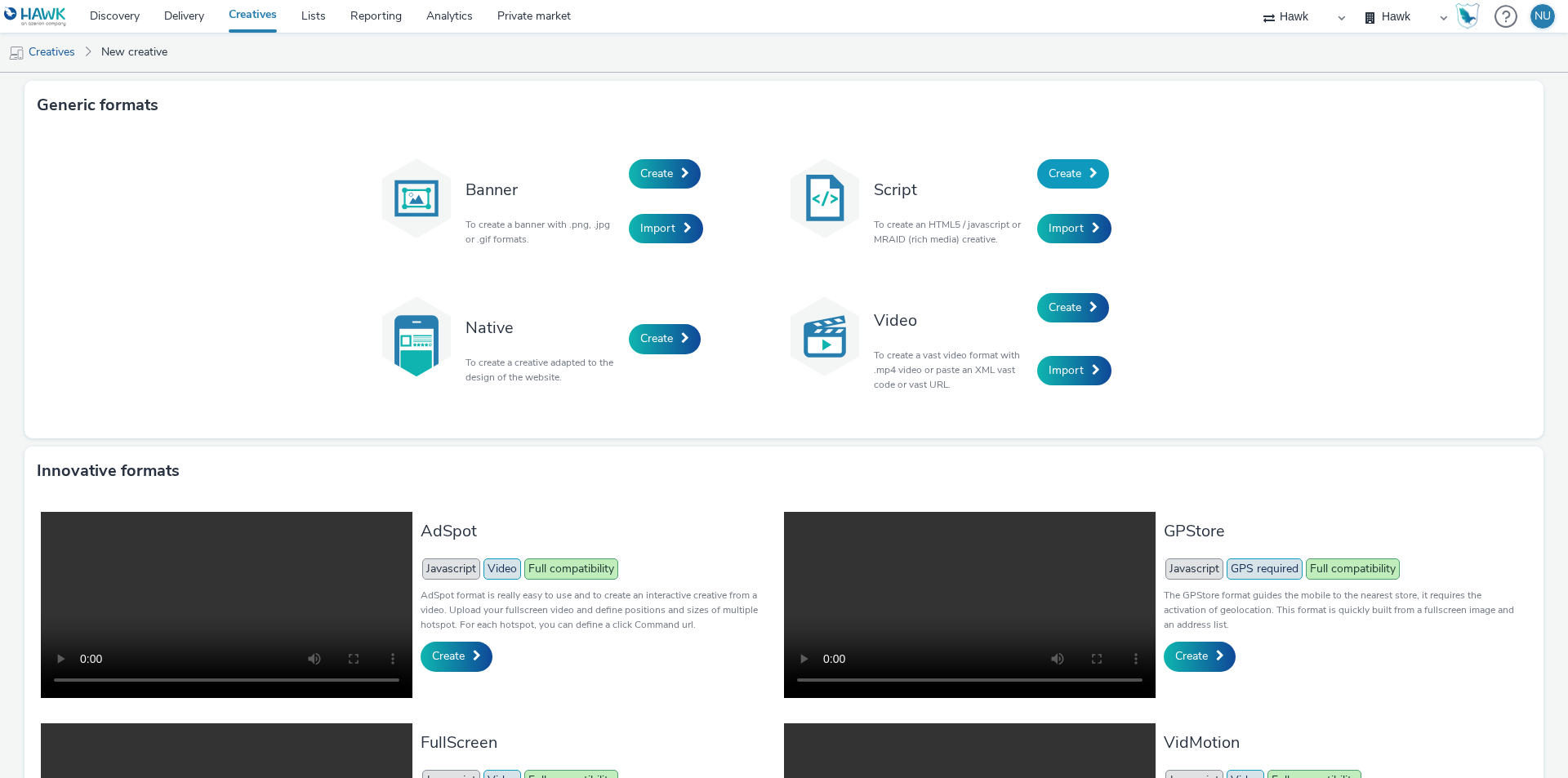
click at [1059, 172] on span "Create" at bounding box center [1065, 173] width 33 height 16
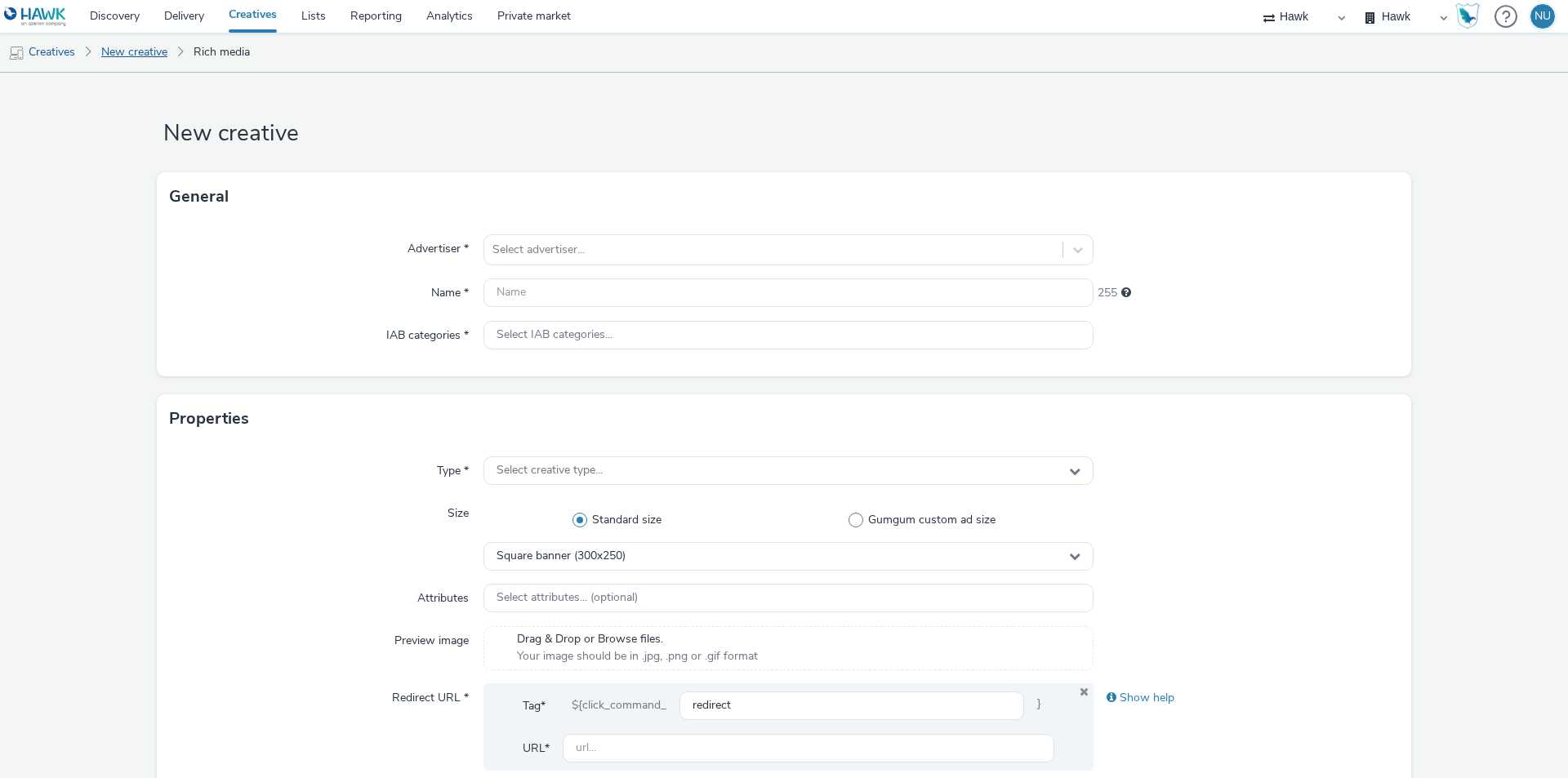
click at [152, 59] on link "New creative" at bounding box center [134, 52] width 83 height 39
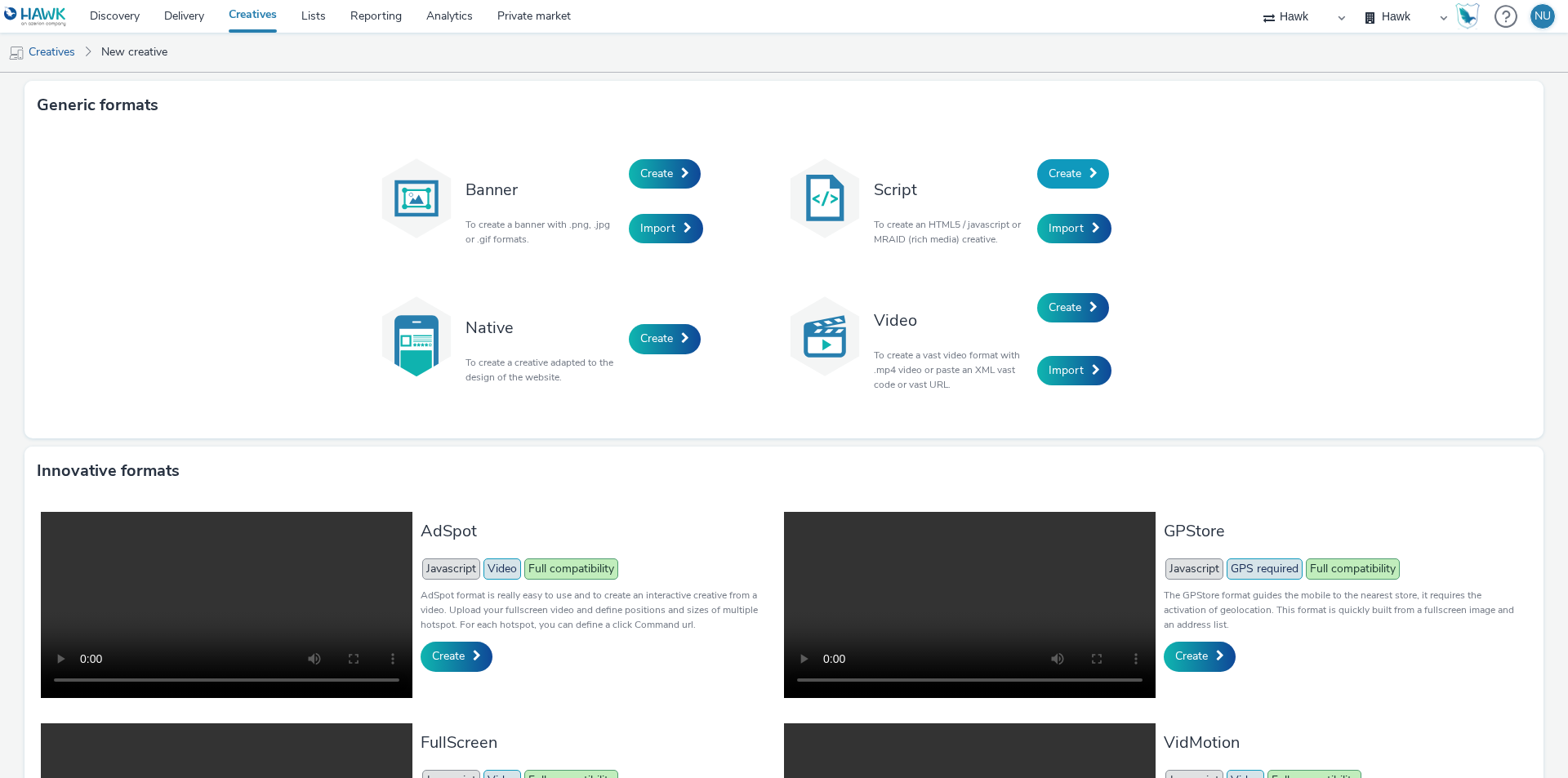
click at [1060, 170] on span "Create" at bounding box center [1065, 173] width 33 height 16
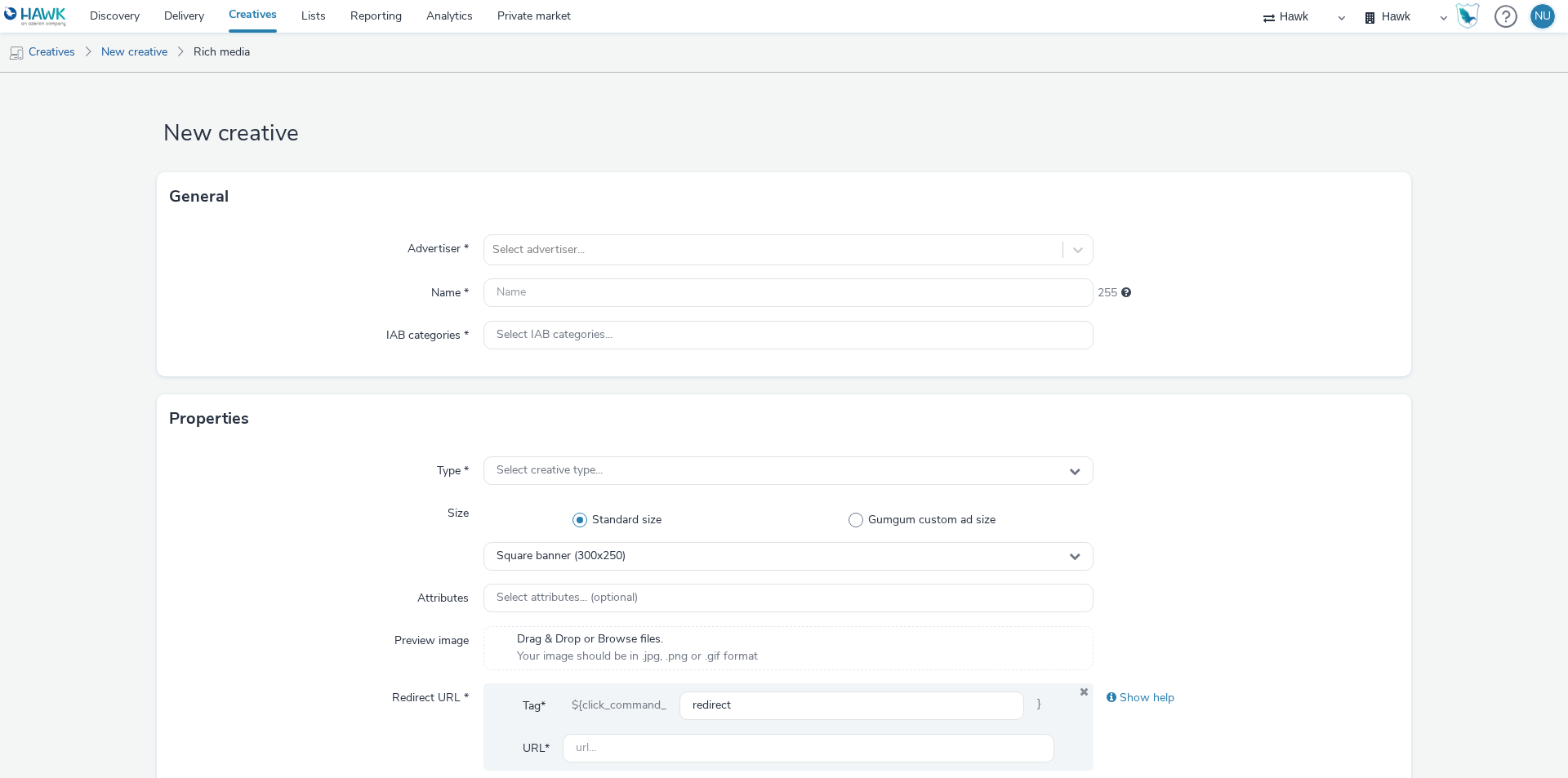
click at [533, 231] on div "Advertiser * Select advertiser... Name * 255 IAB categories * Select IAB catego…" at bounding box center [784, 298] width 1254 height 155
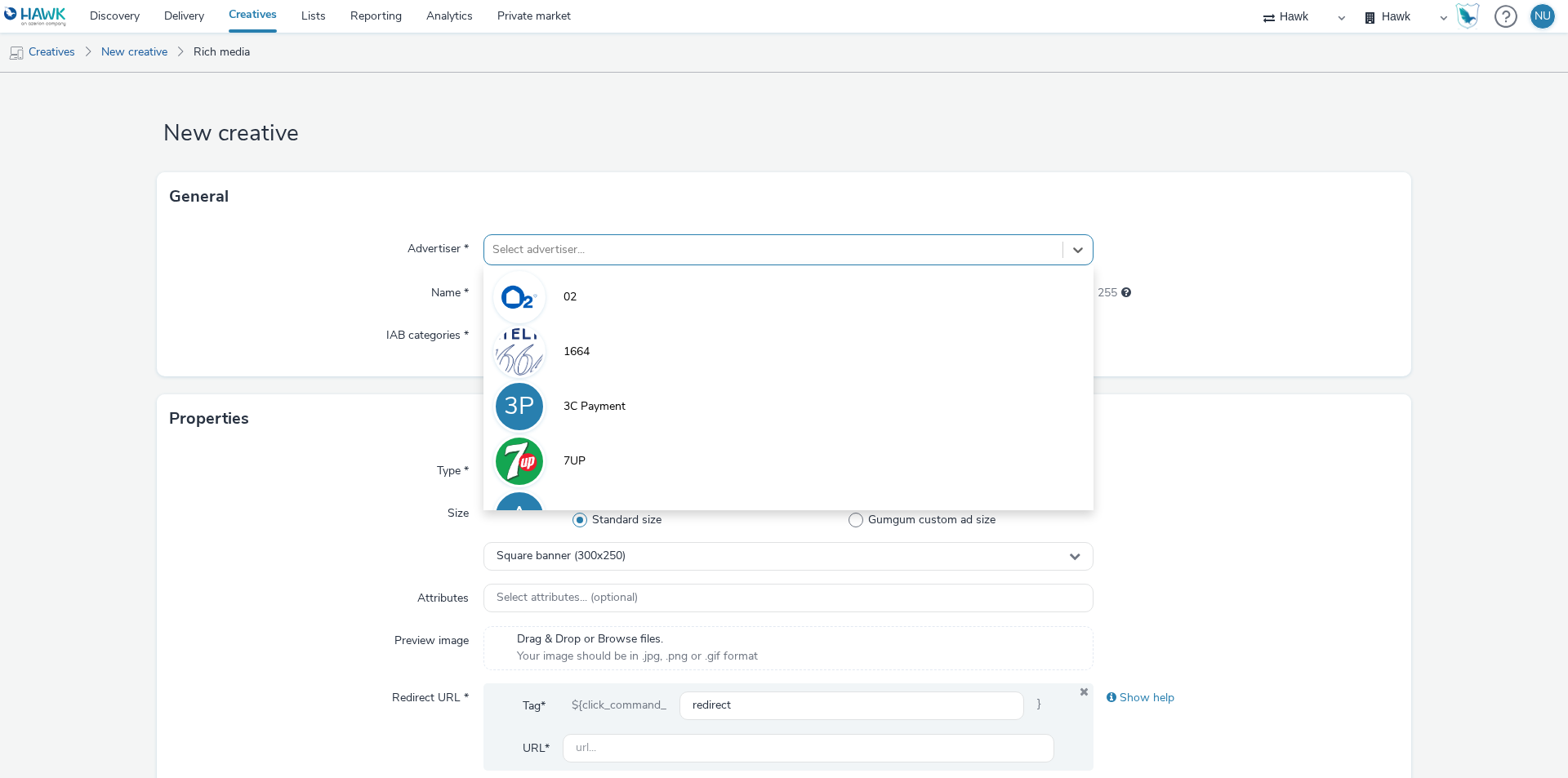
click at [532, 240] on div at bounding box center [773, 250] width 562 height 19
type input "motors"
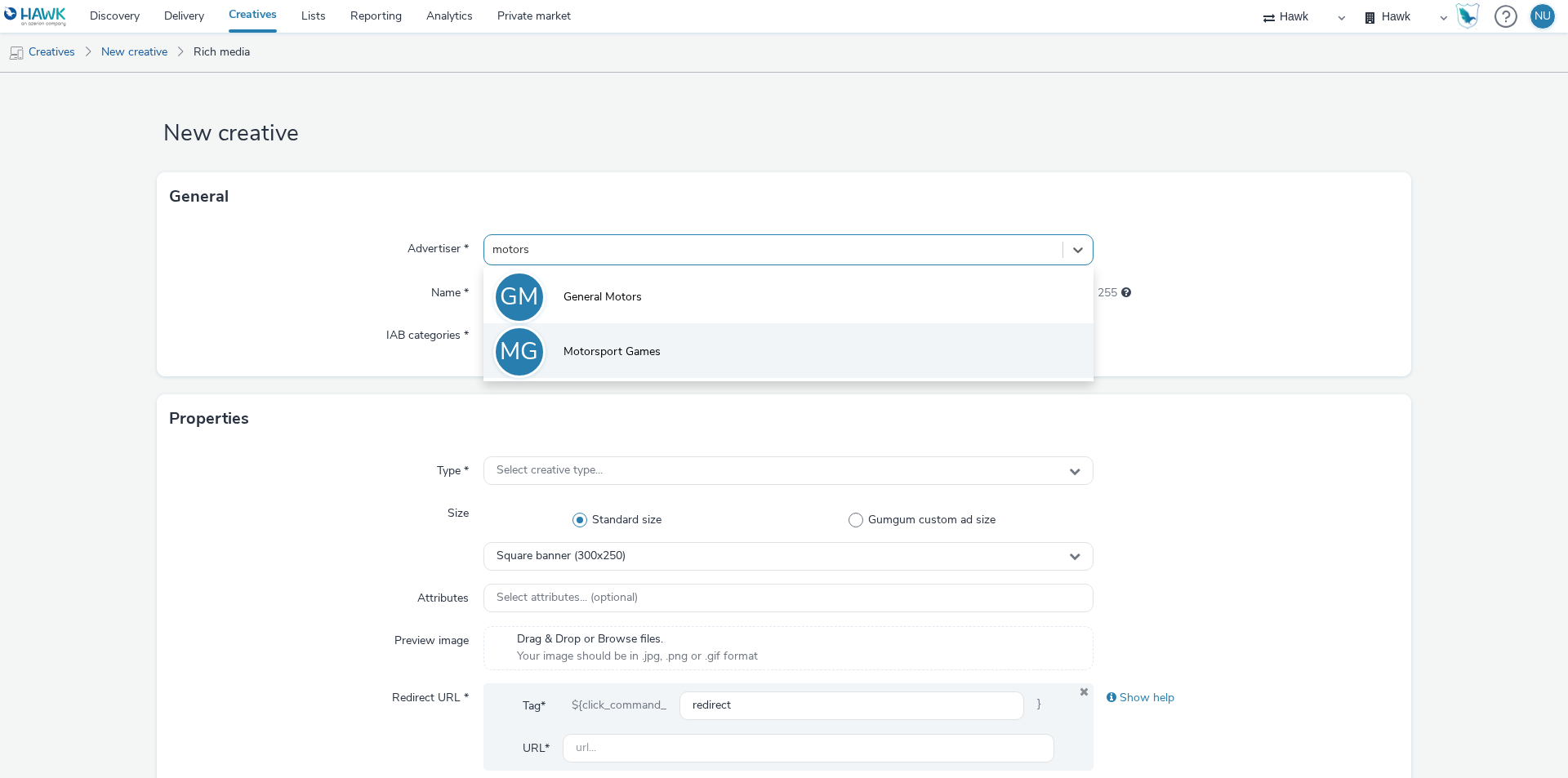
click at [628, 364] on li "MG Motorsport Games" at bounding box center [788, 351] width 610 height 55
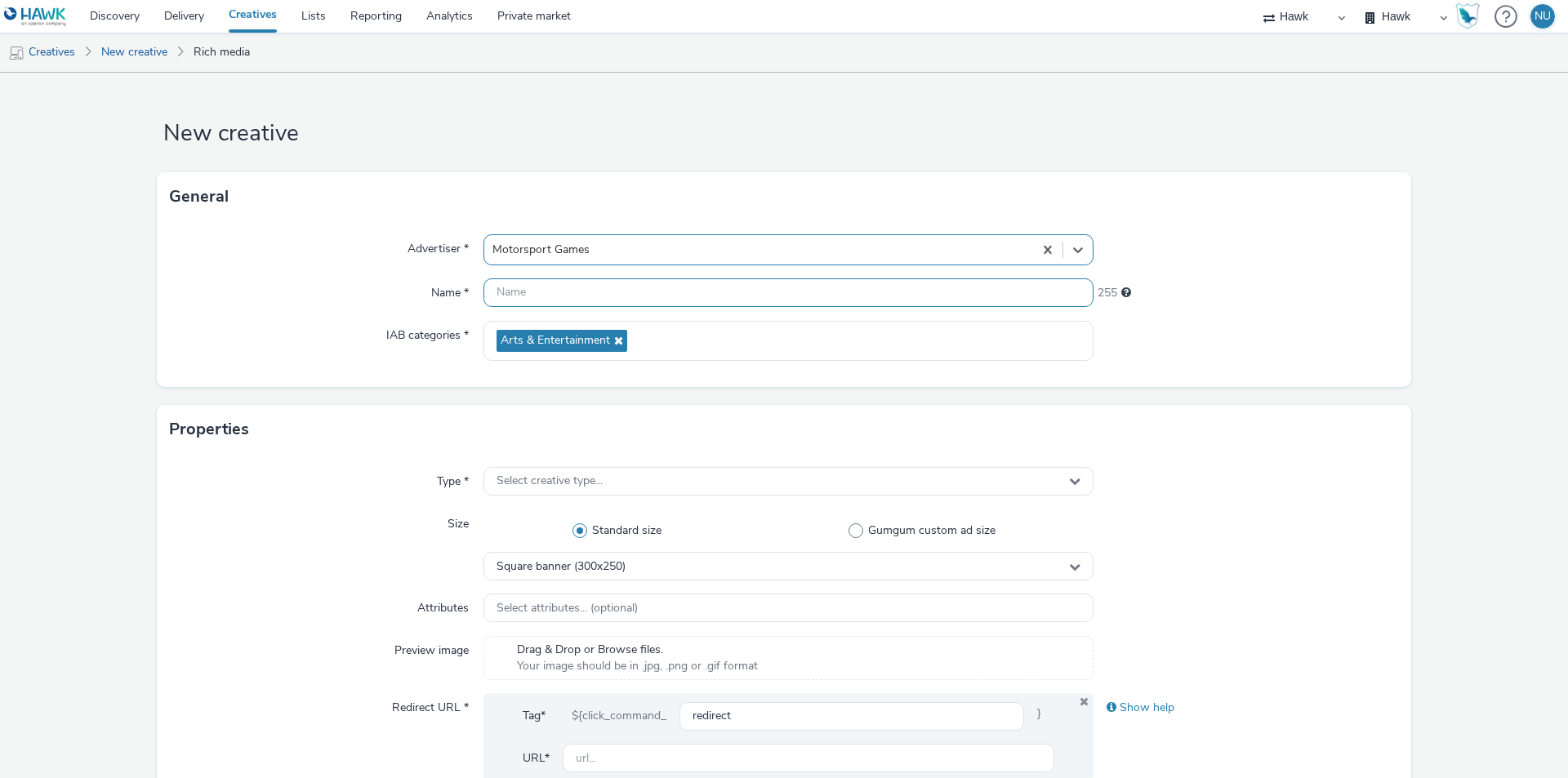
click at [499, 295] on input "text" at bounding box center [788, 293] width 610 height 28
paste input "Direct_Motorsport Games_Le Mans Ultimate"
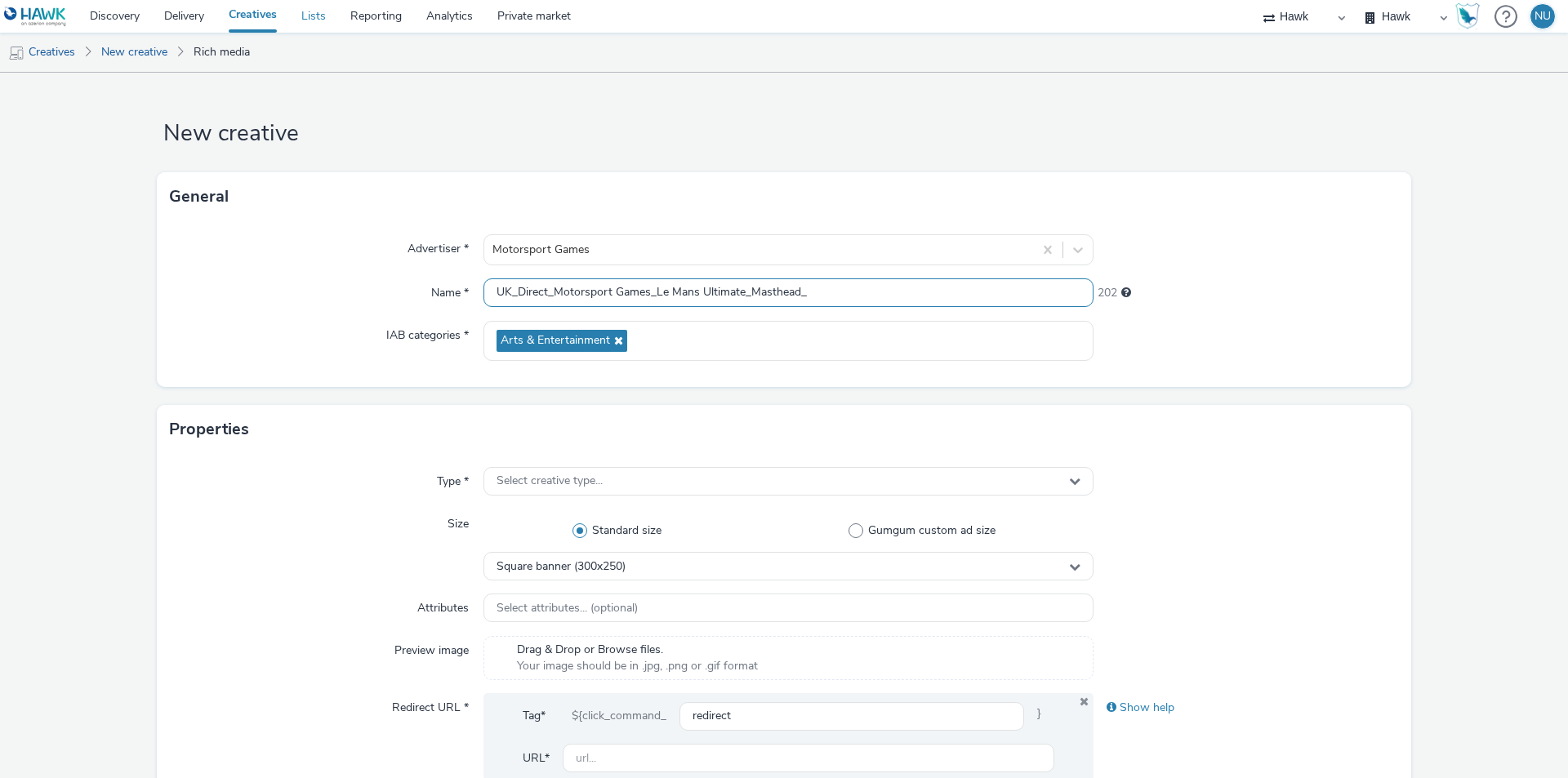
type input "UK_Direct_Motorsport Games_Le Mans Ultimate_Masthead_"
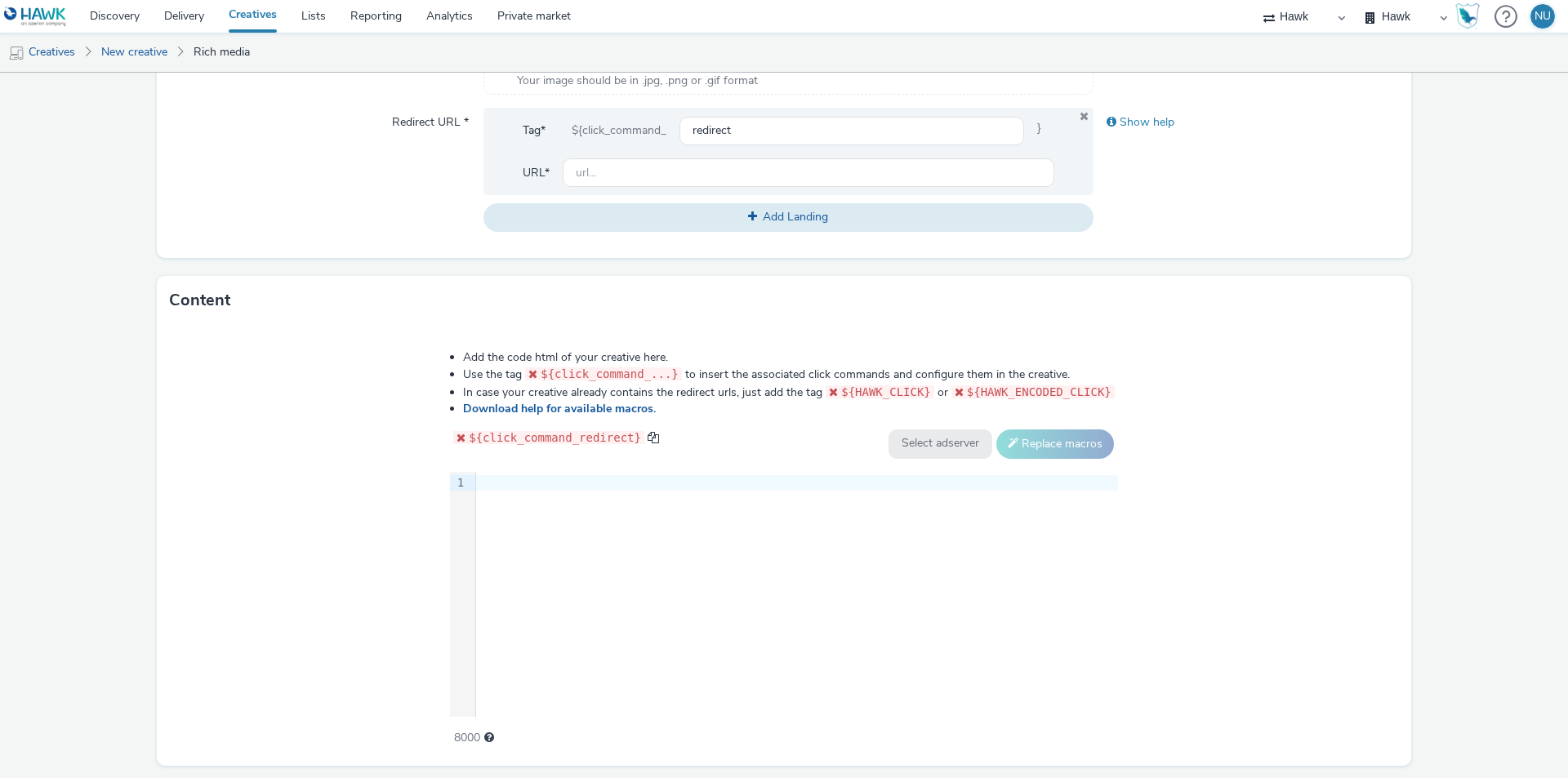
scroll to position [633, 0]
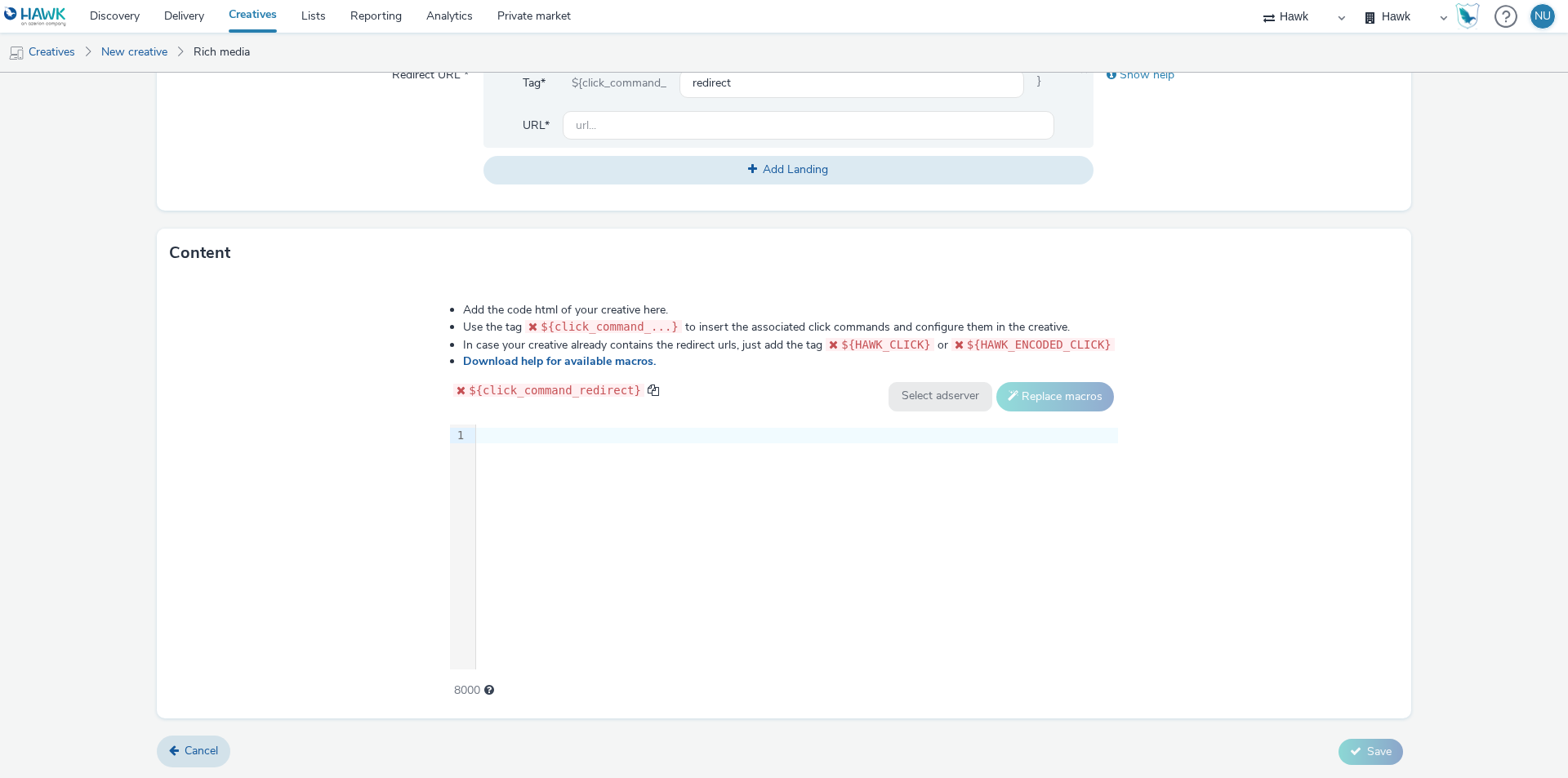
click at [523, 436] on div at bounding box center [797, 437] width 642 height 17
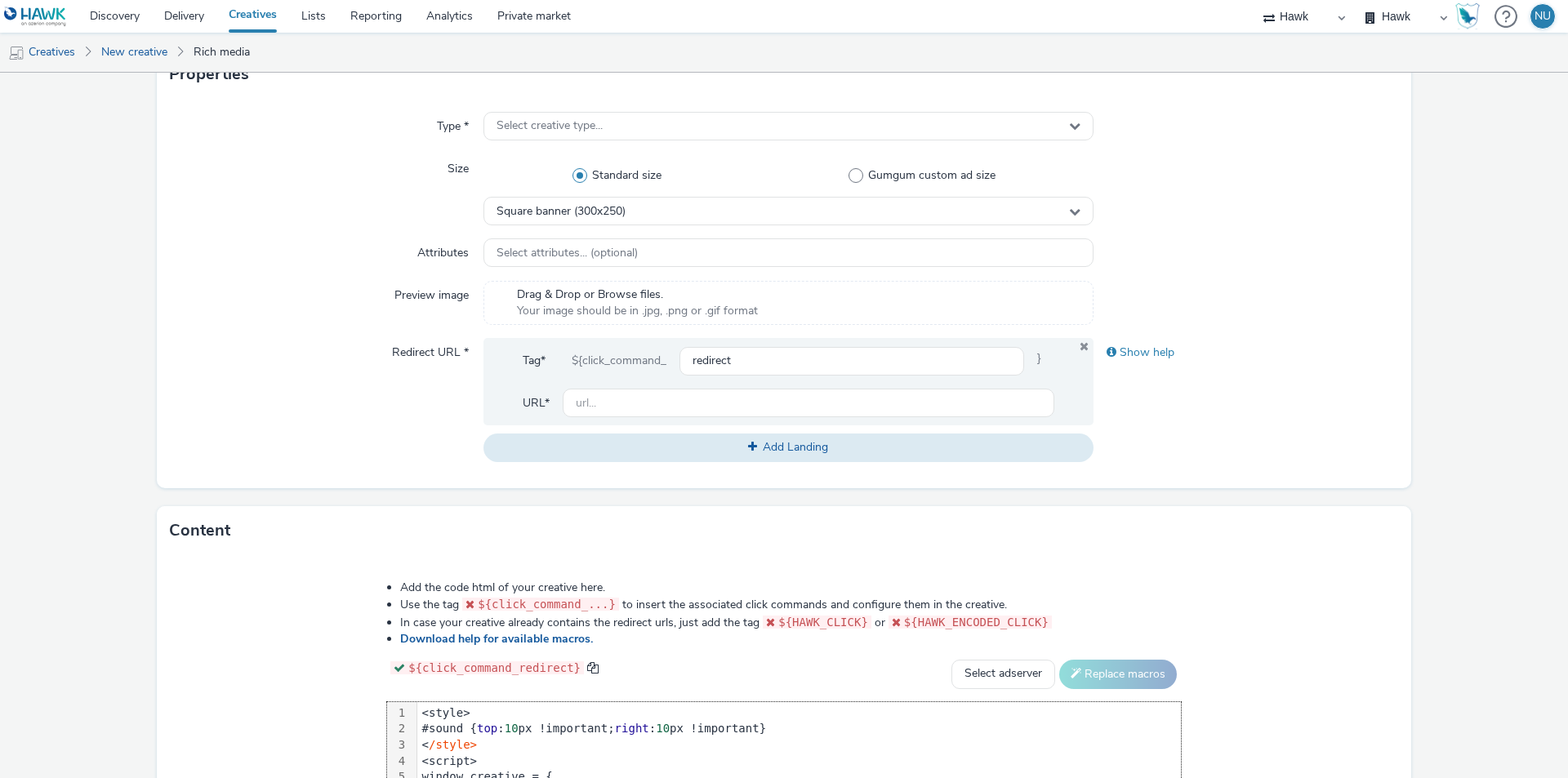
scroll to position [306, 0]
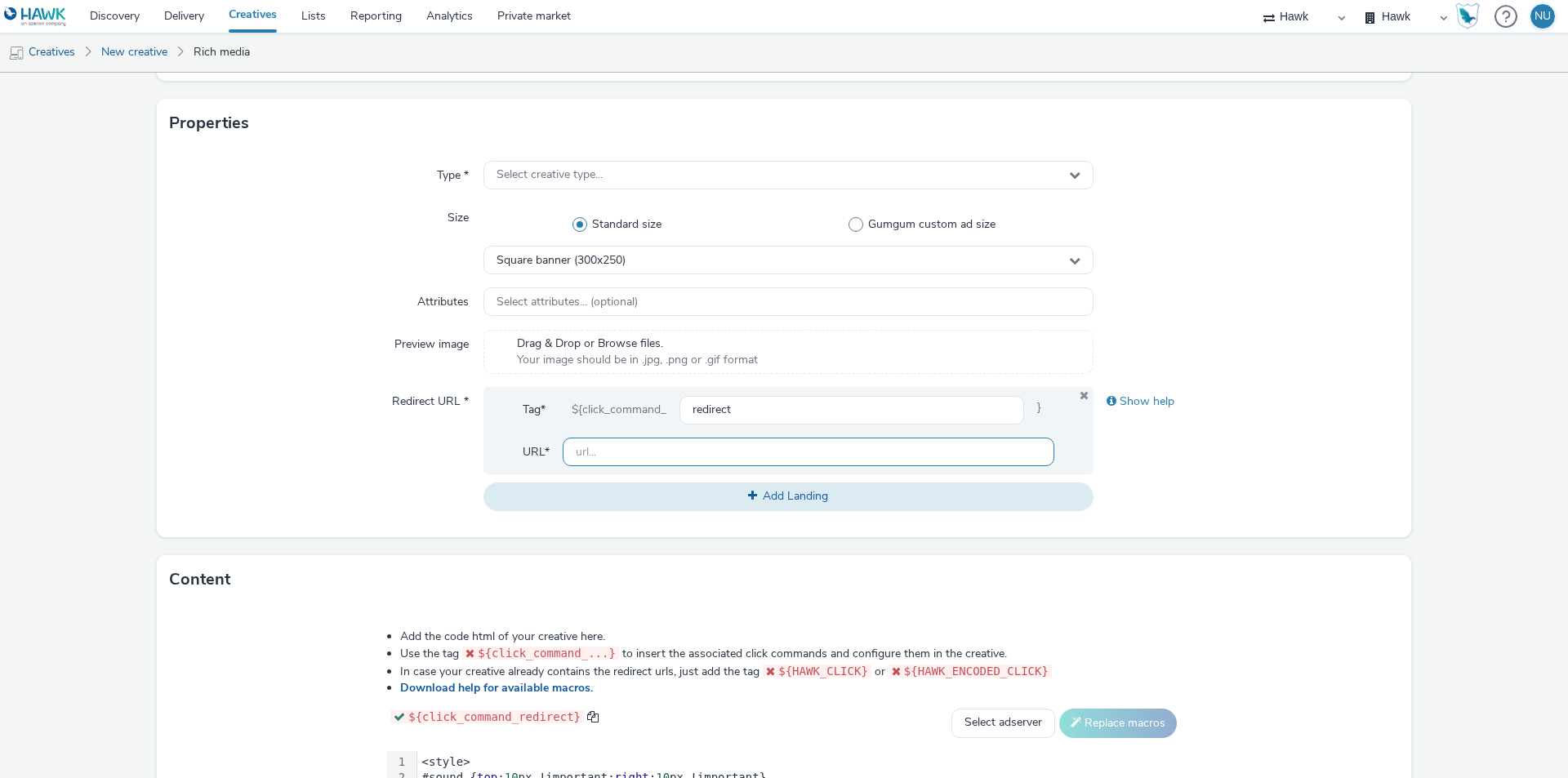
click at [620, 452] on input "text" at bounding box center [808, 451] width 492 height 28
paste input "store.steampowered.com"
click at [279, 475] on div "Redirect URL *" at bounding box center [327, 449] width 314 height 123
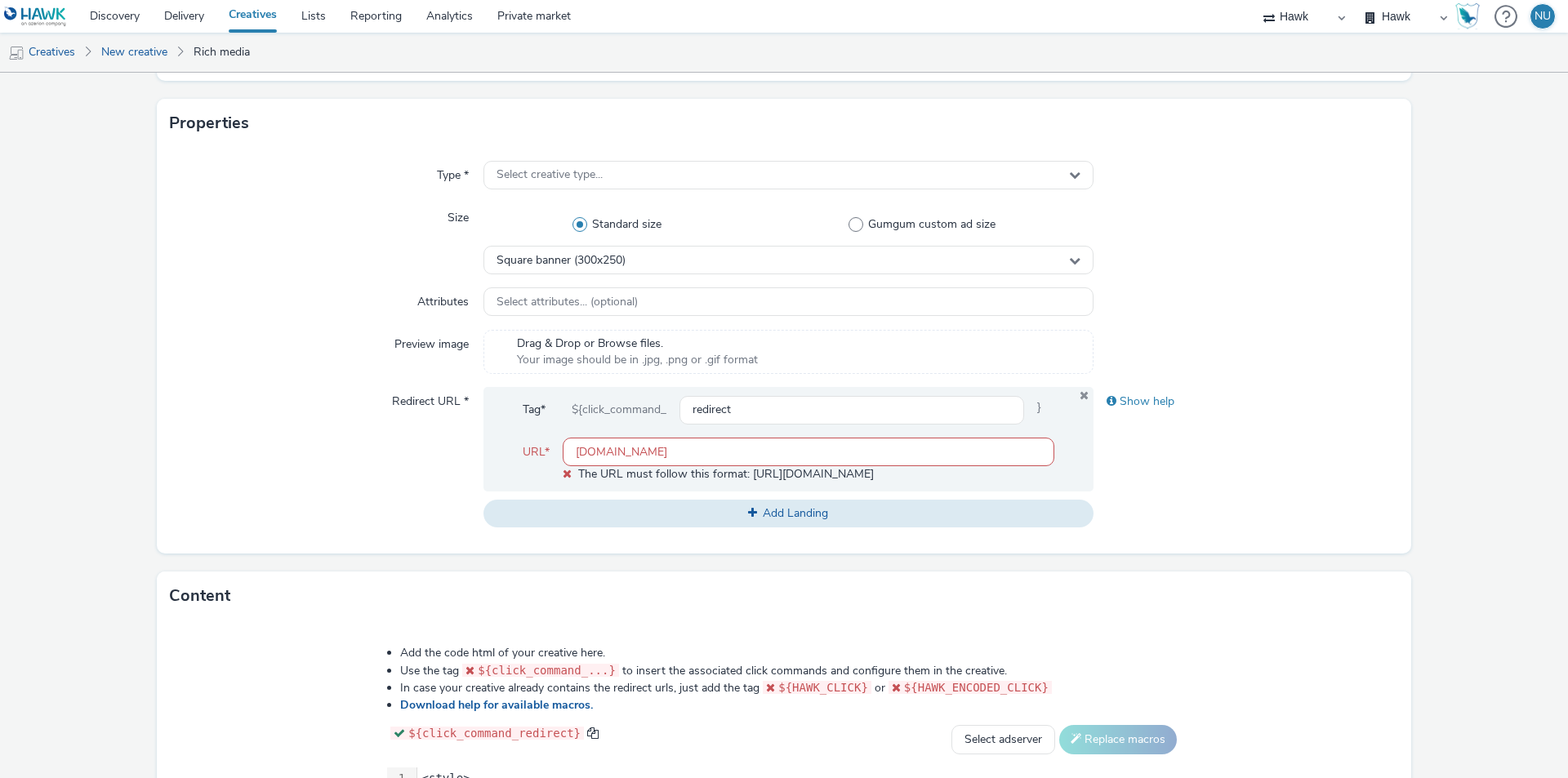
drag, startPoint x: 733, startPoint y: 441, endPoint x: 360, endPoint y: 452, distance: 373.2
click at [360, 452] on div "Redirect URL * Tag* ${click_command_ redirect } URL* store.steampowered.com The…" at bounding box center [784, 457] width 1229 height 140
drag, startPoint x: 708, startPoint y: 450, endPoint x: 416, endPoint y: 443, distance: 292.1
click at [416, 443] on div "Redirect URL * Tag* ${click_command_ redirect } URL* store.steampowered.com The…" at bounding box center [784, 457] width 1229 height 140
paste input "https://"
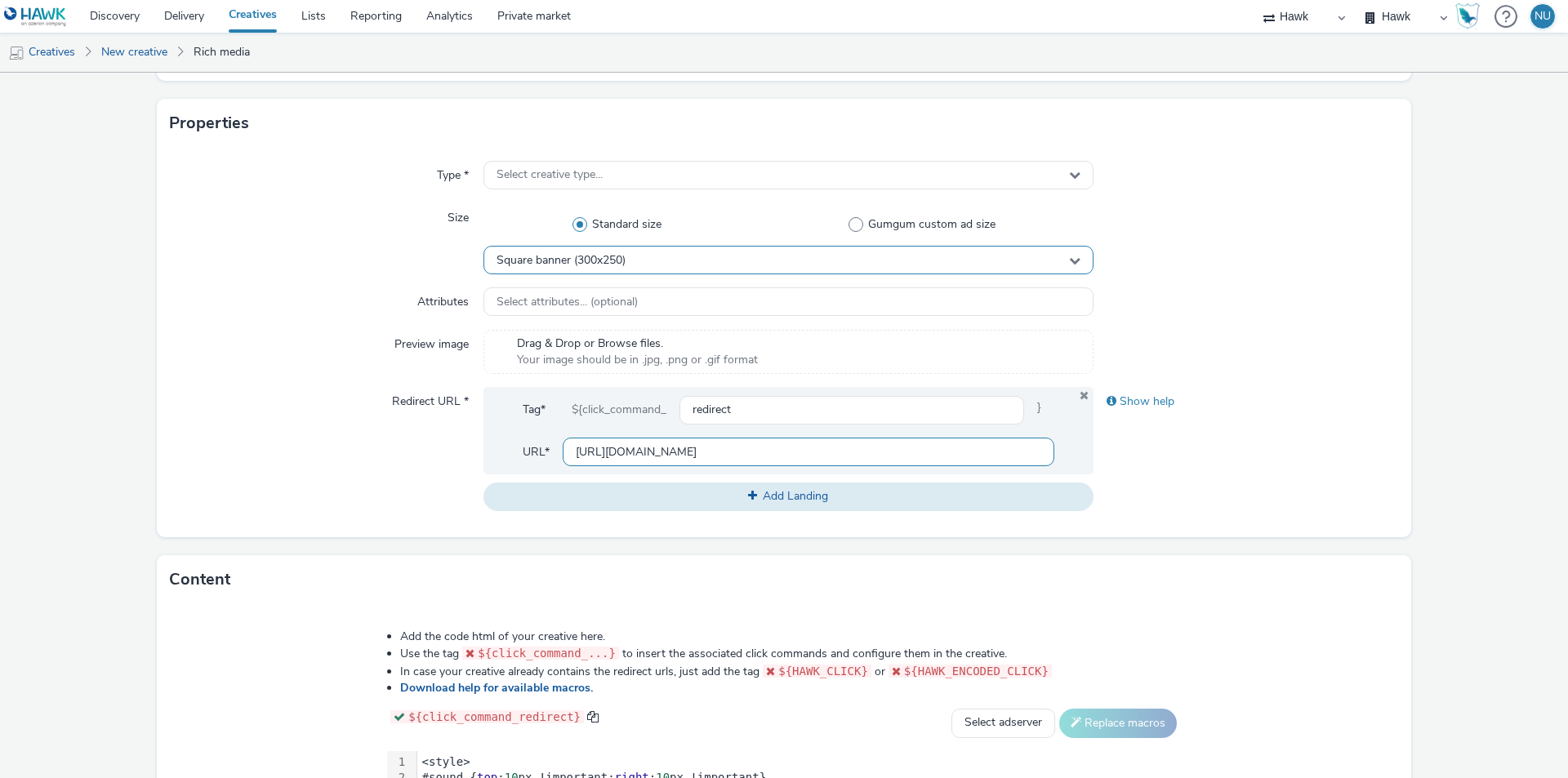
type input "https://store.steampowered.com"
click at [538, 269] on div "Square banner (300x250)" at bounding box center [788, 260] width 610 height 28
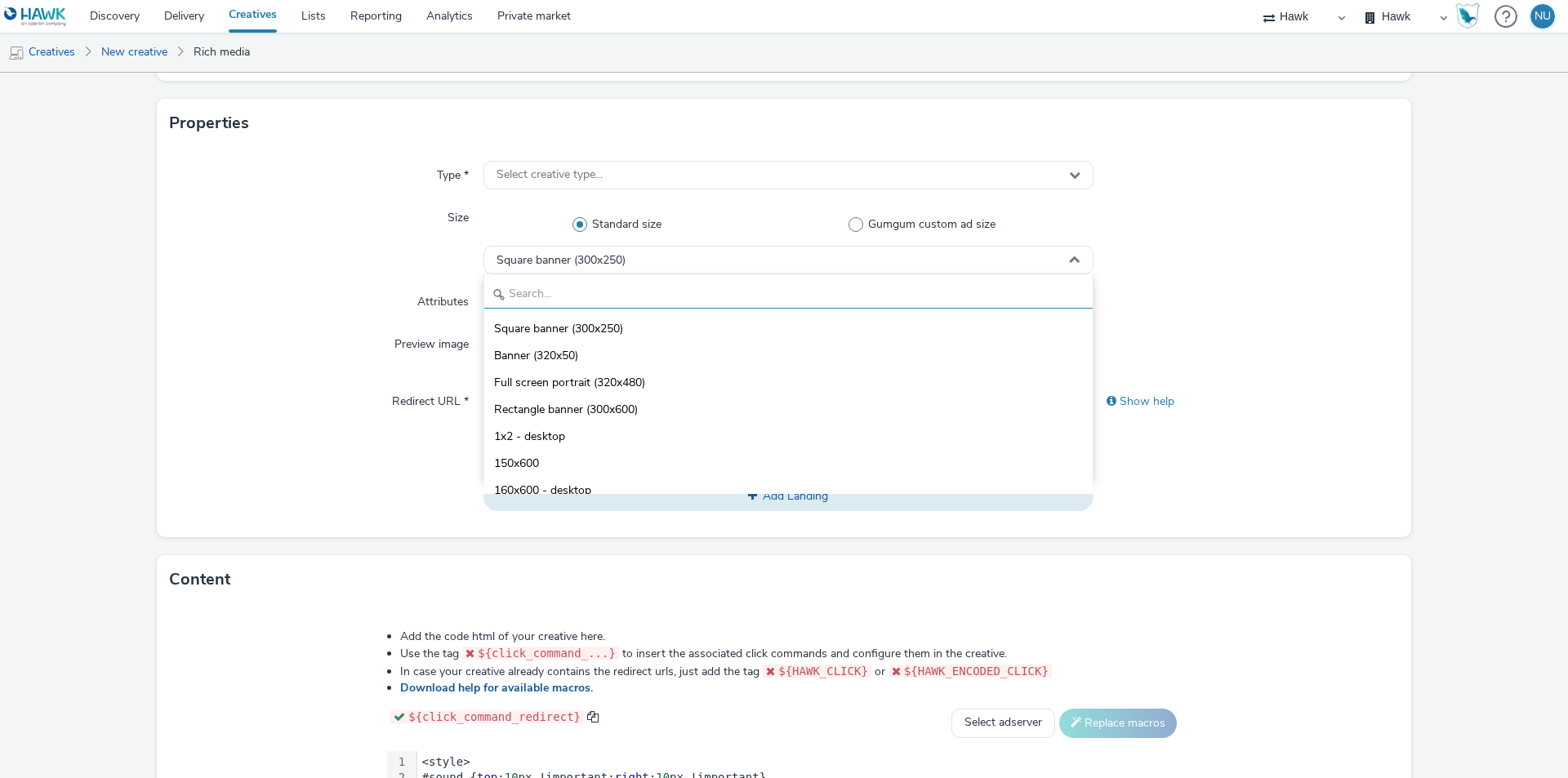
click at [527, 290] on input "text" at bounding box center [788, 294] width 608 height 28
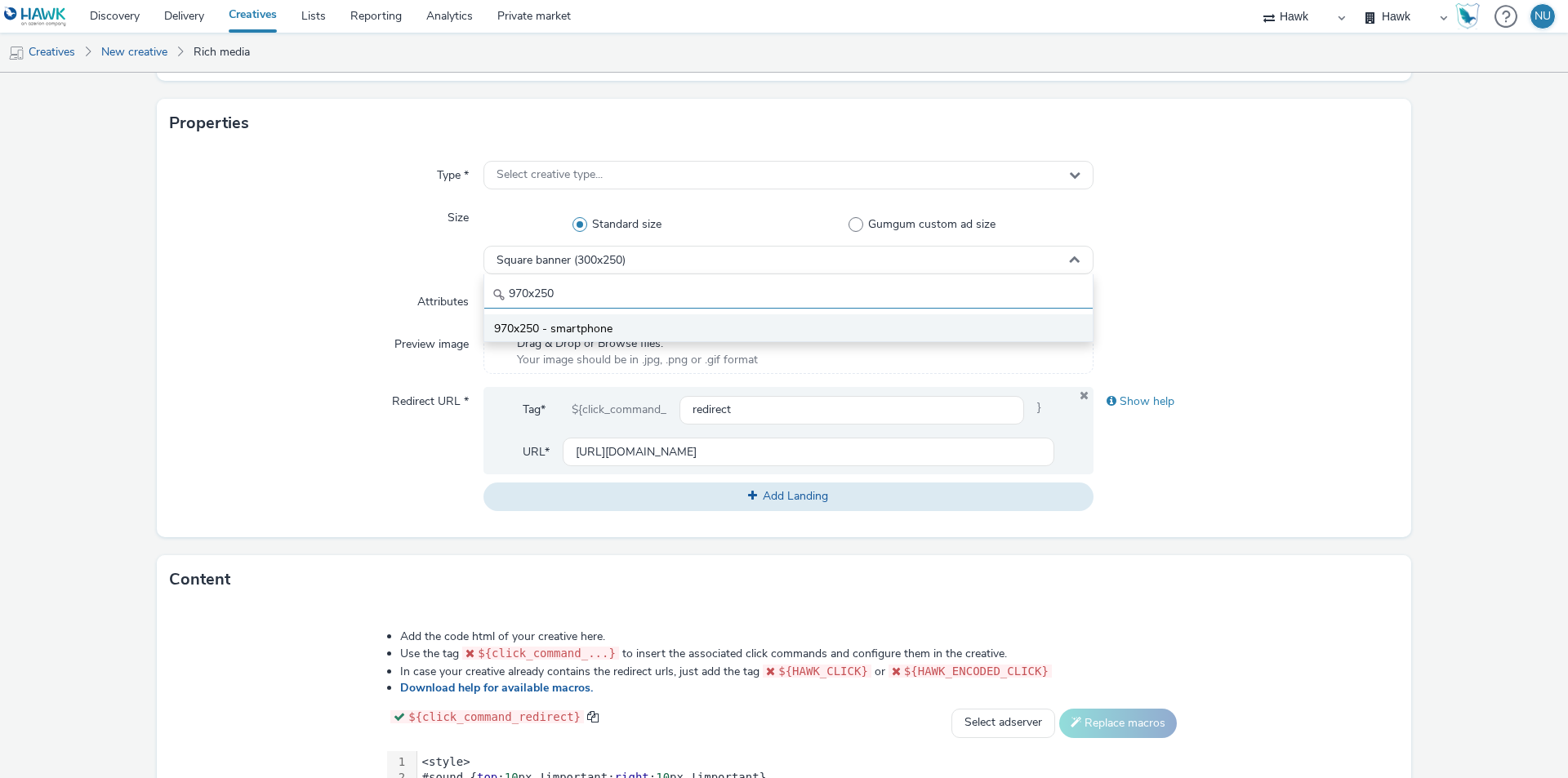
type input "970x250"
click at [526, 328] on span "970x250 - smartphone" at bounding box center [553, 329] width 118 height 17
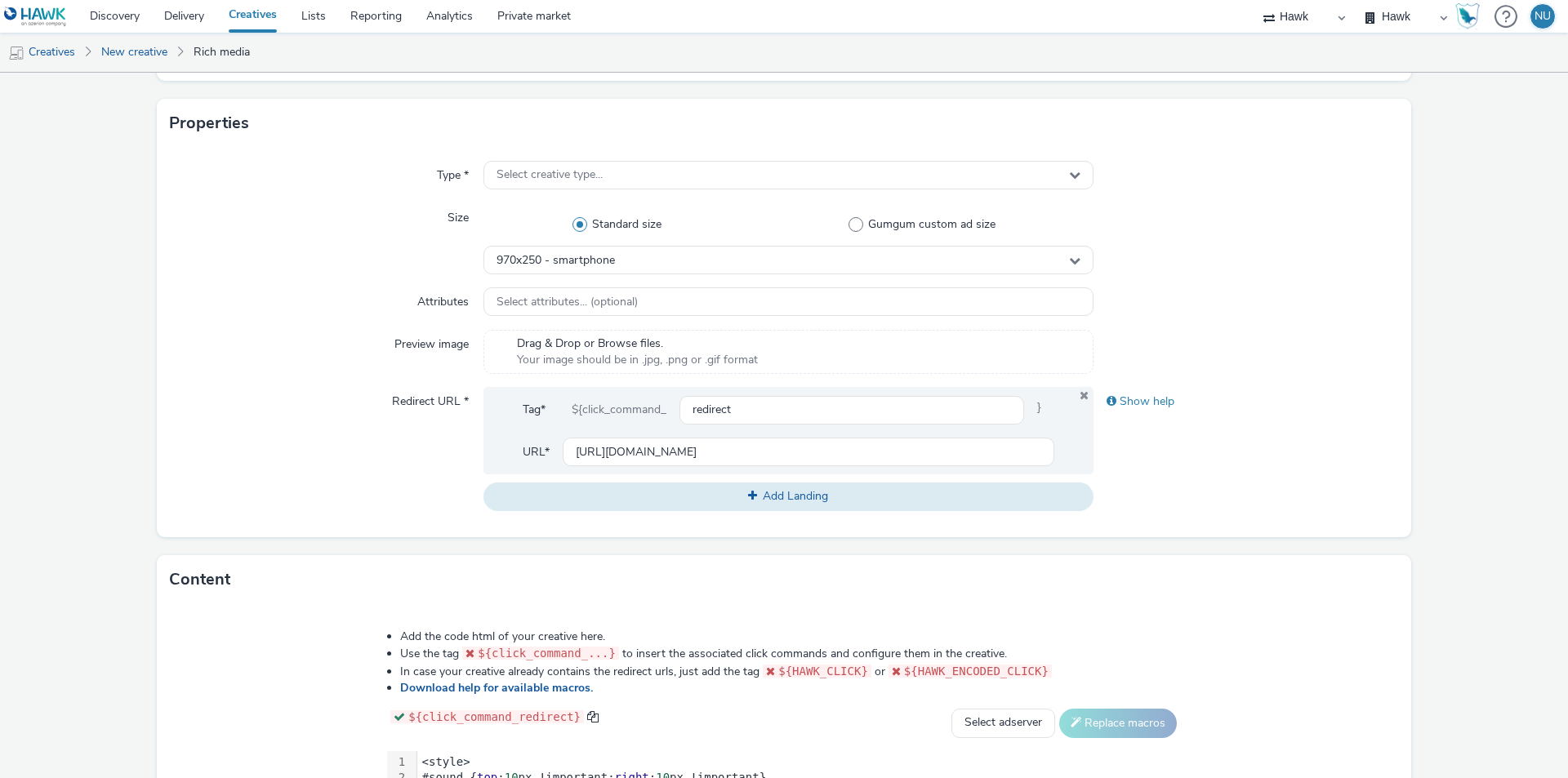
click at [311, 326] on div "Type * Select creative type... Size Standard size Gumgum custom ad size 970x250…" at bounding box center [784, 342] width 1254 height 390
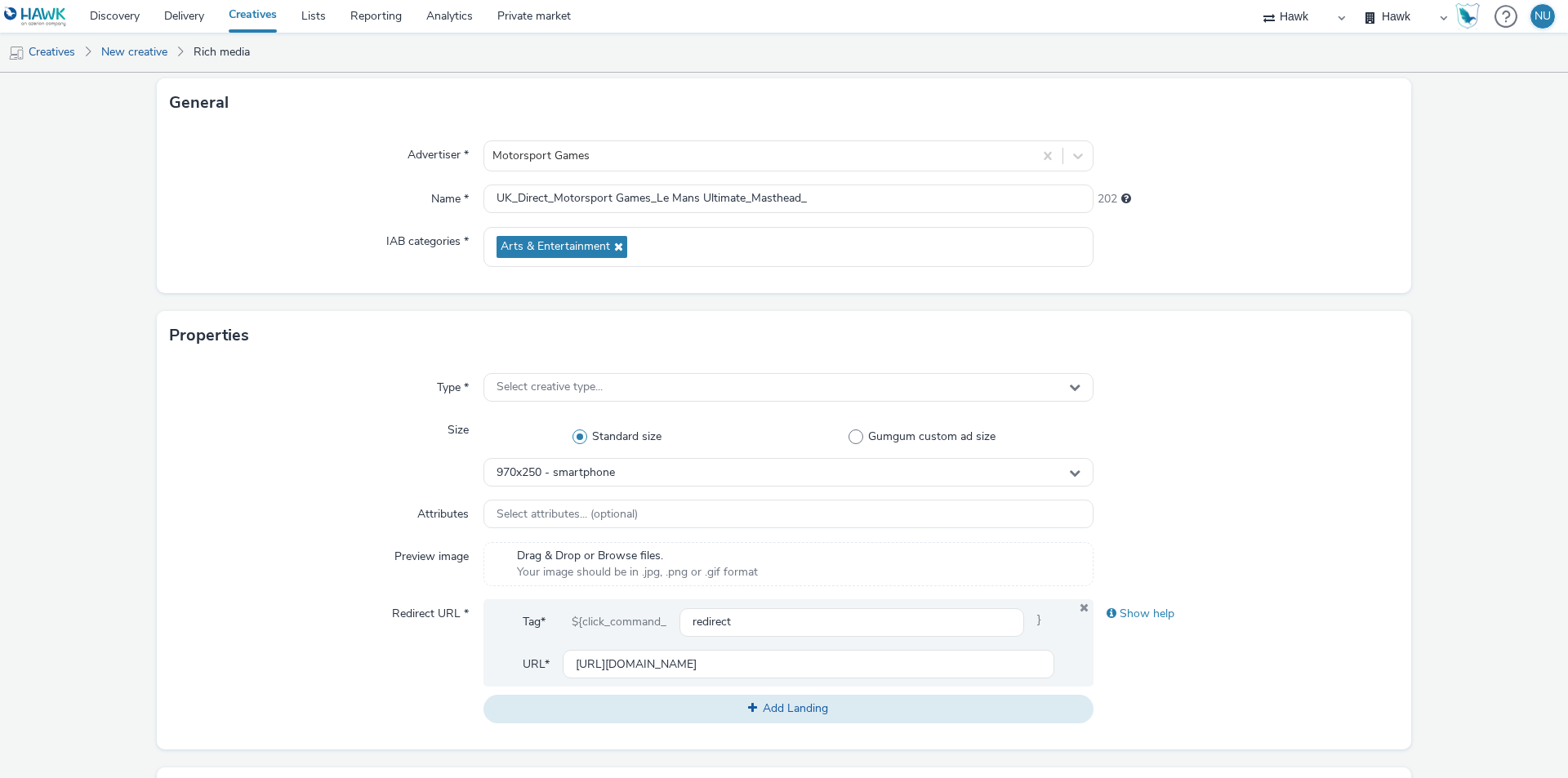
scroll to position [61, 0]
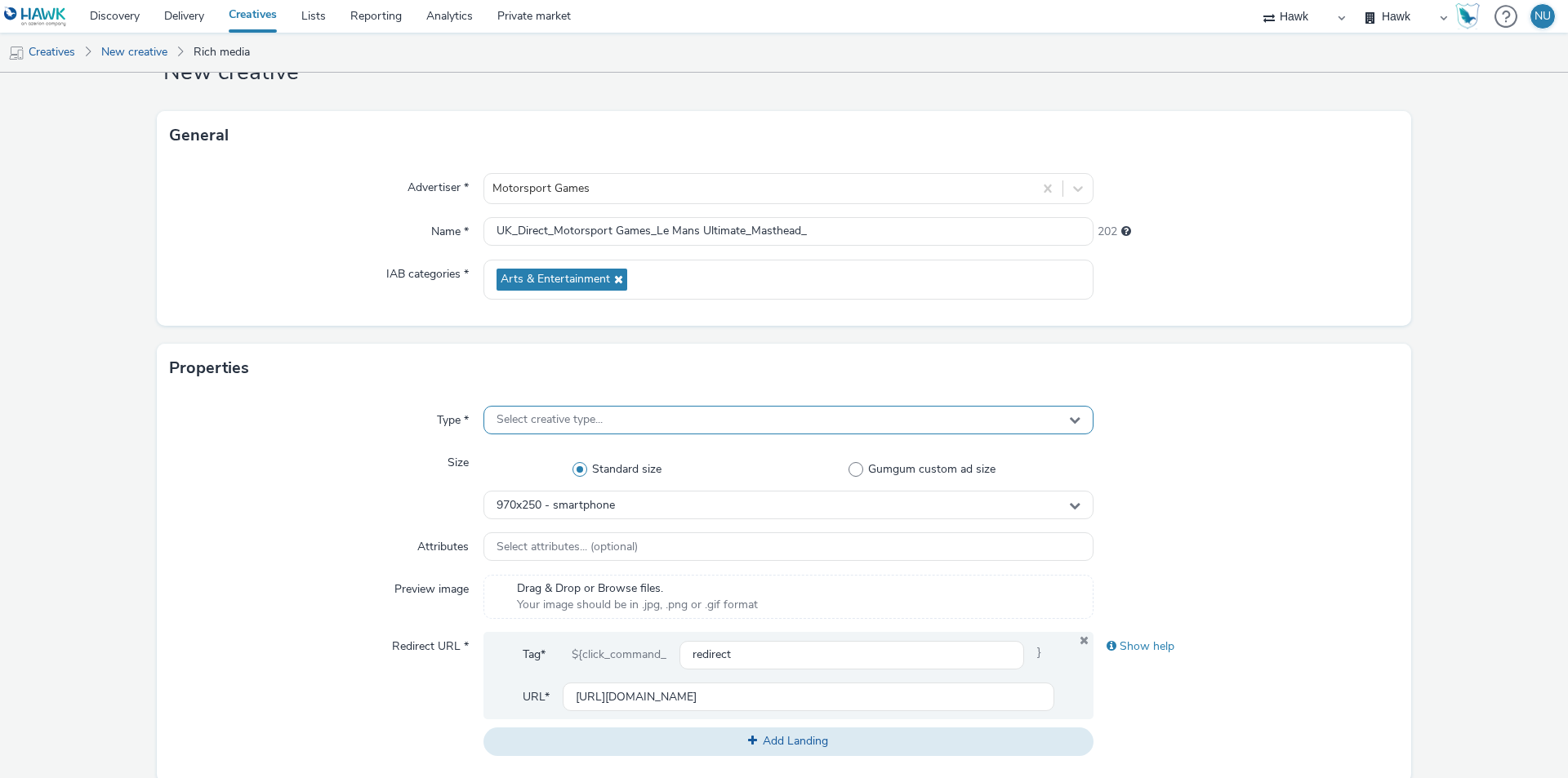
click at [546, 415] on span "Select creative type..." at bounding box center [550, 419] width 106 height 14
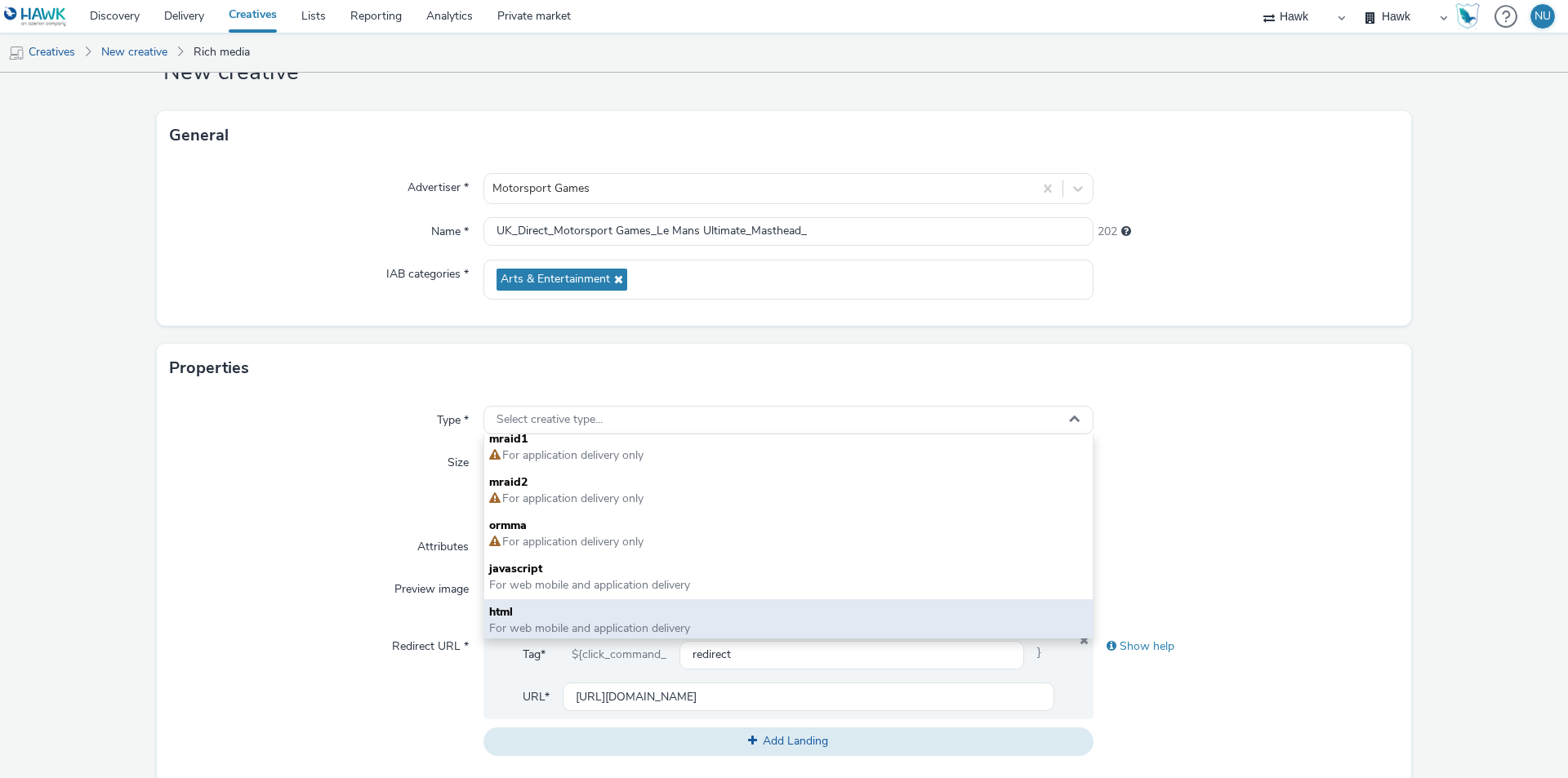
scroll to position [12, 0]
click at [506, 616] on span "html" at bounding box center [788, 608] width 599 height 17
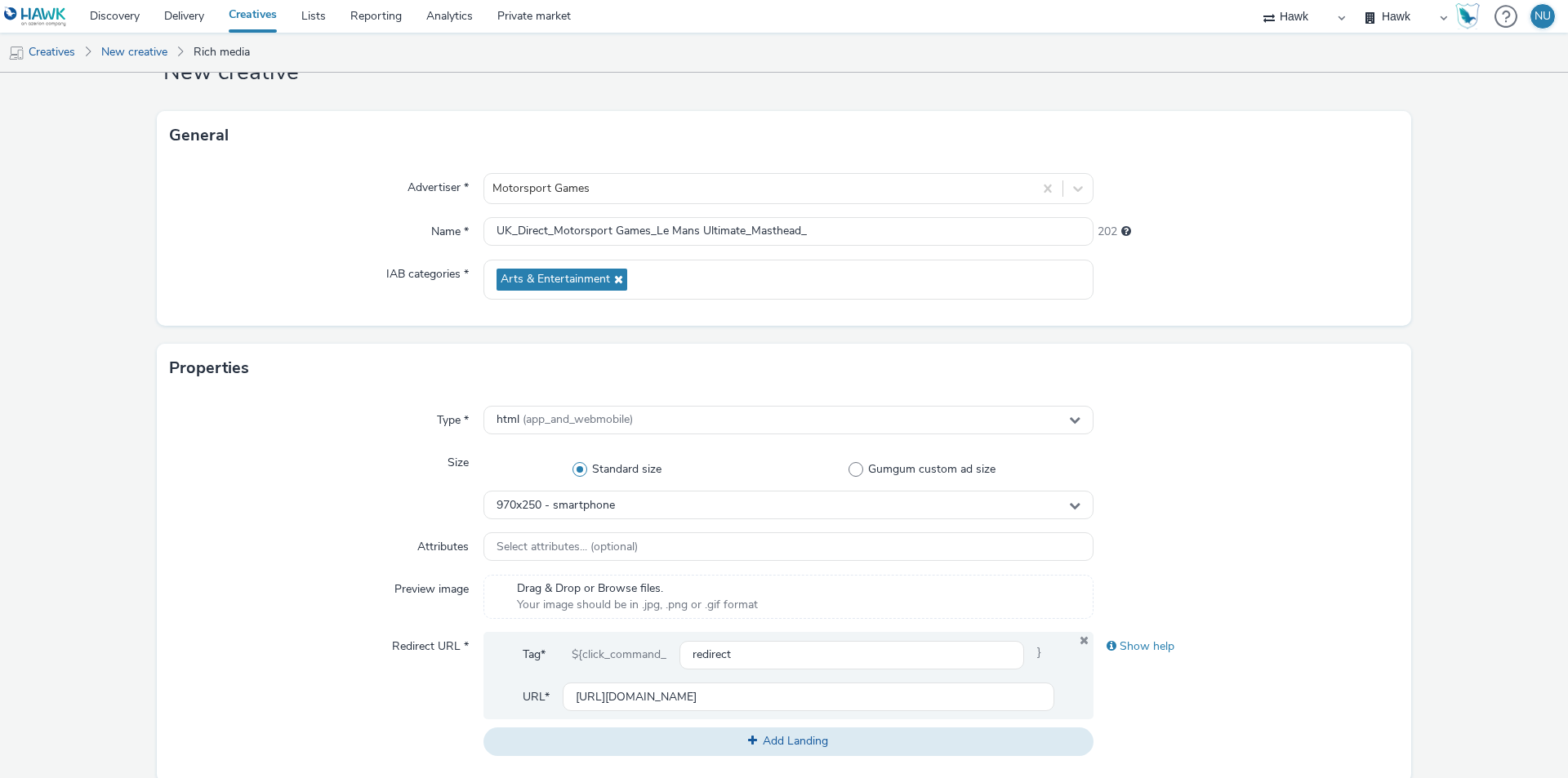
click at [286, 557] on div "Attributes" at bounding box center [327, 547] width 314 height 29
click at [817, 228] on input "UK_Direct_Motorsport Games_Le Mans Ultimate_Masthead_" at bounding box center [788, 231] width 610 height 28
type input "UK_Direct_Motorsport Games_Le Mans Ultimate_Masthead_970x250"
click at [309, 578] on div "Preview image" at bounding box center [327, 597] width 314 height 44
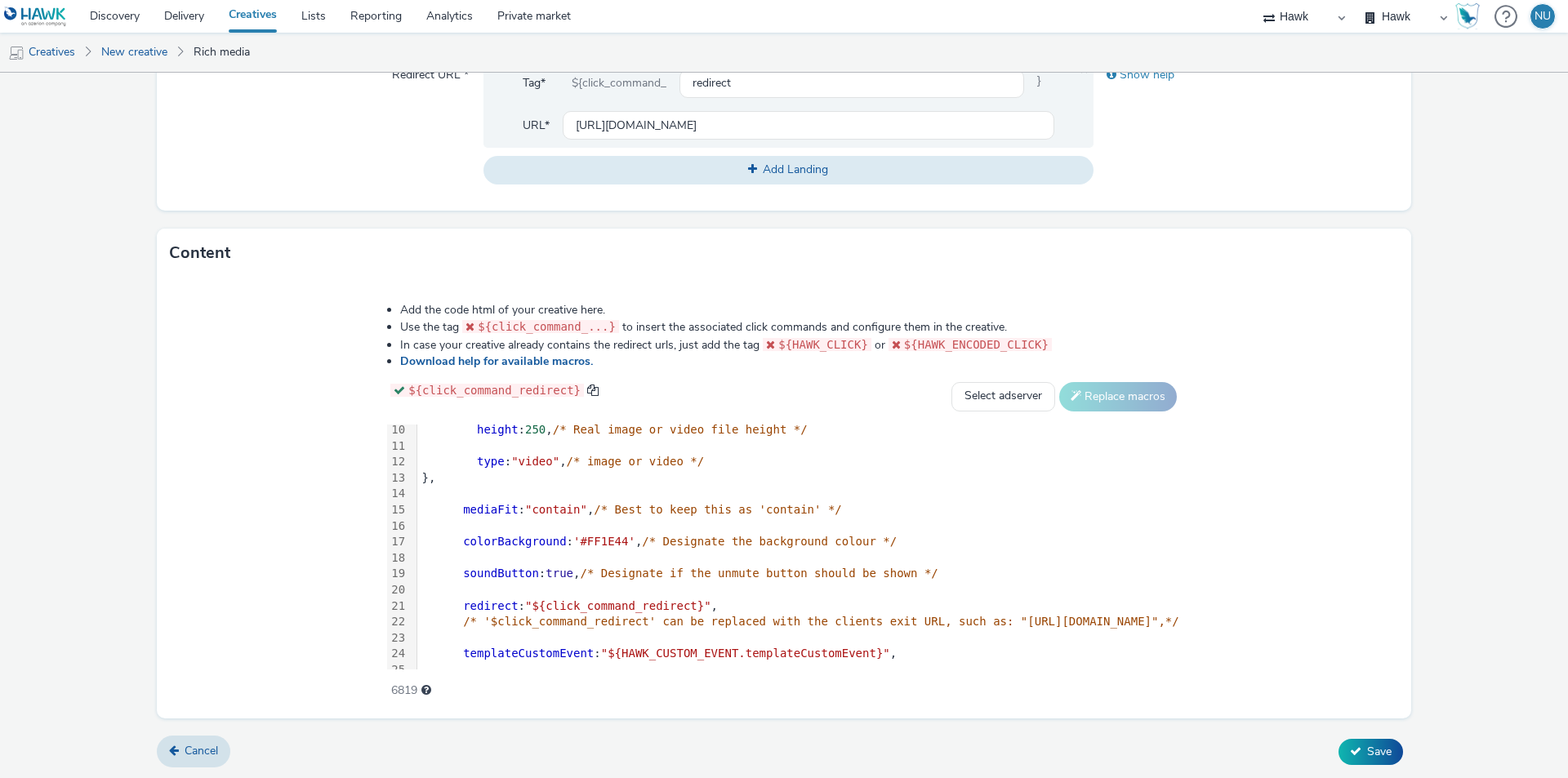
scroll to position [163, 0]
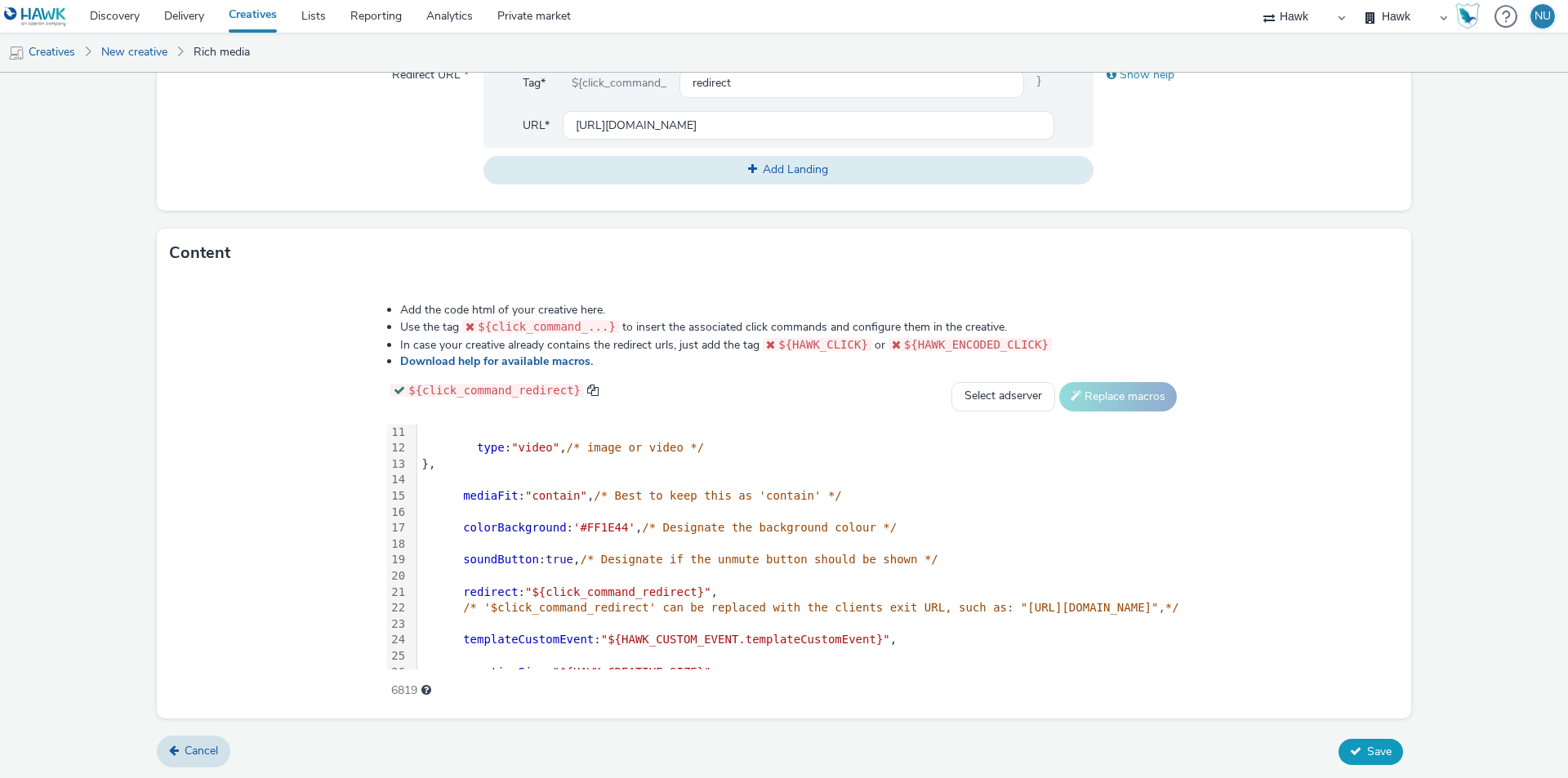
click at [1385, 752] on button "Save" at bounding box center [1371, 752] width 64 height 26
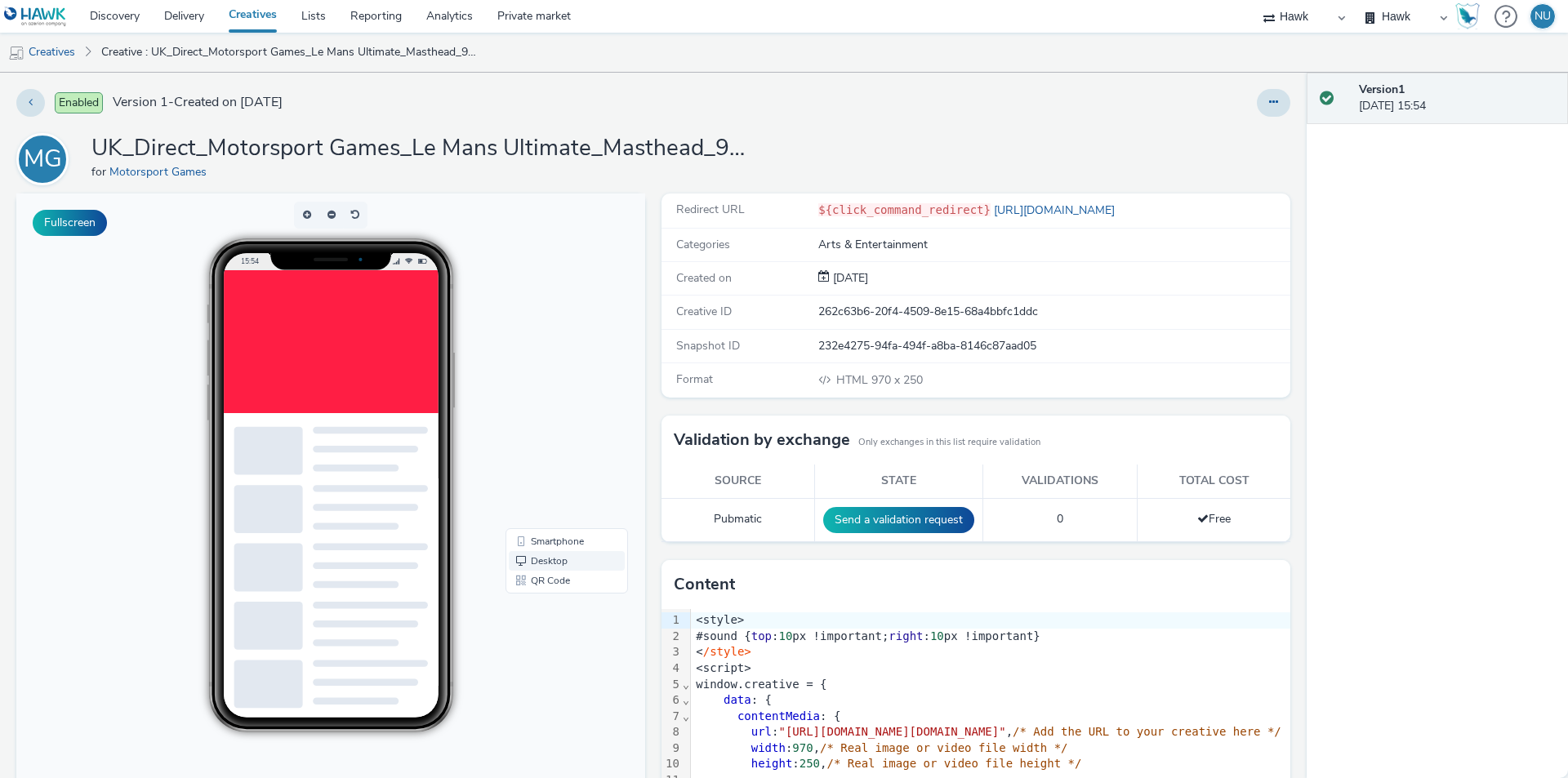
click at [553, 561] on link "Desktop" at bounding box center [567, 561] width 116 height 19
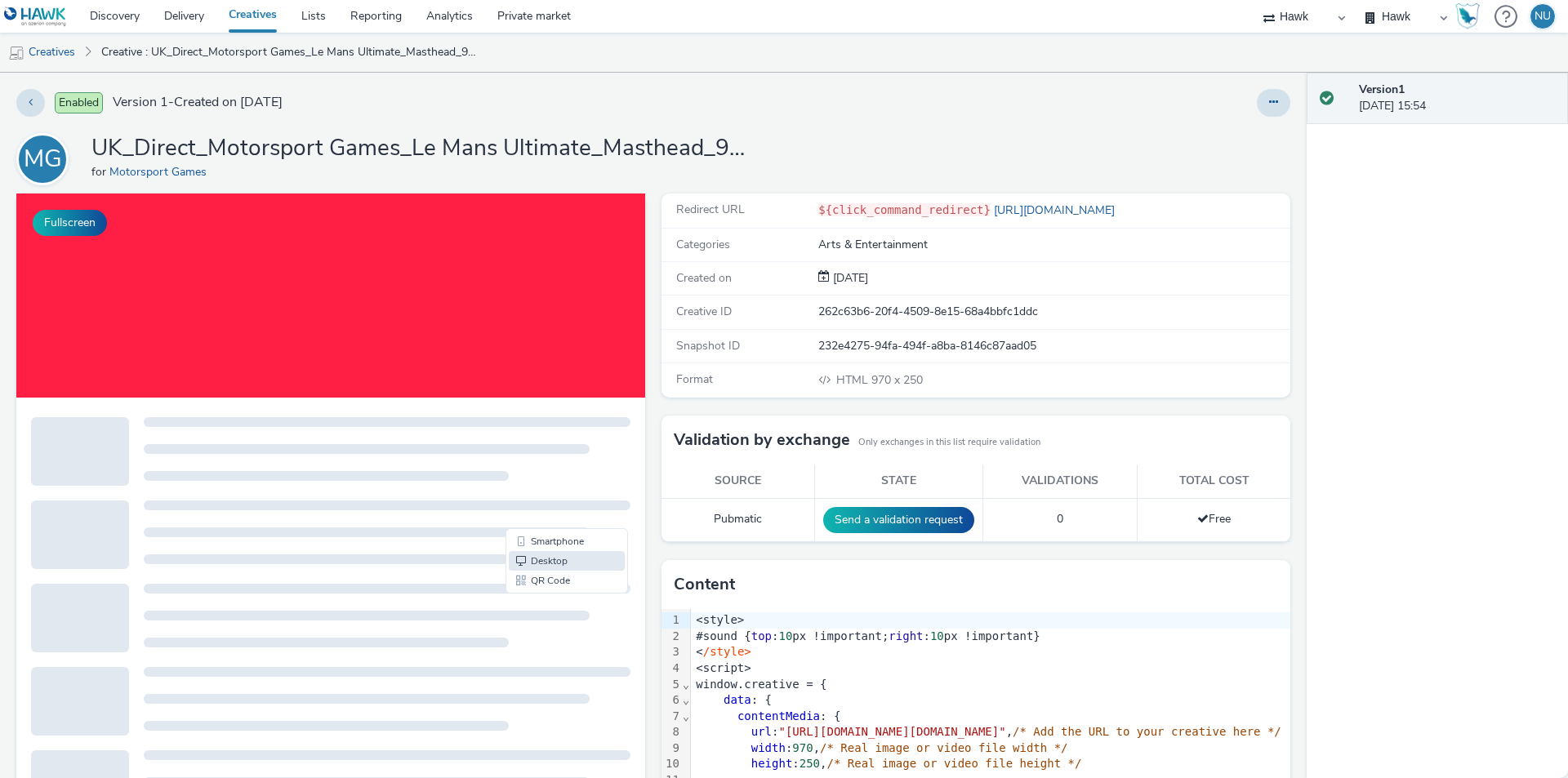
click at [369, 279] on div at bounding box center [413, 295] width 793 height 205
click at [606, 339] on div at bounding box center [413, 295] width 793 height 205
click at [595, 360] on div at bounding box center [413, 295] width 793 height 205
drag, startPoint x: 523, startPoint y: 511, endPoint x: 217, endPoint y: 508, distance: 306.0
click at [217, 508] on p-skeleton at bounding box center [387, 506] width 487 height 12
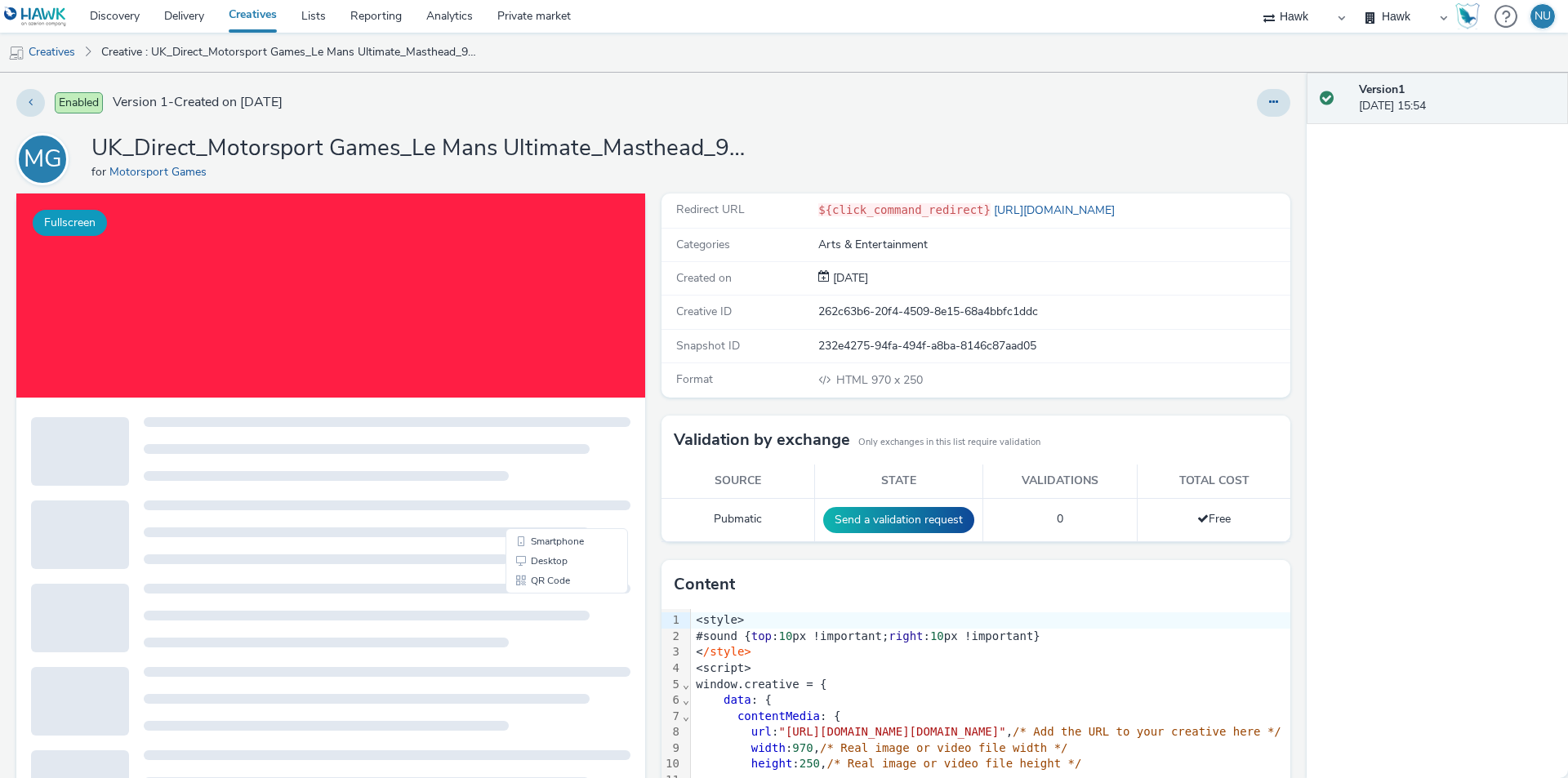
click at [75, 219] on button "Fullscreen" at bounding box center [70, 223] width 74 height 26
click at [28, 13] on img at bounding box center [35, 17] width 63 height 20
